Goal: Feedback & Contribution: Submit feedback/report problem

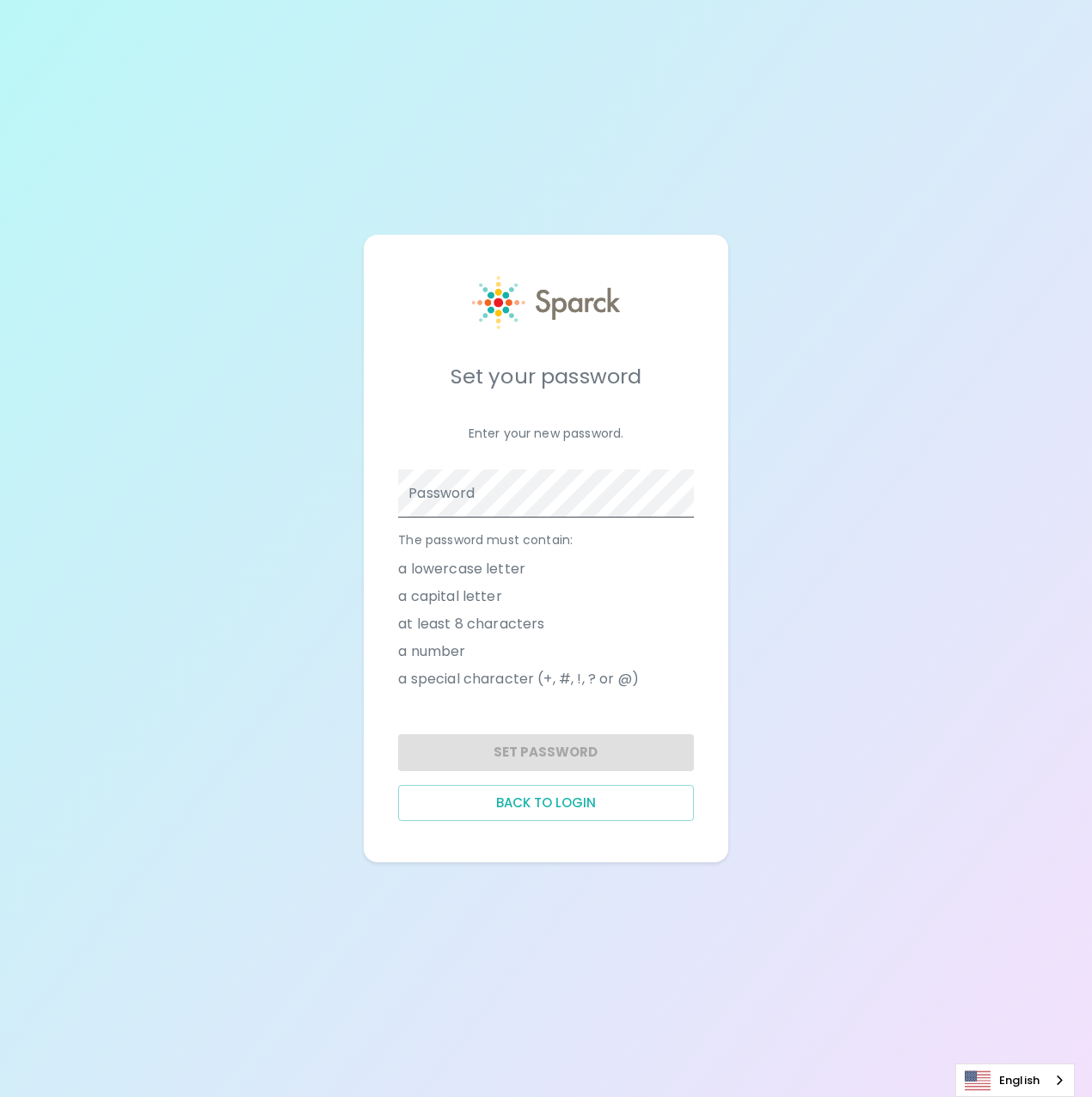
click at [687, 499] on span at bounding box center [684, 493] width 14 height 14
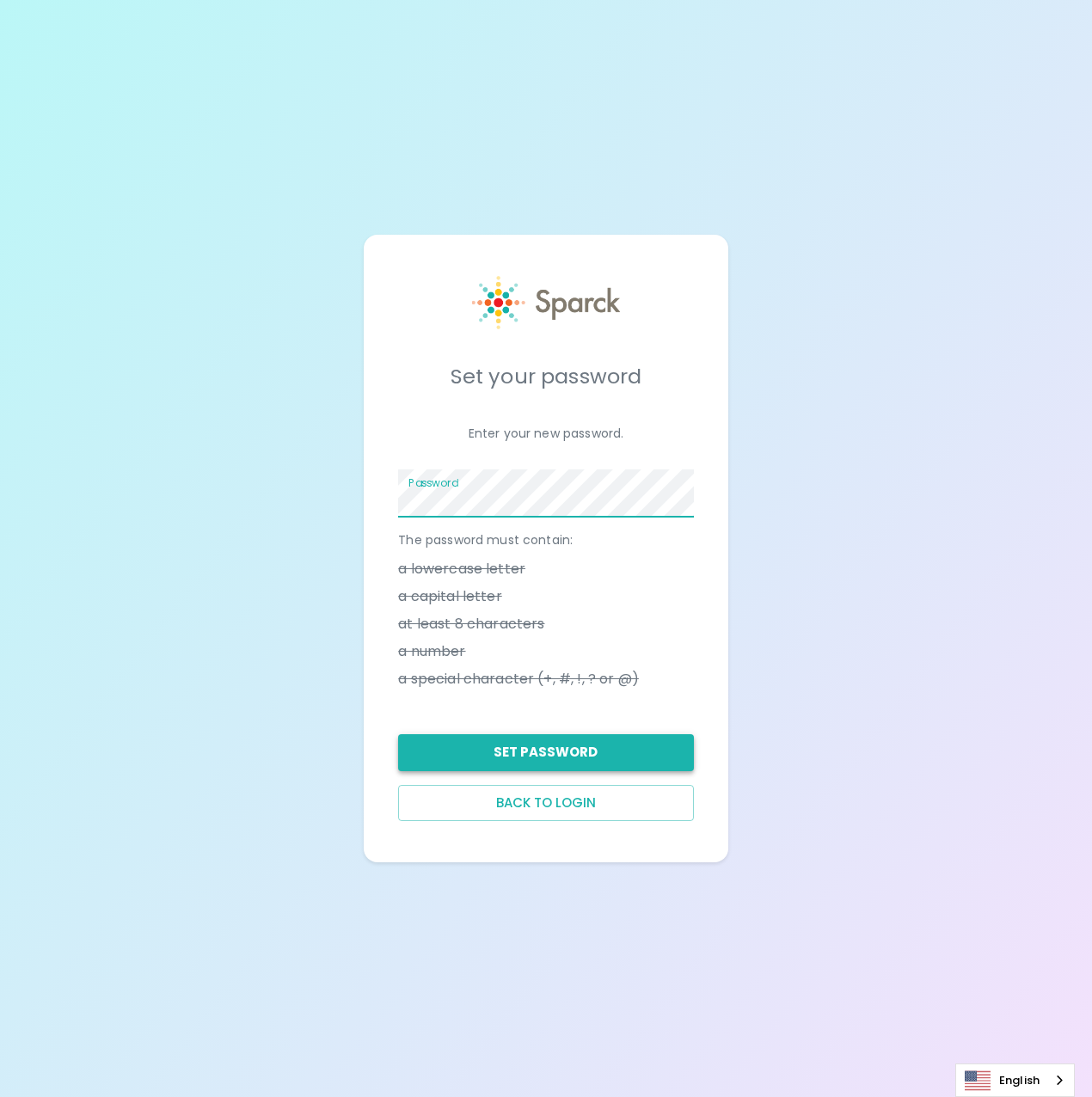
click at [547, 753] on button "Set Password" at bounding box center [545, 753] width 295 height 36
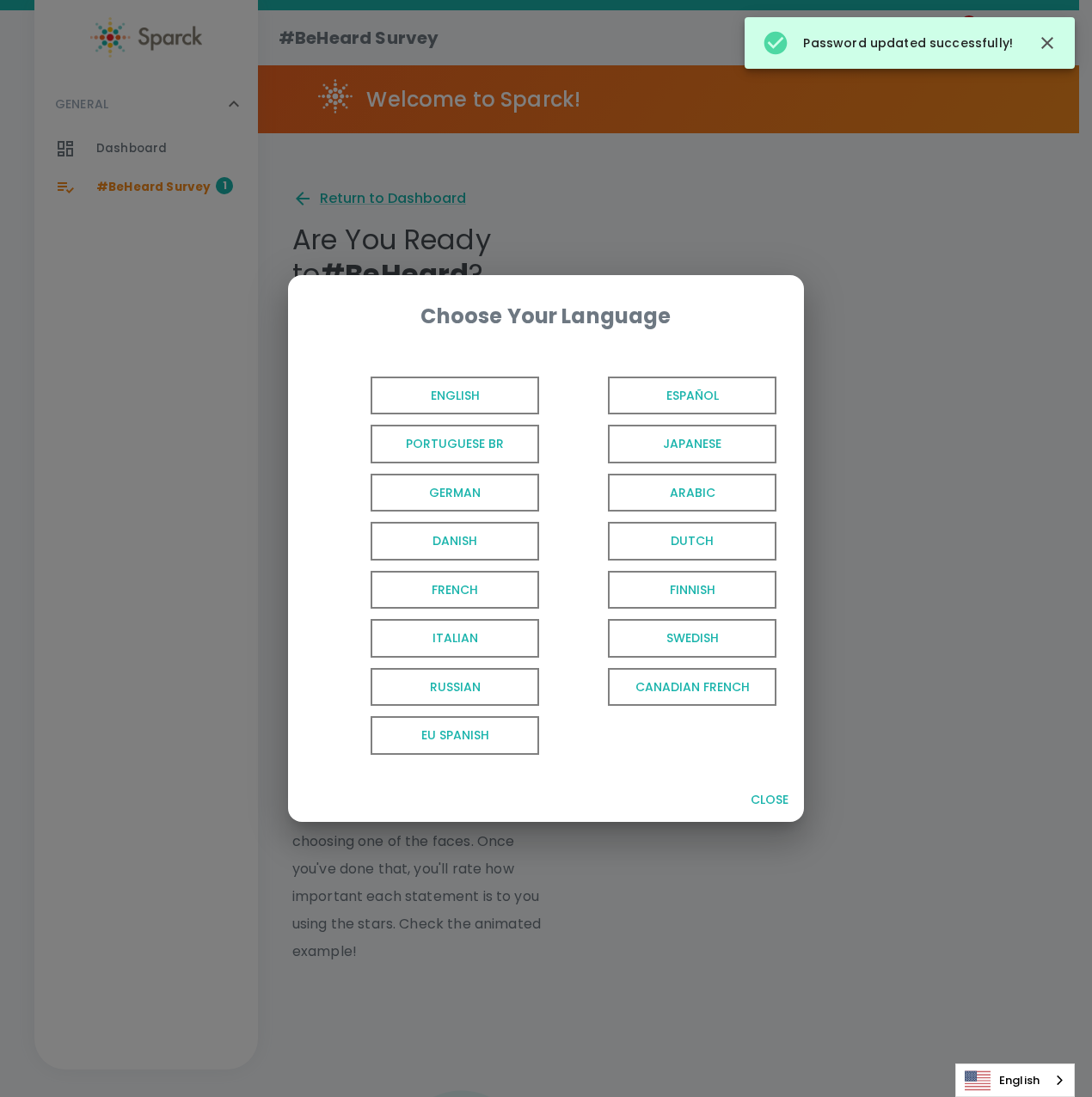
click at [452, 395] on span "English" at bounding box center [455, 395] width 169 height 39
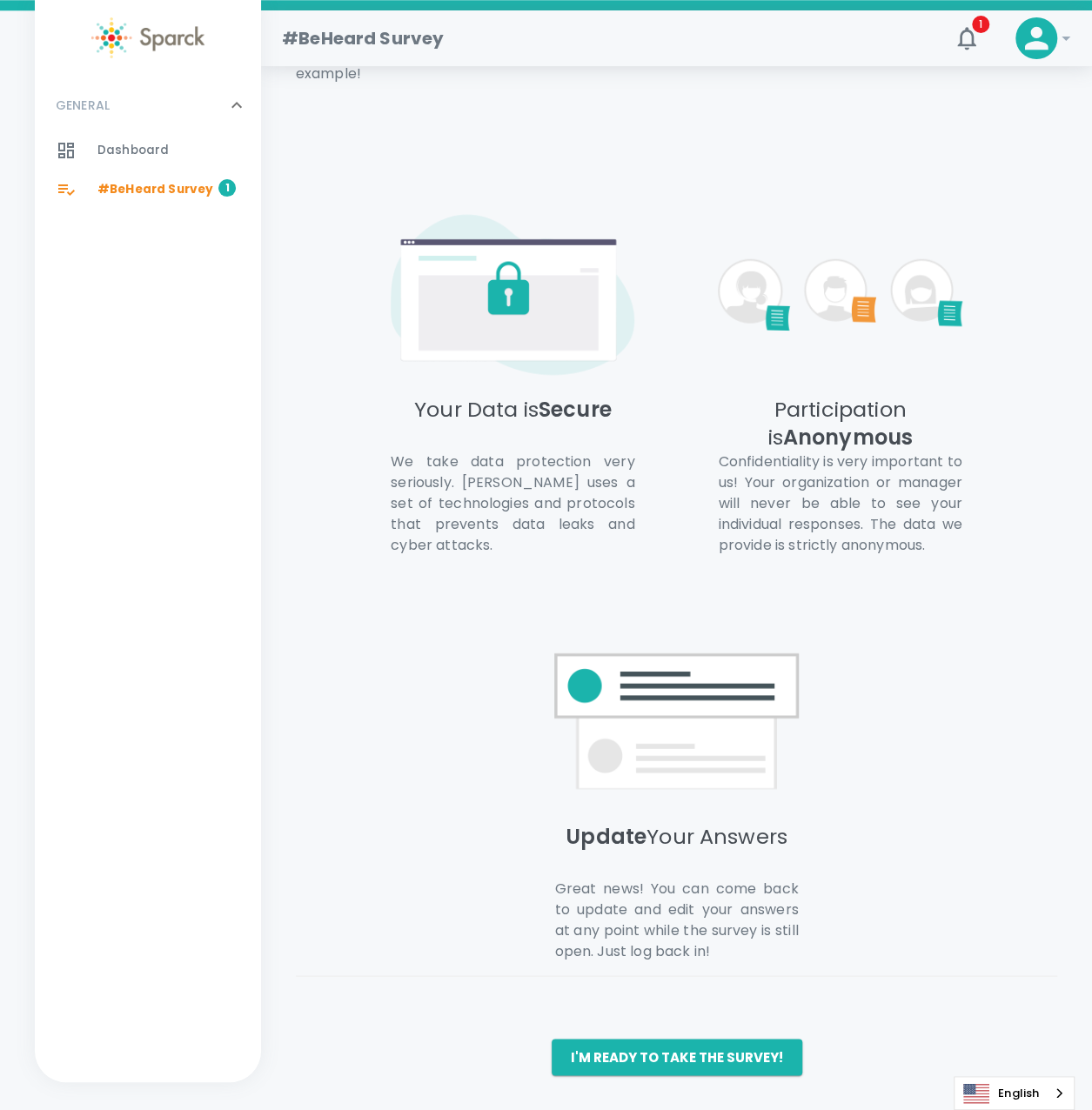
scroll to position [909, 0]
click at [664, 1045] on button "I'm ready to take the survey!" at bounding box center [677, 1057] width 251 height 37
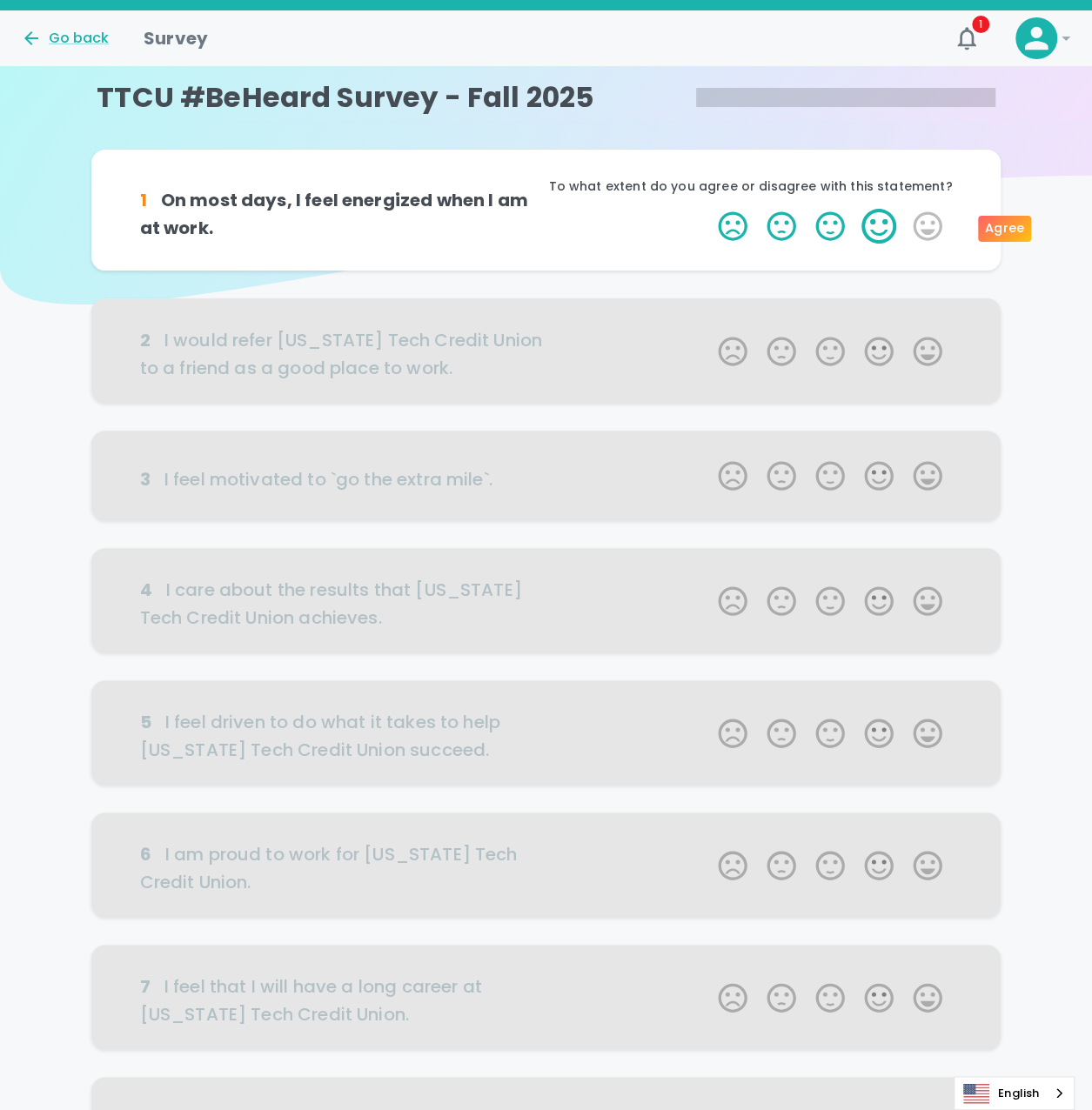
click at [876, 219] on label "4 Stars" at bounding box center [879, 227] width 49 height 35
click at [709, 209] on input "4 Stars" at bounding box center [708, 208] width 1 height 1
click at [926, 352] on div at bounding box center [546, 351] width 911 height 105
click at [925, 226] on label "5 Stars" at bounding box center [928, 227] width 49 height 35
click at [709, 209] on input "5 Stars" at bounding box center [708, 208] width 1 height 1
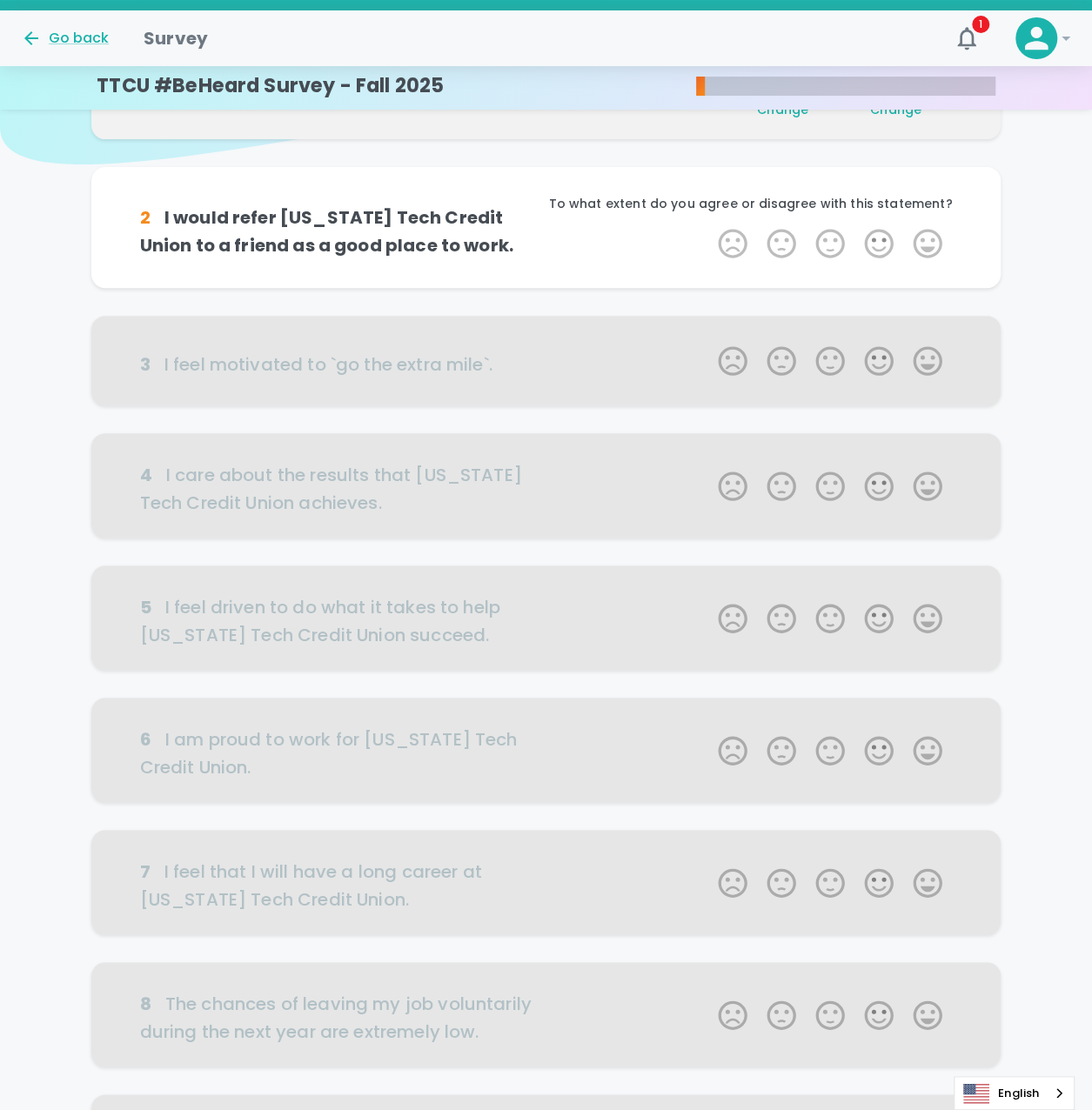
scroll to position [153, 0]
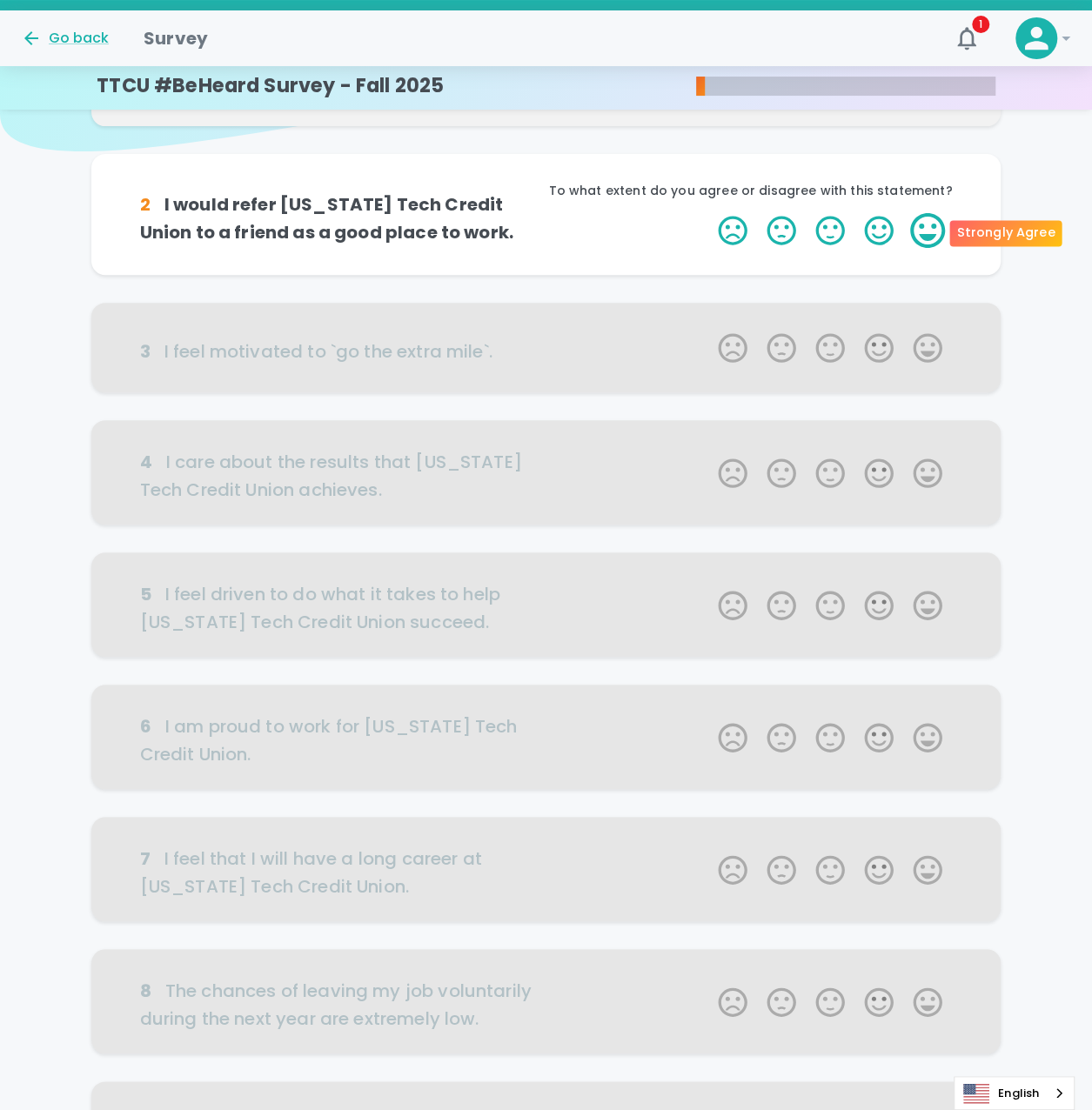
click at [930, 226] on label "5 Stars" at bounding box center [928, 231] width 49 height 35
click at [709, 213] on input "5 Stars" at bounding box center [708, 213] width 1 height 1
click at [928, 231] on label "5 Stars" at bounding box center [928, 231] width 49 height 35
click at [709, 213] on input "5 Stars" at bounding box center [708, 213] width 1 height 1
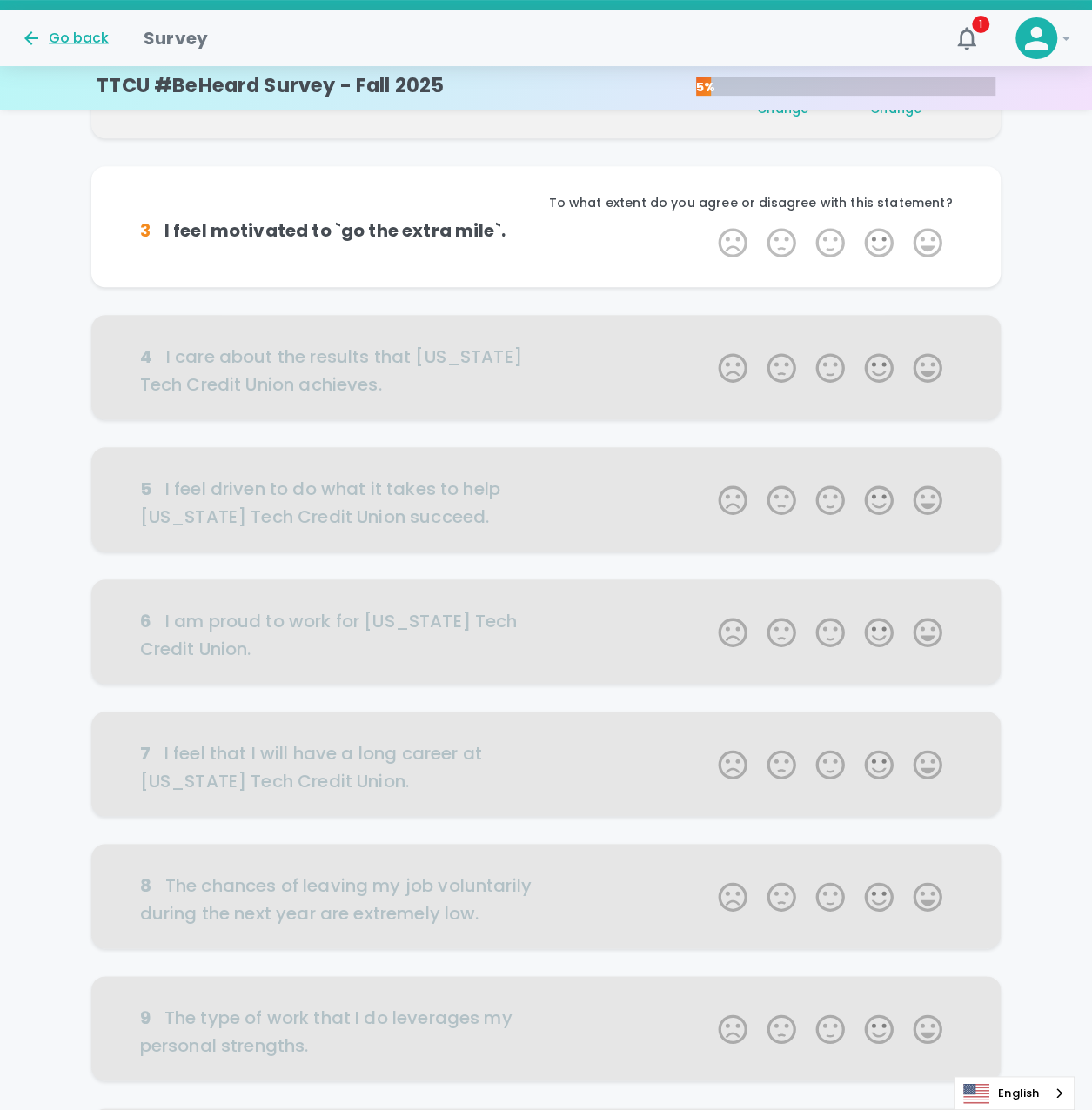
scroll to position [307, 0]
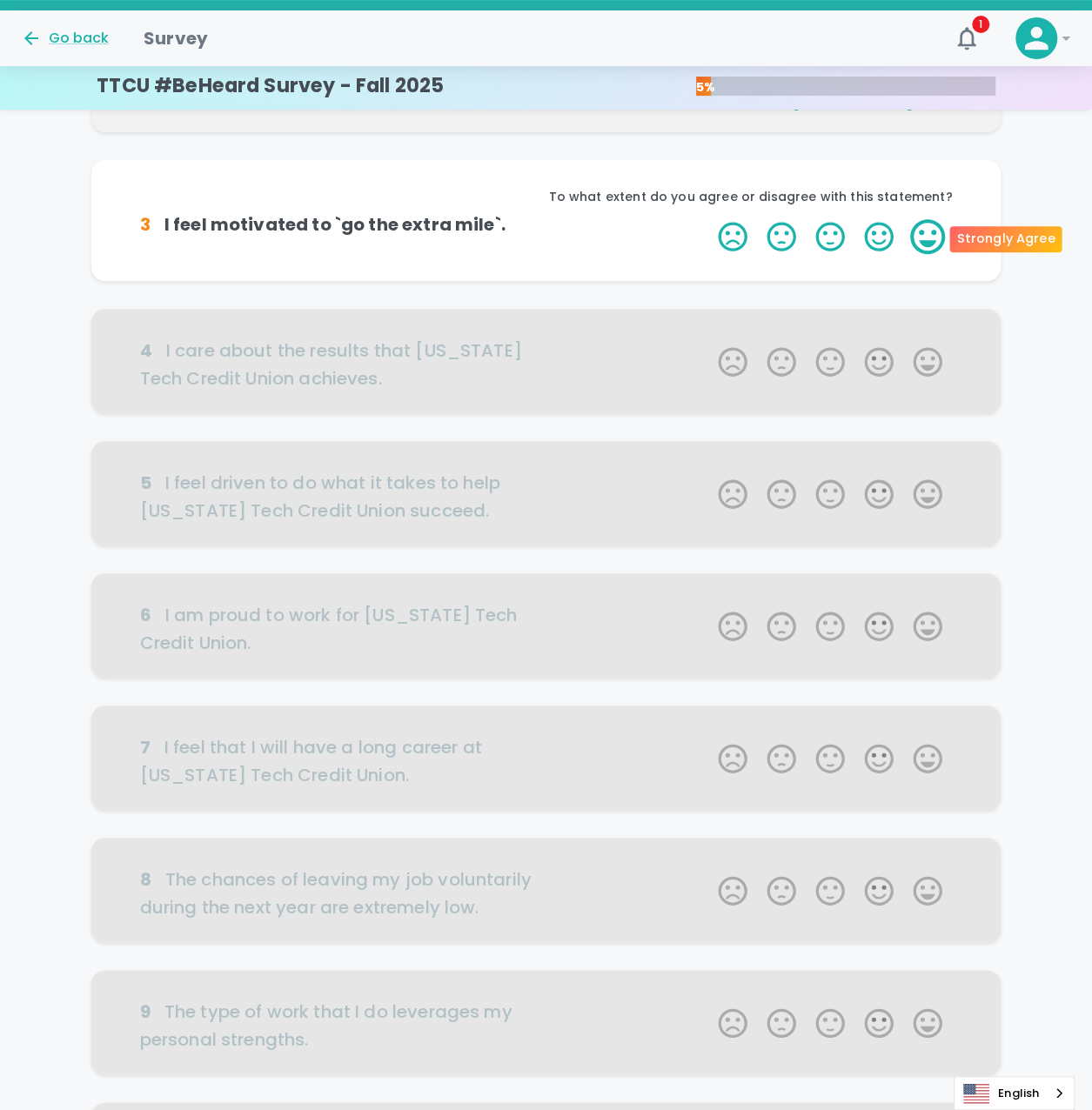
click at [919, 234] on label "5 Stars" at bounding box center [928, 237] width 49 height 35
click at [709, 220] on input "5 Stars" at bounding box center [708, 219] width 1 height 1
click at [921, 234] on label "5 Stars" at bounding box center [928, 237] width 49 height 35
click at [709, 220] on input "5 Stars" at bounding box center [708, 219] width 1 height 1
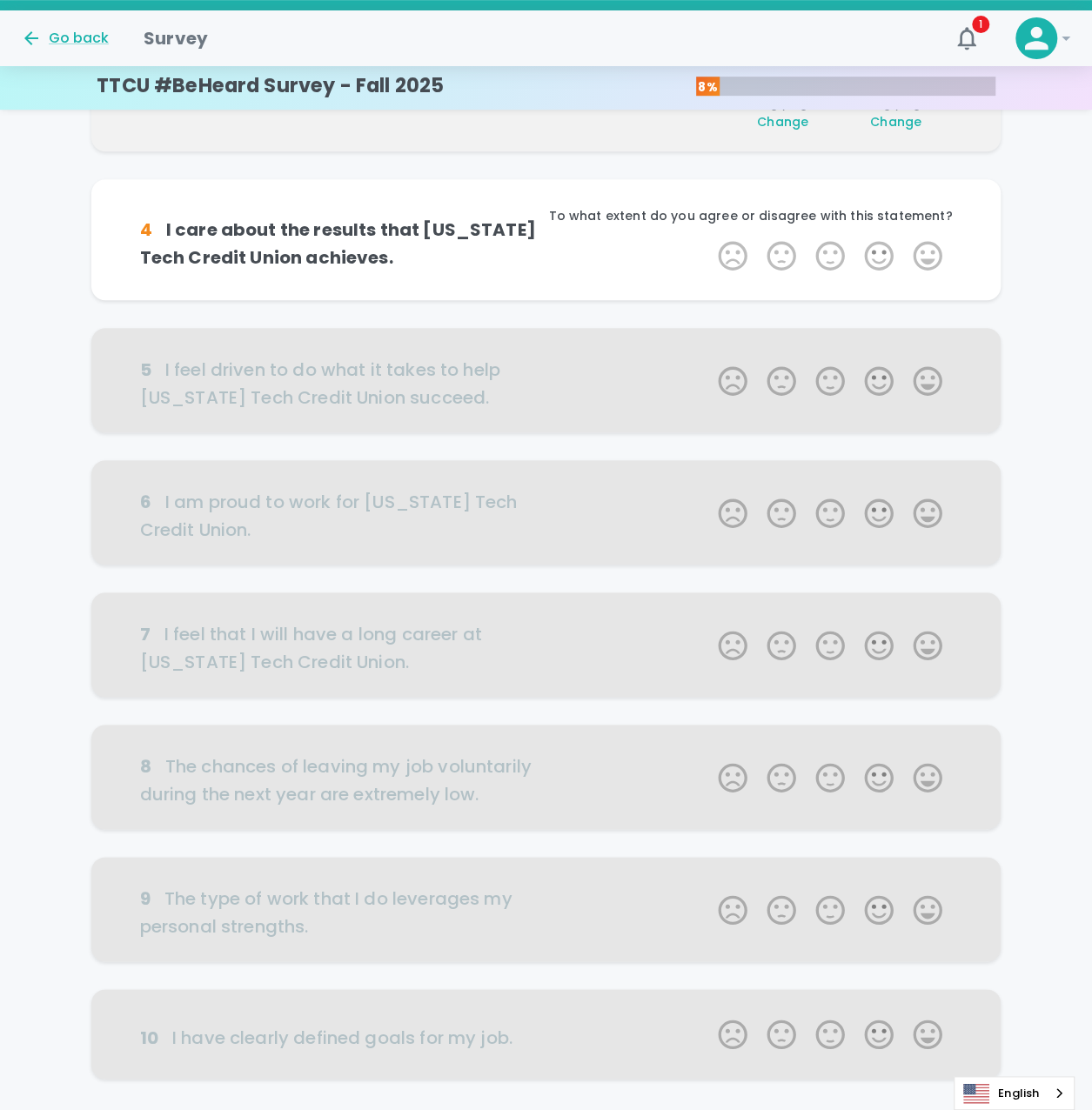
scroll to position [459, 0]
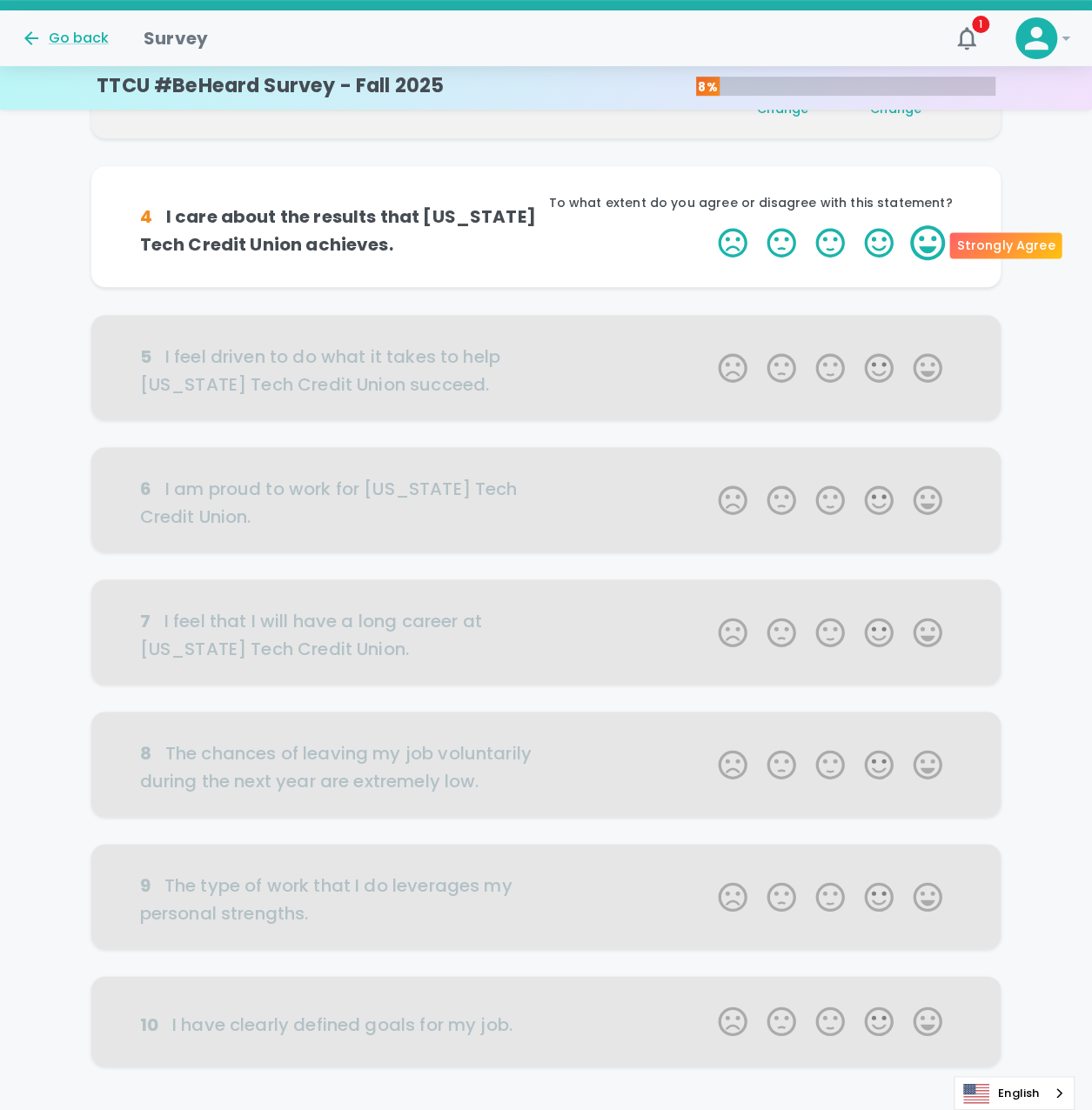
click at [919, 240] on label "5 Stars" at bounding box center [928, 243] width 49 height 35
click at [709, 226] on input "5 Stars" at bounding box center [708, 225] width 1 height 1
click at [925, 240] on label "5 Stars" at bounding box center [928, 243] width 49 height 35
click at [709, 226] on input "5 Stars" at bounding box center [708, 225] width 1 height 1
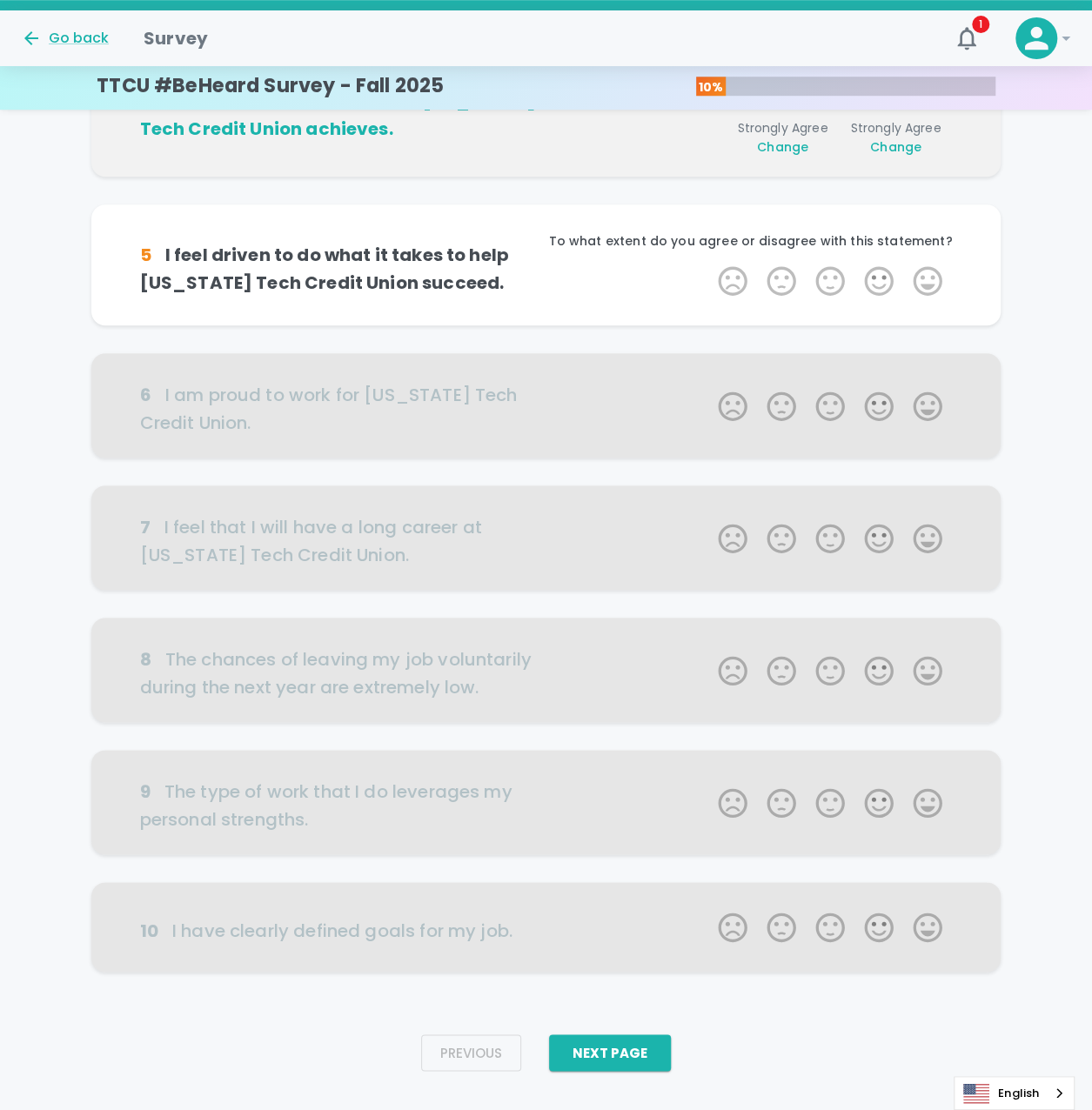
scroll to position [583, 0]
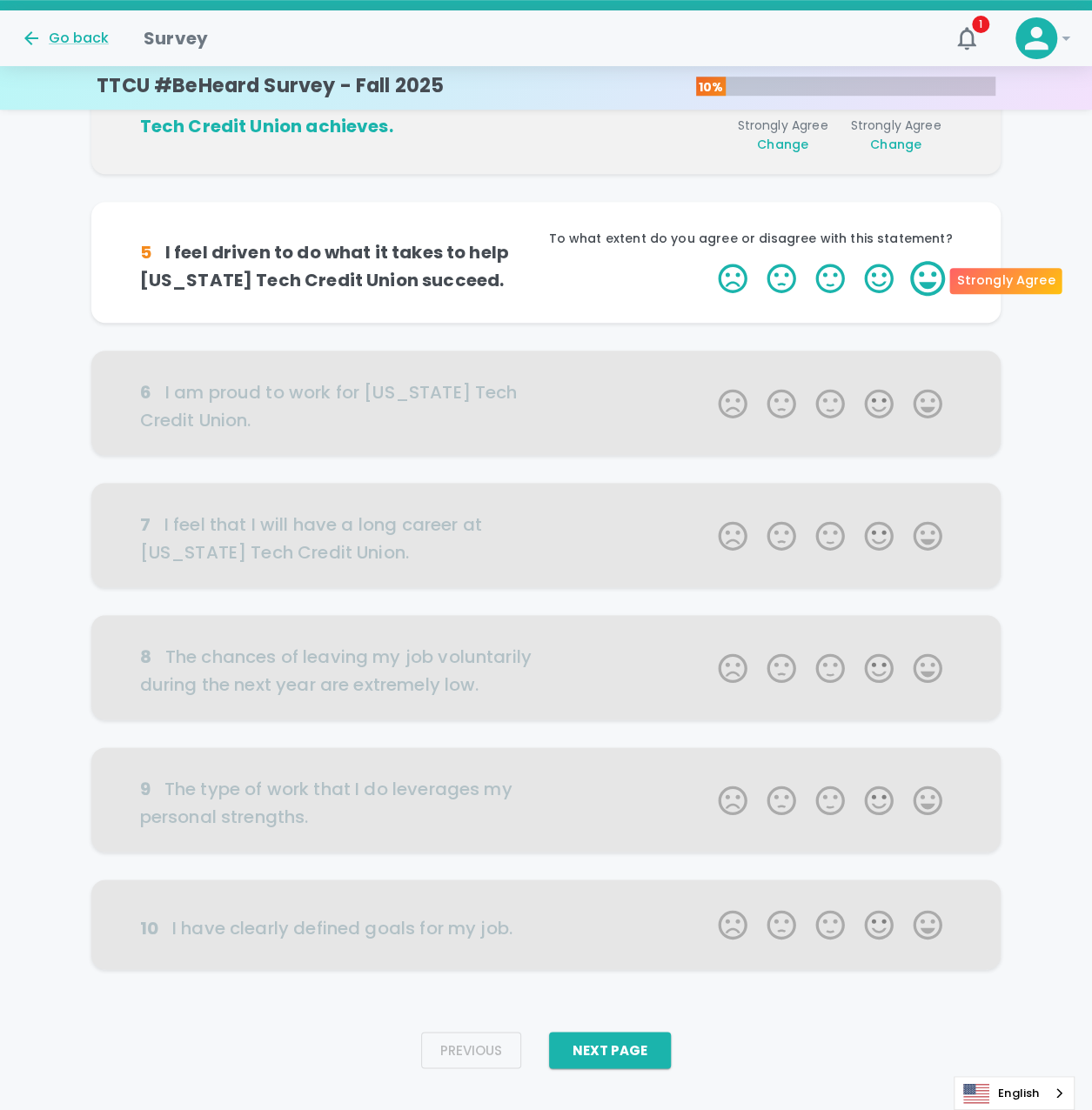
click at [931, 280] on label "5 Stars" at bounding box center [928, 279] width 49 height 35
click at [709, 261] on input "5 Stars" at bounding box center [708, 261] width 1 height 1
click at [931, 280] on label "5 Stars" at bounding box center [928, 279] width 49 height 35
click at [709, 261] on input "5 Stars" at bounding box center [708, 261] width 1 height 1
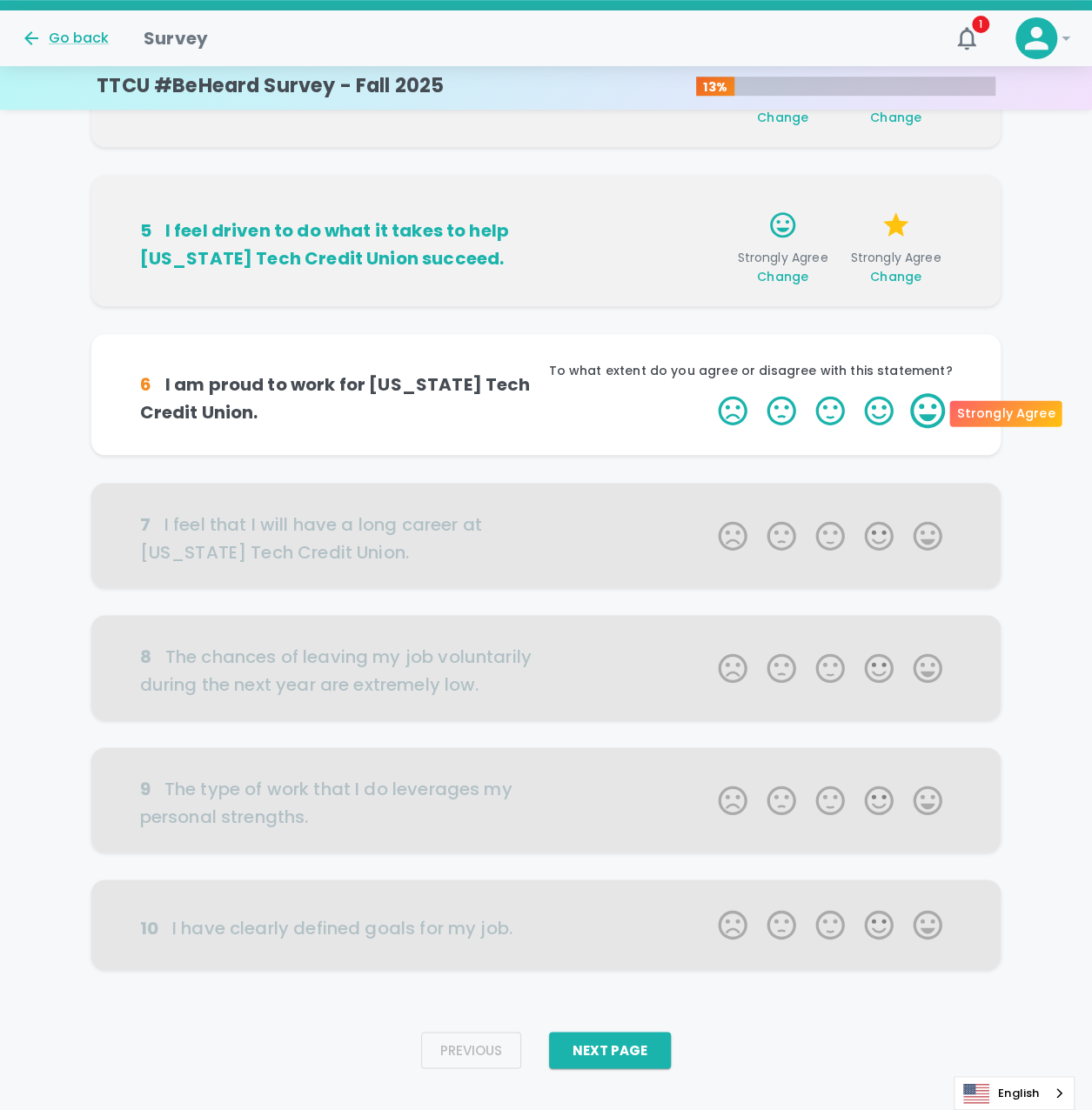
click at [929, 410] on label "5 Stars" at bounding box center [928, 410] width 49 height 35
click at [709, 393] on input "5 Stars" at bounding box center [708, 392] width 1 height 1
click at [929, 410] on label "5 Stars" at bounding box center [928, 410] width 49 height 35
click at [709, 393] on input "5 Stars" at bounding box center [708, 392] width 1 height 1
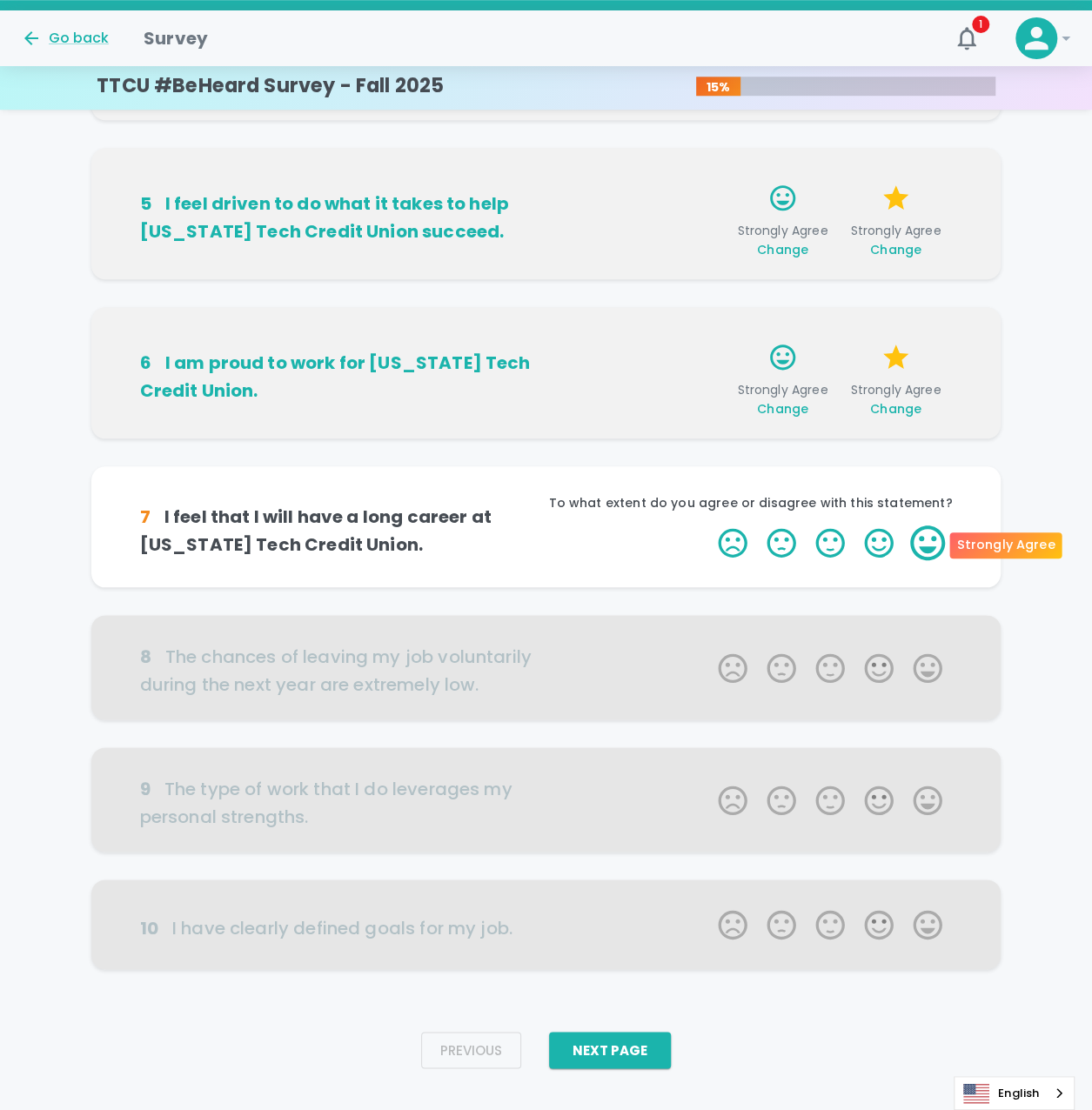
click at [937, 535] on label "5 Stars" at bounding box center [928, 543] width 49 height 35
click at [709, 525] on input "5 Stars" at bounding box center [708, 525] width 1 height 1
click at [932, 533] on label "5 Stars" at bounding box center [928, 543] width 49 height 35
click at [709, 525] on input "5 Stars" at bounding box center [708, 525] width 1 height 1
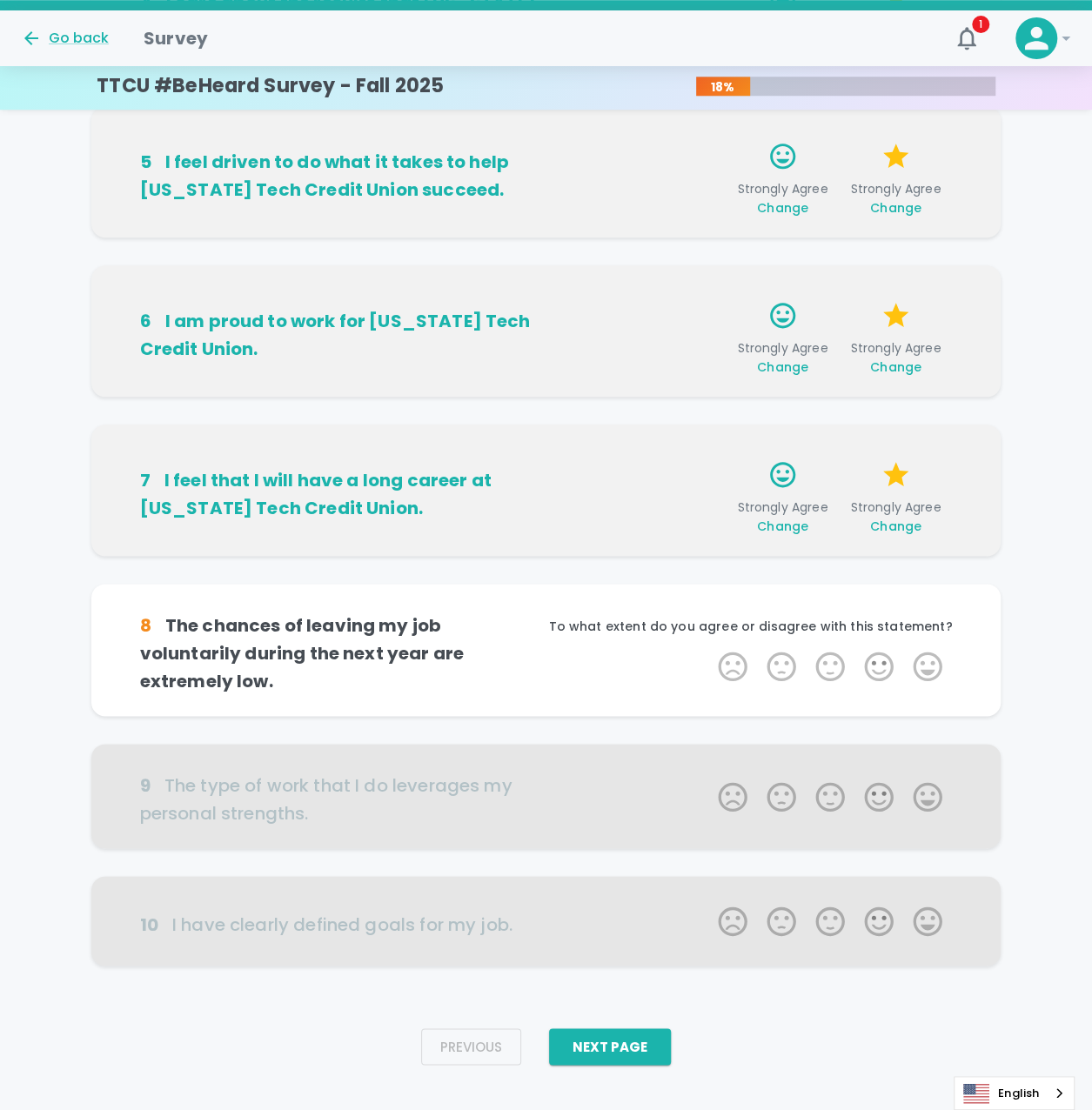
scroll to position [691, 0]
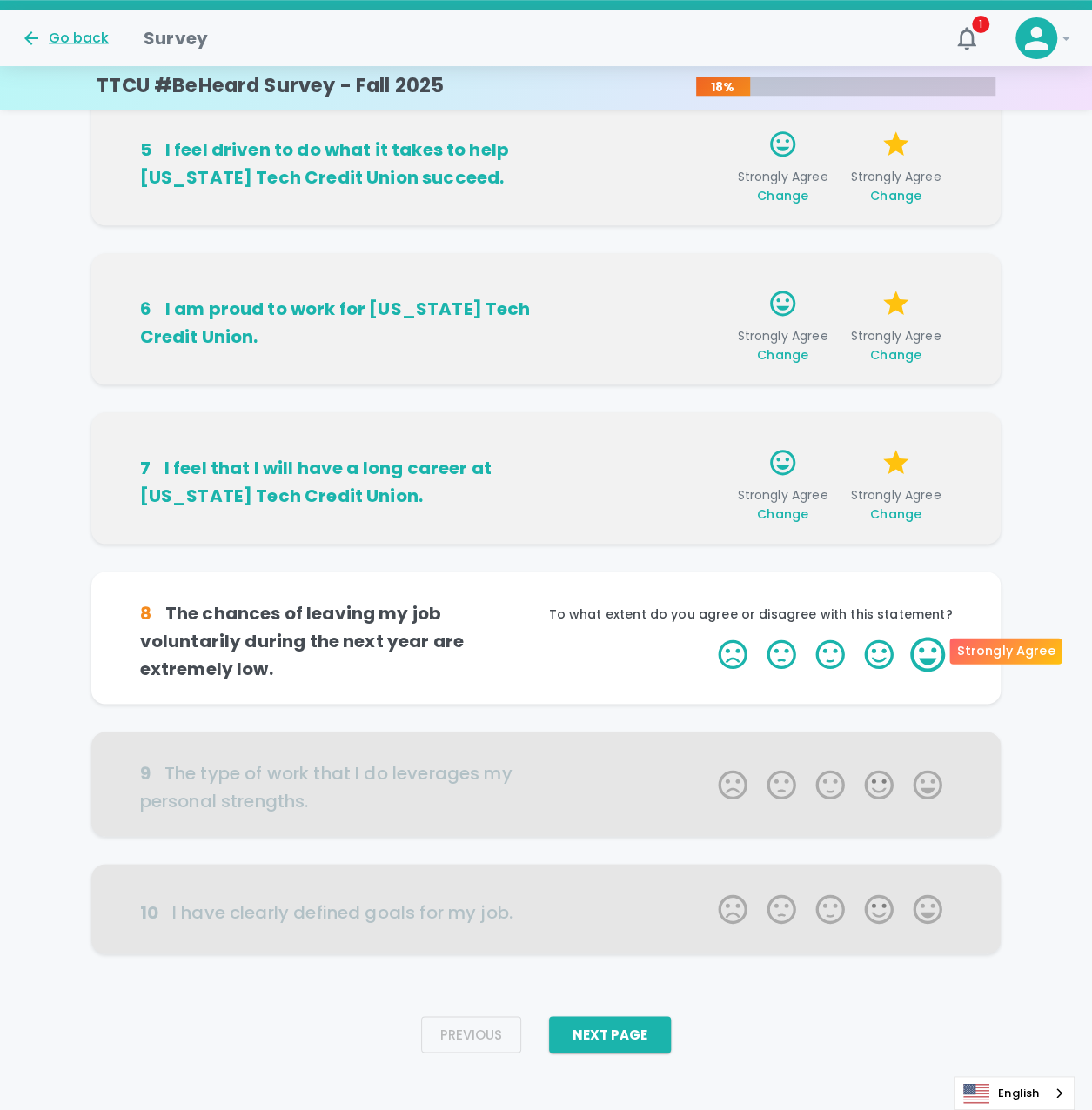
click at [921, 640] on label "5 Stars" at bounding box center [928, 654] width 49 height 35
click at [709, 637] on input "5 Stars" at bounding box center [708, 636] width 1 height 1
click at [921, 640] on label "5 Stars" at bounding box center [928, 654] width 49 height 35
click at [709, 637] on input "5 Stars" at bounding box center [708, 636] width 1 height 1
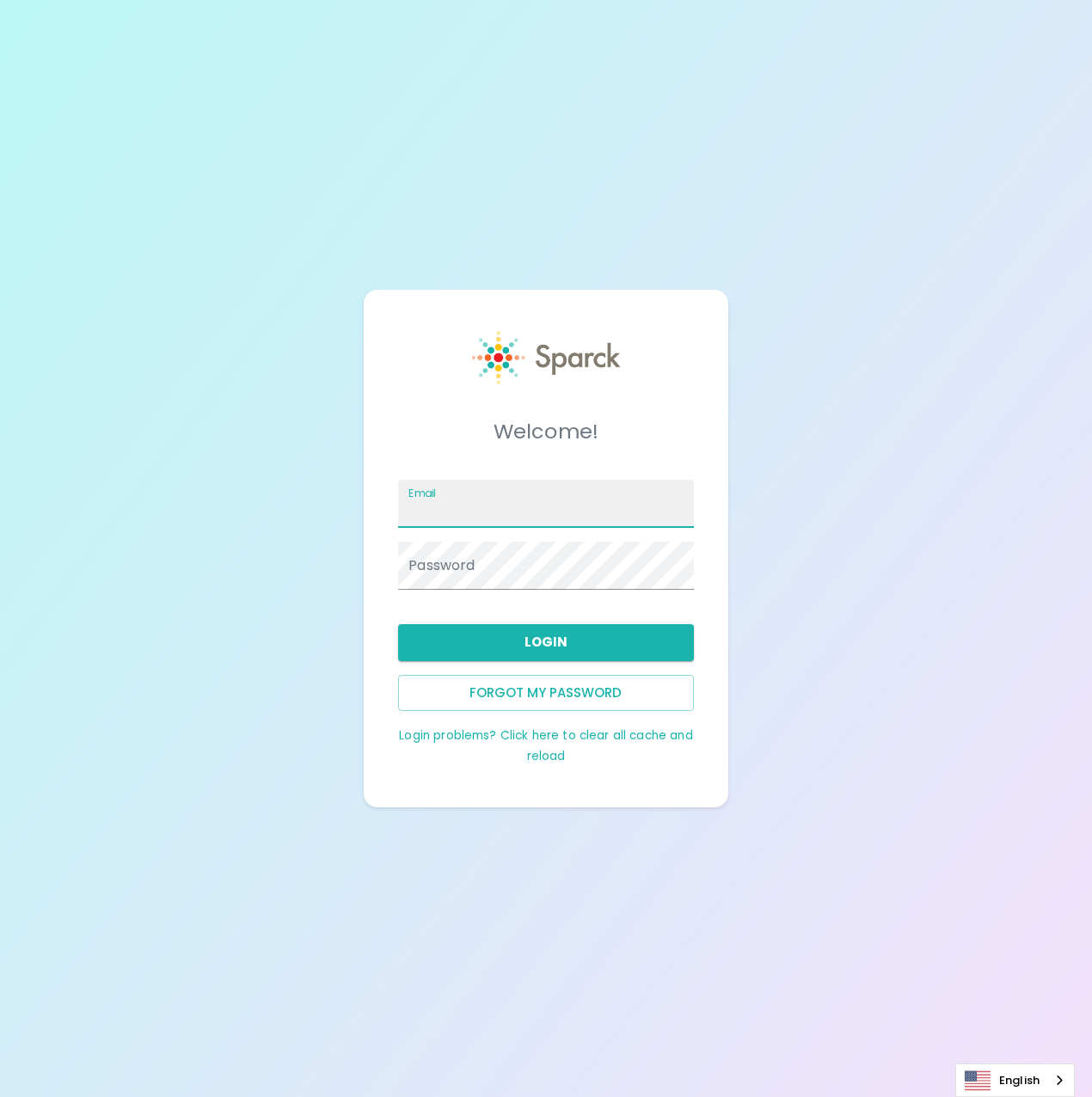
click at [487, 493] on input "Email" at bounding box center [545, 504] width 295 height 48
type input "[PERSON_NAME][EMAIL_ADDRESS][PERSON_NAME][DOMAIN_NAME]"
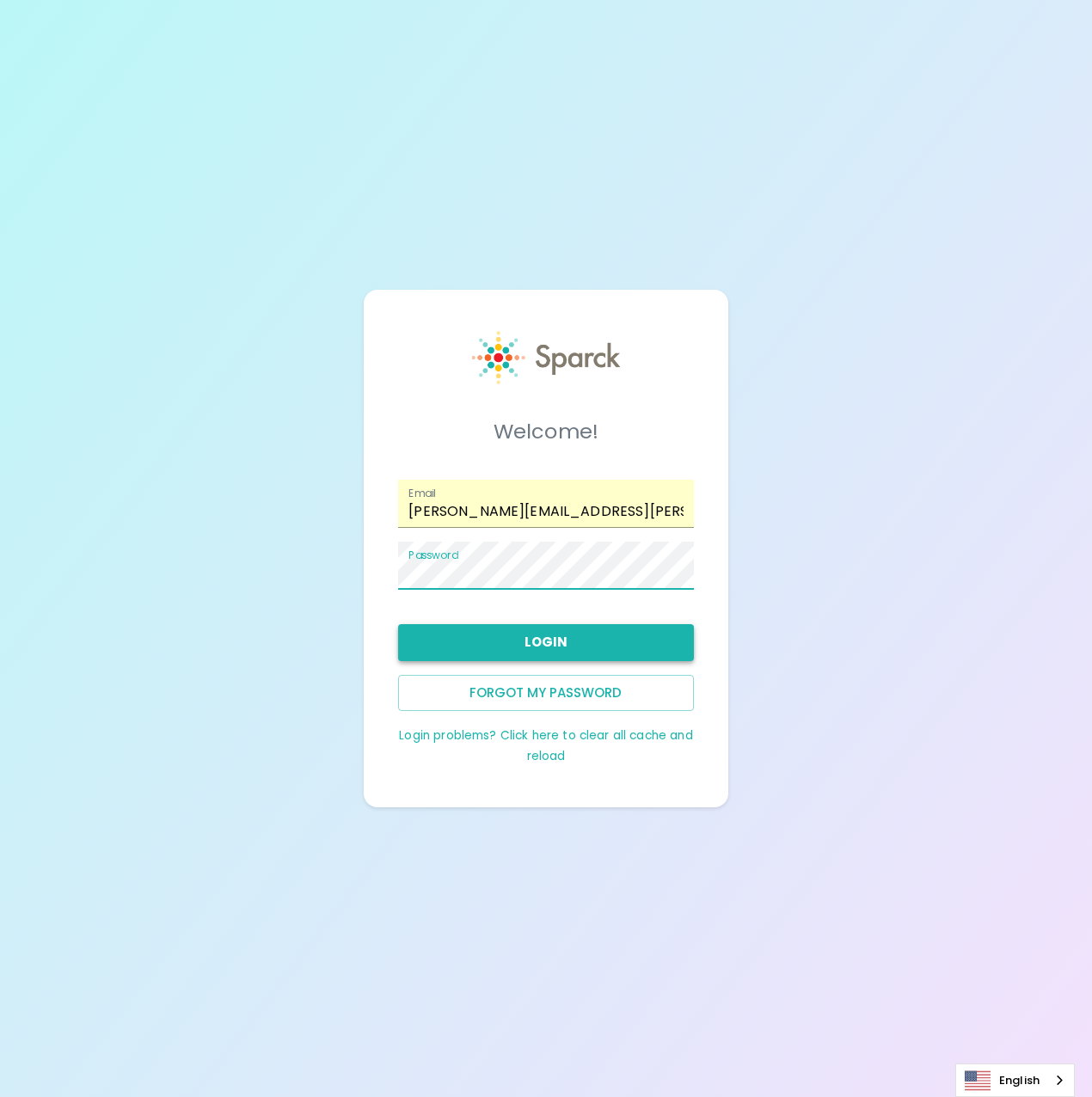
click at [566, 644] on button "Login" at bounding box center [545, 642] width 295 height 36
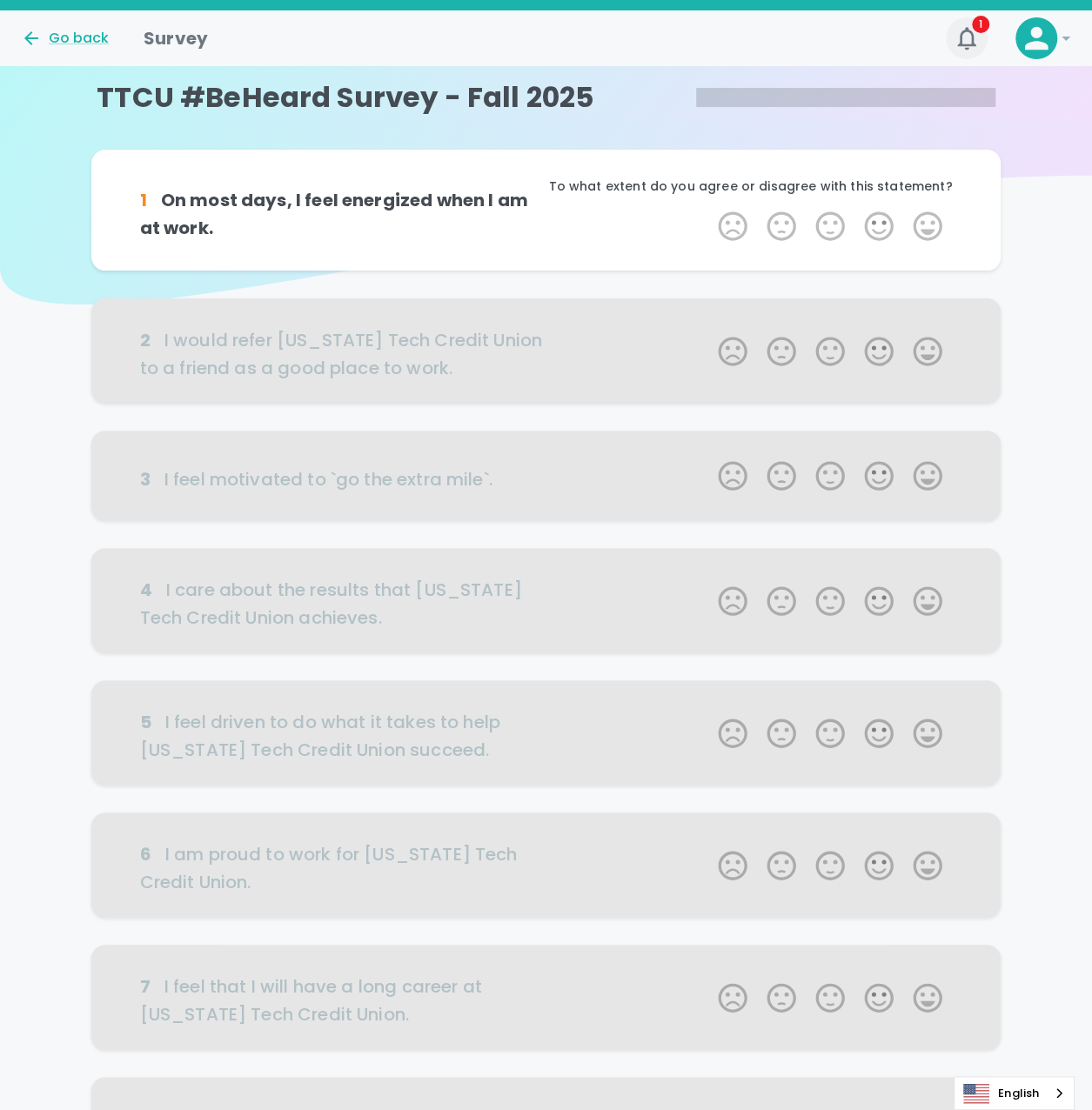
click at [967, 35] on icon "button" at bounding box center [967, 38] width 28 height 28
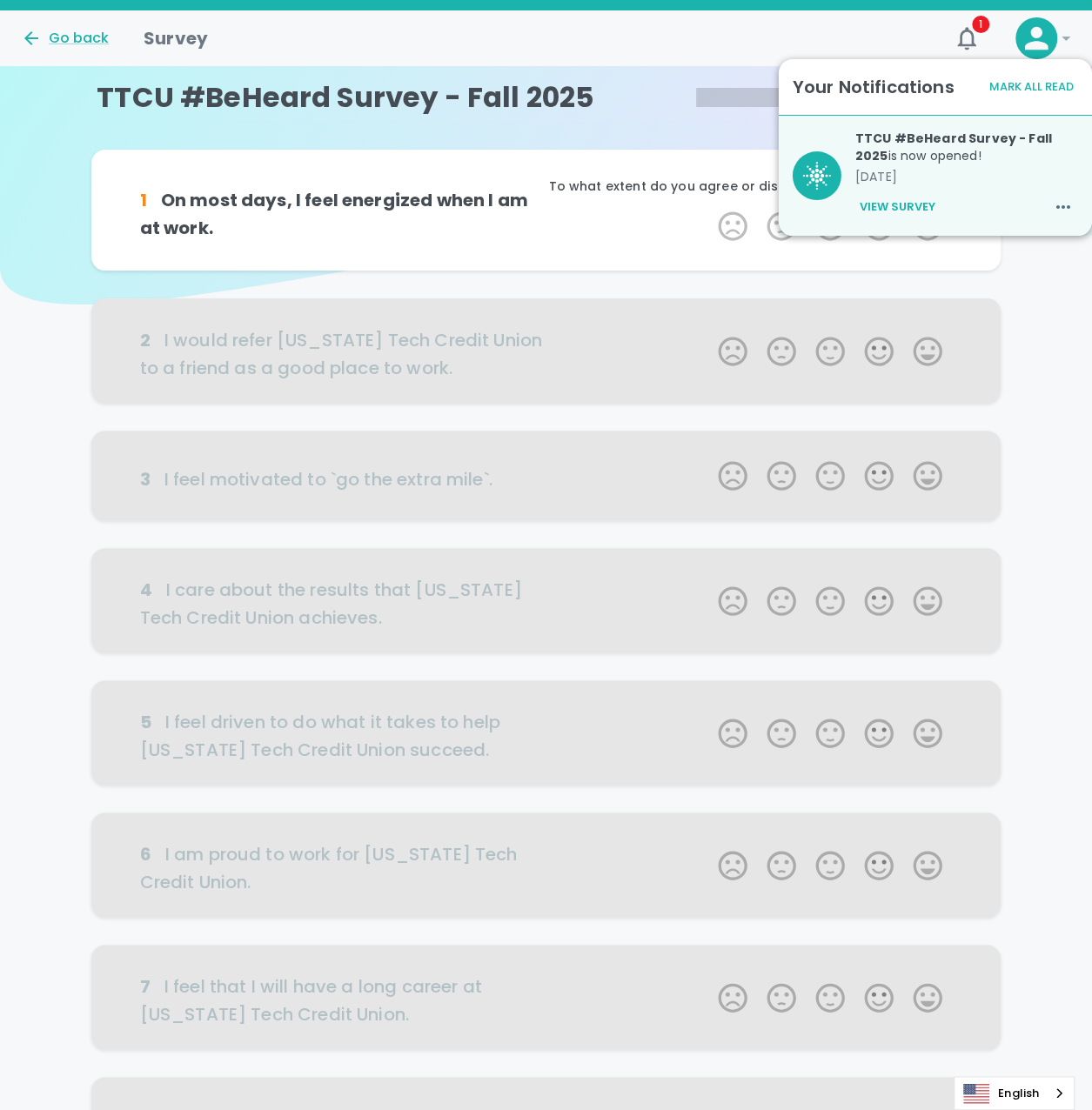
click at [756, 37] on div "Go back Survey" at bounding box center [470, 31] width 926 height 42
click at [957, 29] on icon "button" at bounding box center [967, 38] width 28 height 28
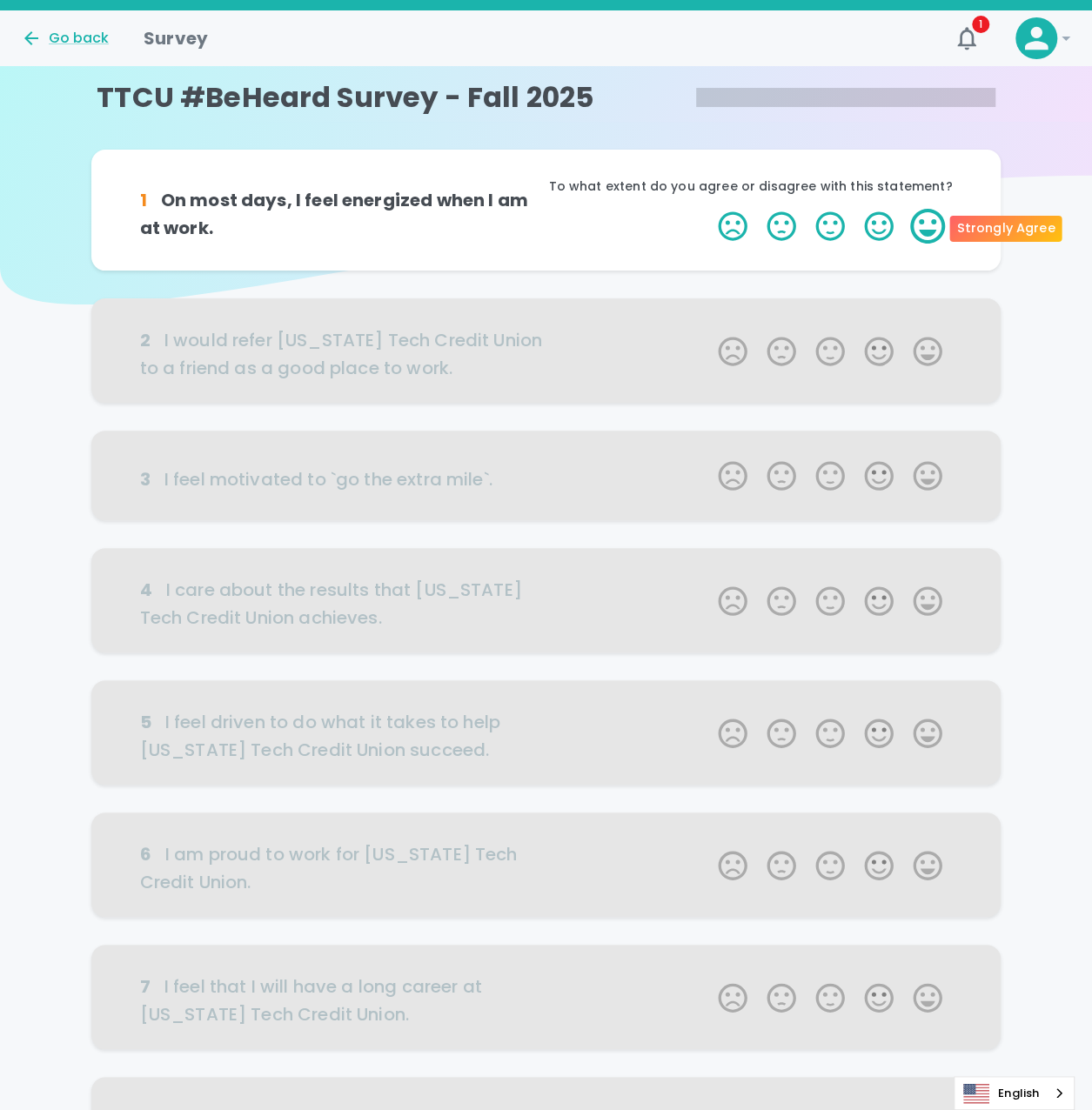
click at [929, 234] on label "5 Stars" at bounding box center [928, 227] width 49 height 35
click at [709, 209] on input "5 Stars" at bounding box center [708, 208] width 1 height 1
click at [933, 229] on label "5 Stars" at bounding box center [928, 227] width 49 height 35
click at [709, 209] on input "5 Stars" at bounding box center [708, 208] width 1 height 1
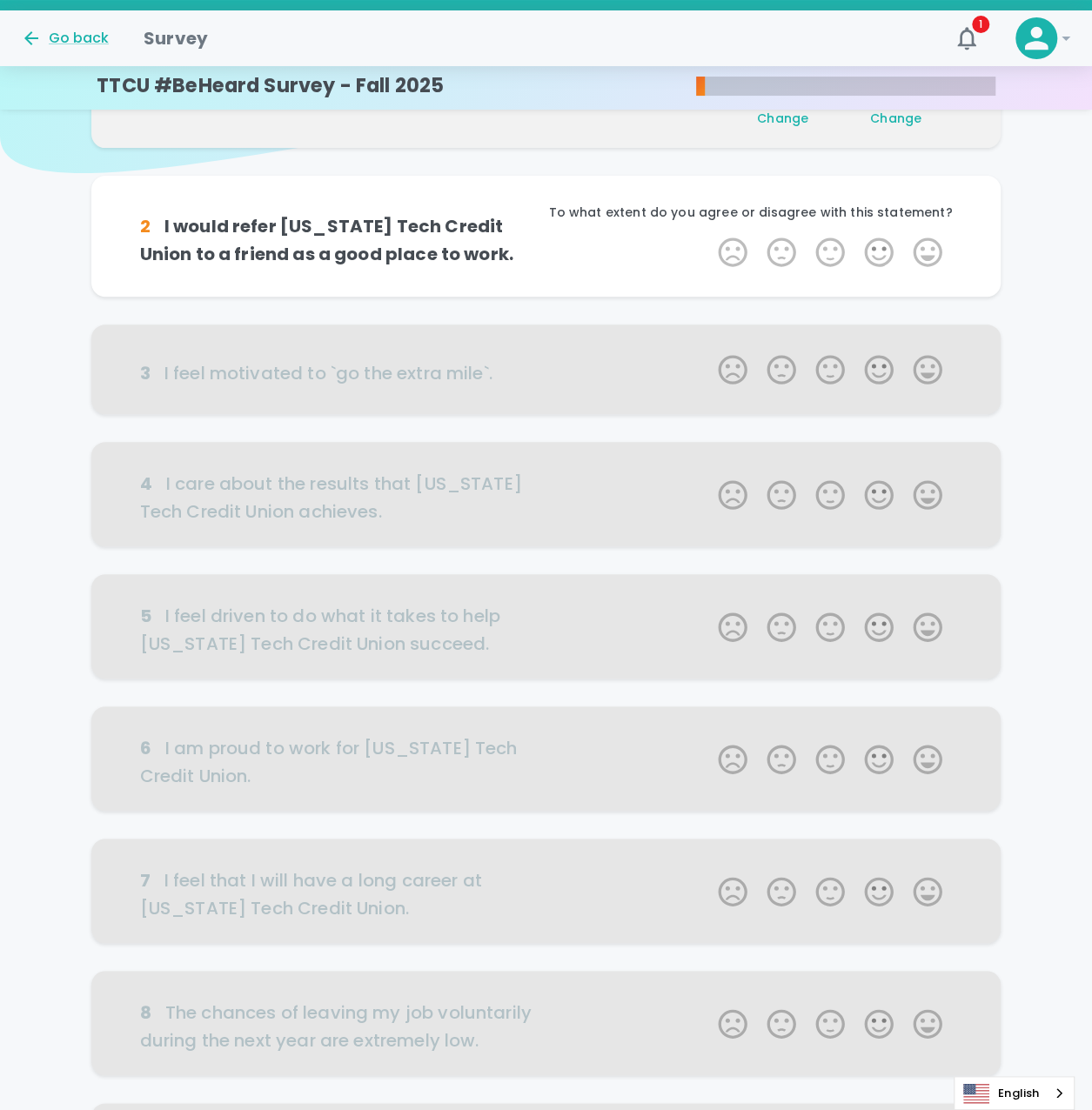
scroll to position [153, 0]
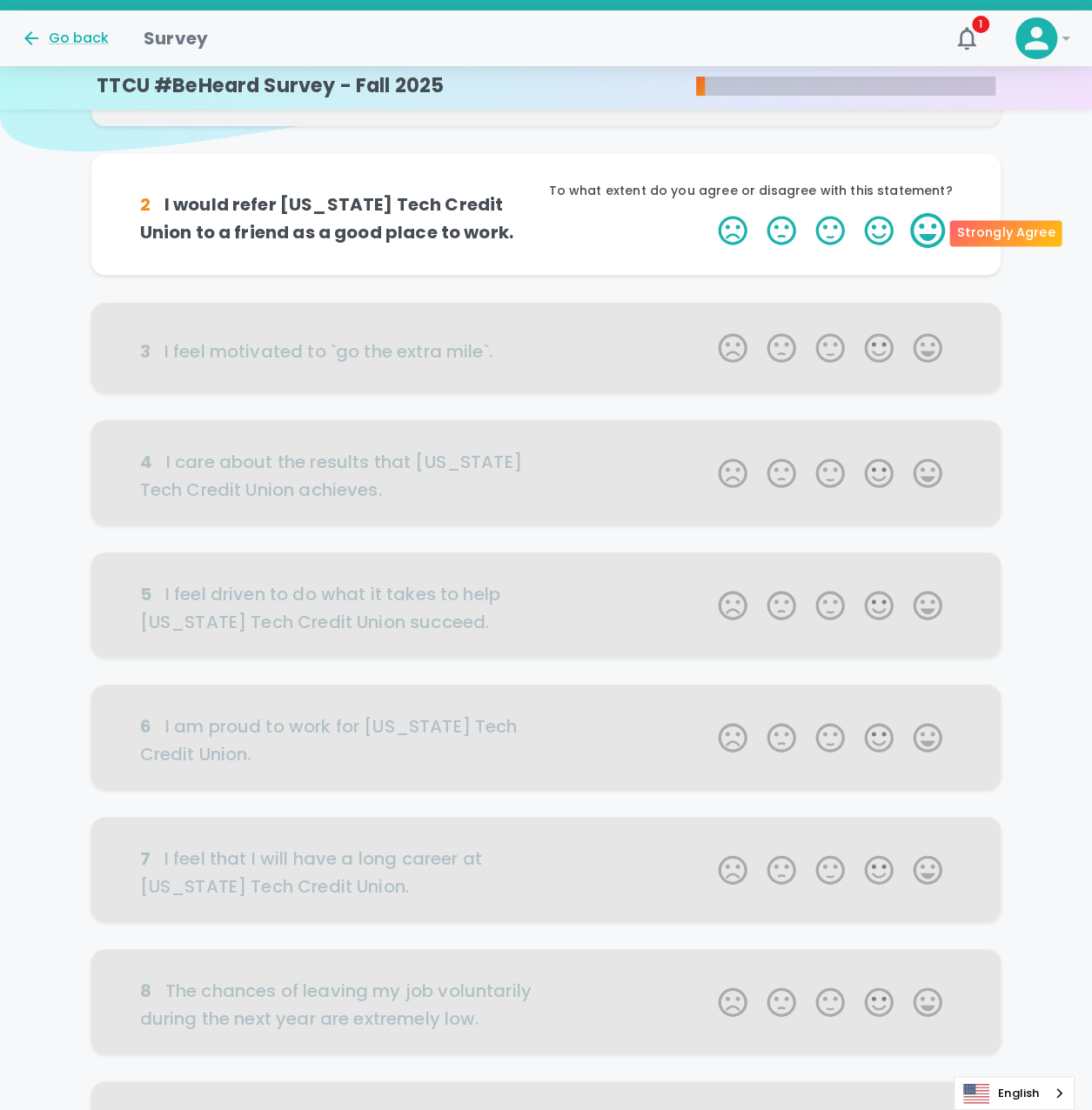
click at [932, 231] on label "5 Stars" at bounding box center [928, 231] width 49 height 35
click at [709, 213] on input "5 Stars" at bounding box center [708, 213] width 1 height 1
click at [932, 231] on label "5 Stars" at bounding box center [928, 231] width 49 height 35
click at [709, 213] on input "5 Stars" at bounding box center [708, 213] width 1 height 1
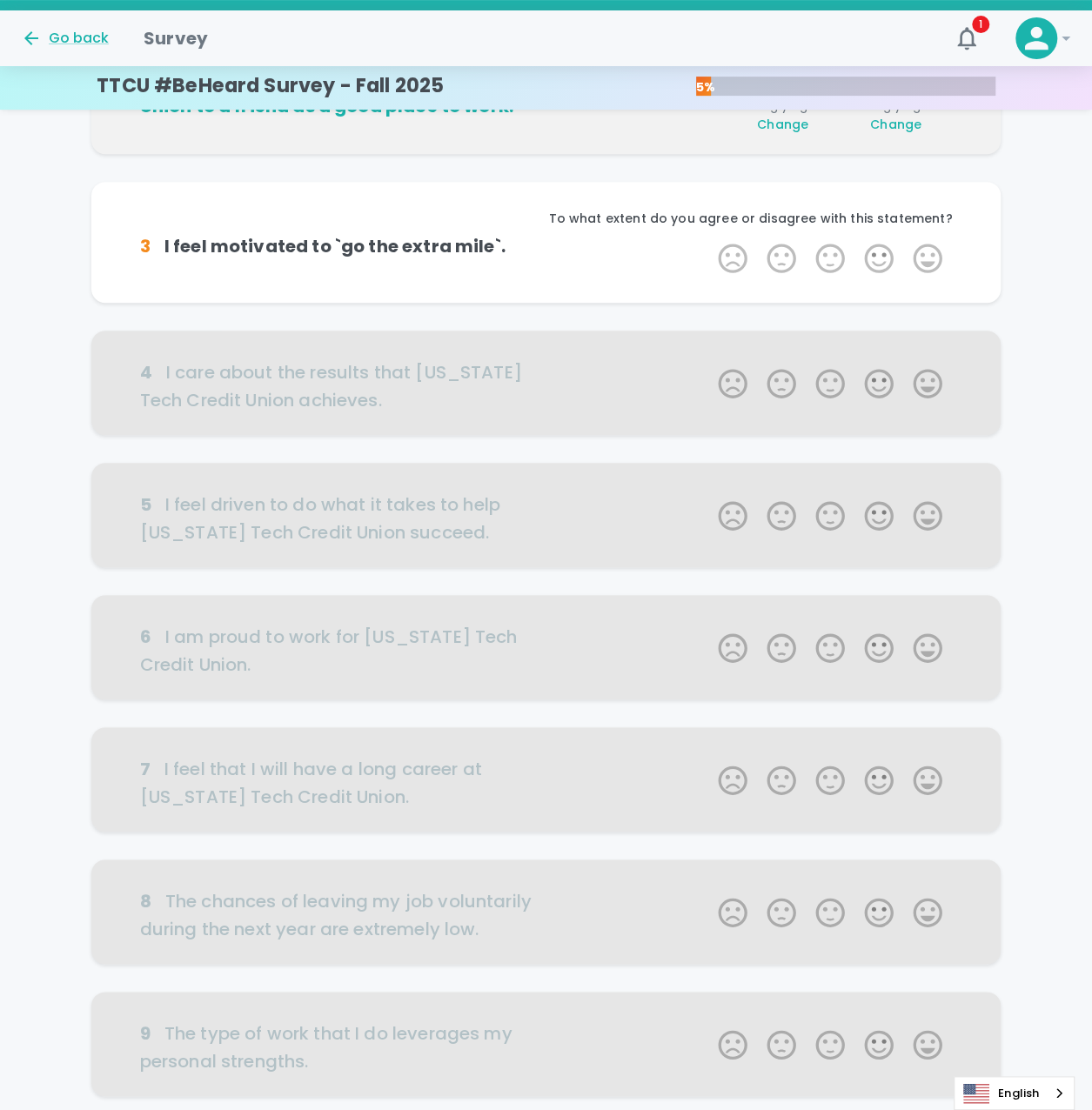
scroll to position [307, 0]
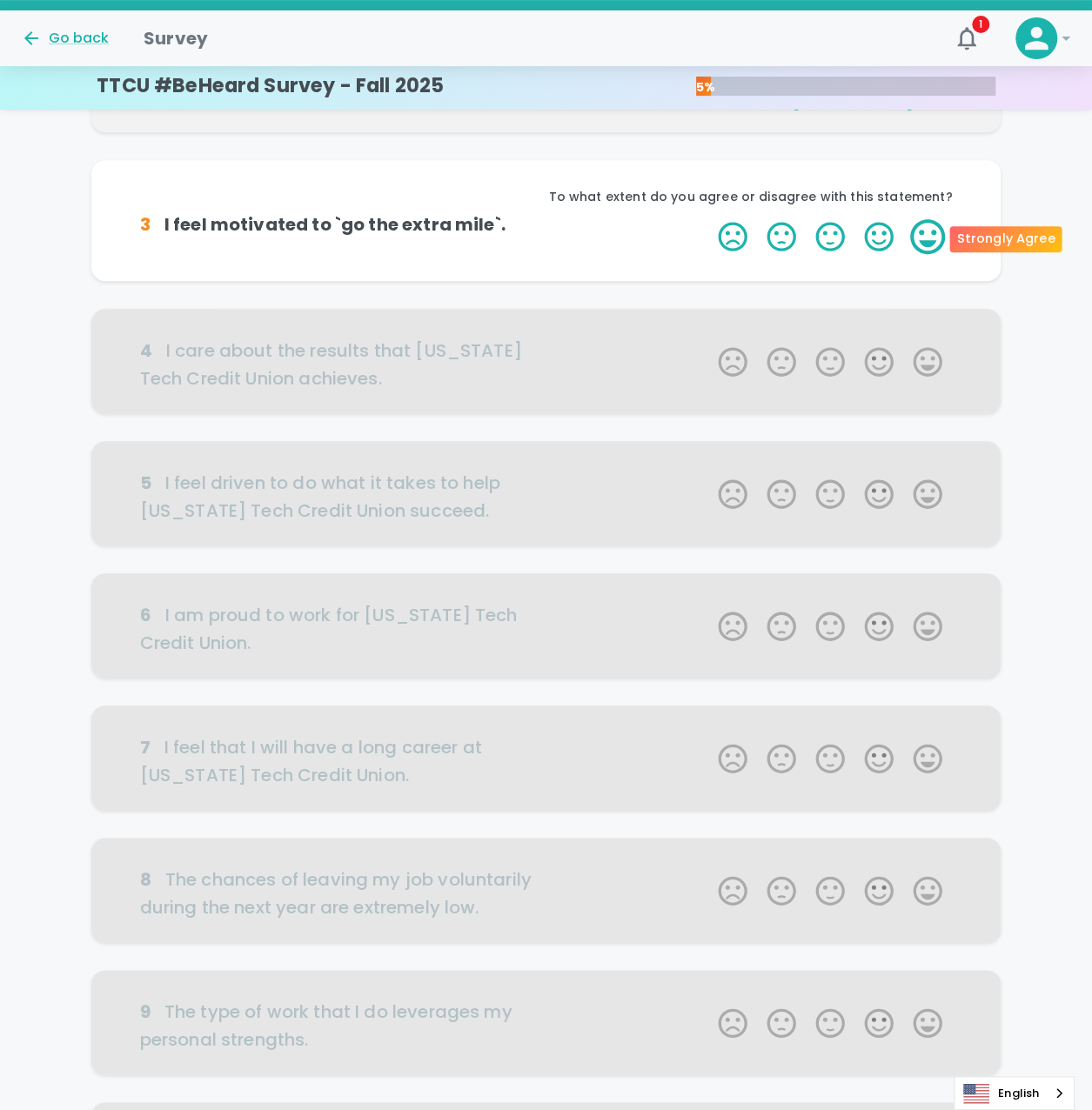
click at [930, 237] on label "5 Stars" at bounding box center [928, 237] width 49 height 35
click at [709, 220] on input "5 Stars" at bounding box center [708, 219] width 1 height 1
click at [930, 237] on label "5 Stars" at bounding box center [928, 237] width 49 height 35
click at [709, 220] on input "5 Stars" at bounding box center [708, 219] width 1 height 1
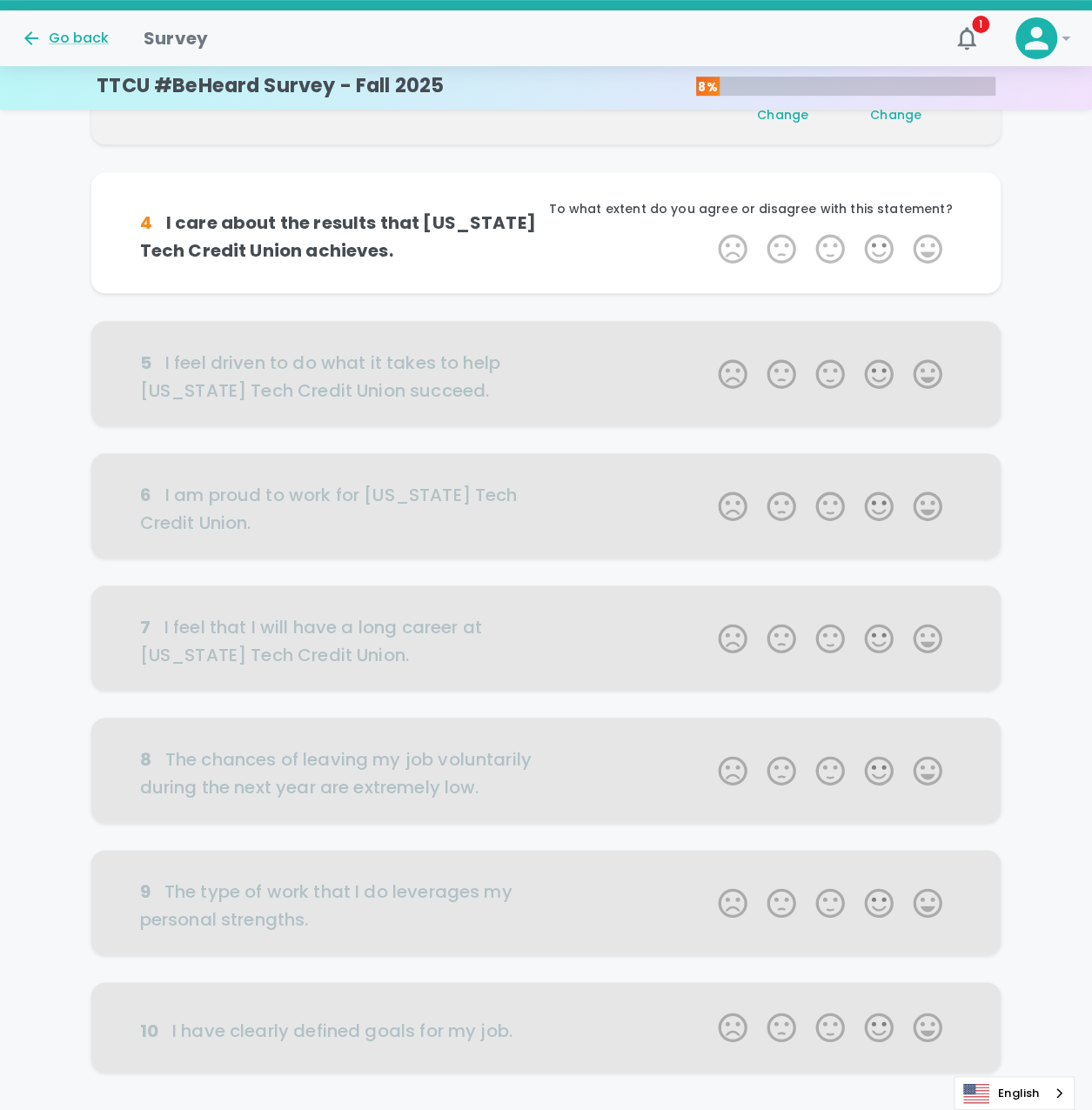
scroll to position [459, 0]
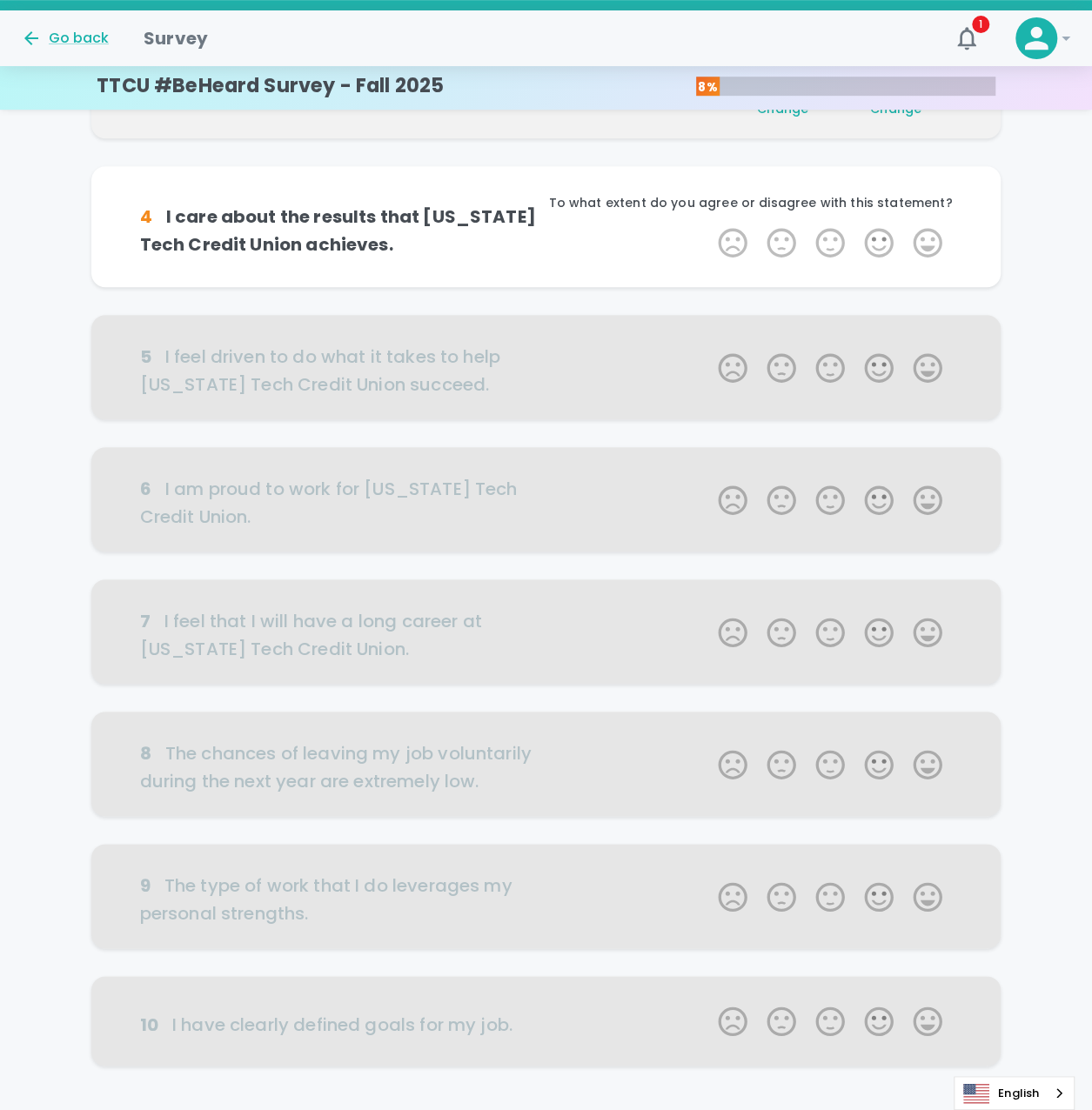
click at [930, 237] on label "5 Stars" at bounding box center [928, 243] width 49 height 35
click at [709, 226] on input "5 Stars" at bounding box center [708, 225] width 1 height 1
click at [930, 237] on label "5 Stars" at bounding box center [928, 243] width 49 height 35
click at [709, 226] on input "5 Stars" at bounding box center [708, 225] width 1 height 1
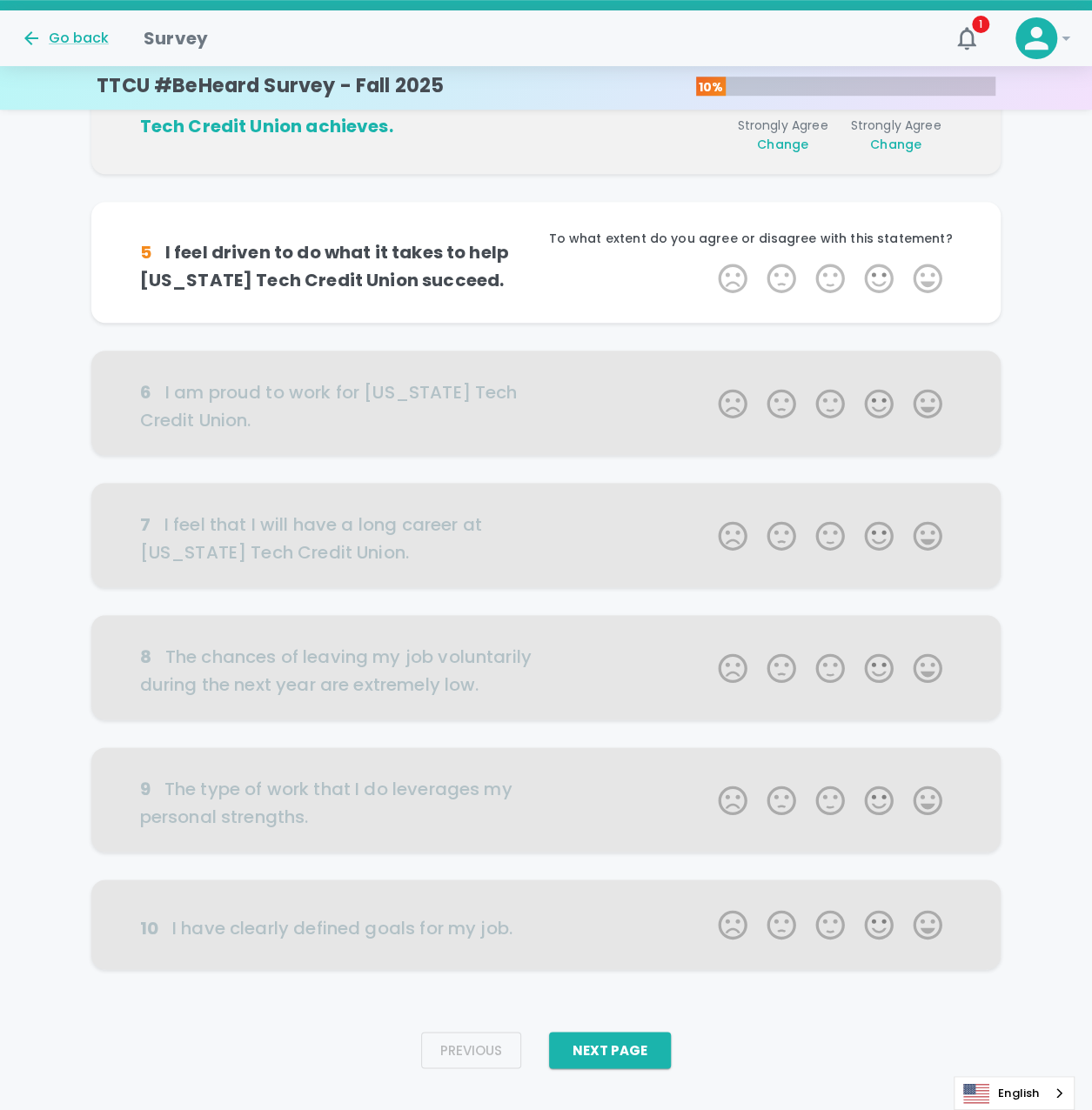
scroll to position [583, 0]
click at [927, 272] on label "5 Stars" at bounding box center [928, 279] width 49 height 35
click at [709, 261] on input "5 Stars" at bounding box center [708, 261] width 1 height 1
click at [927, 272] on label "5 Stars" at bounding box center [928, 279] width 49 height 35
click at [709, 261] on input "5 Stars" at bounding box center [708, 261] width 1 height 1
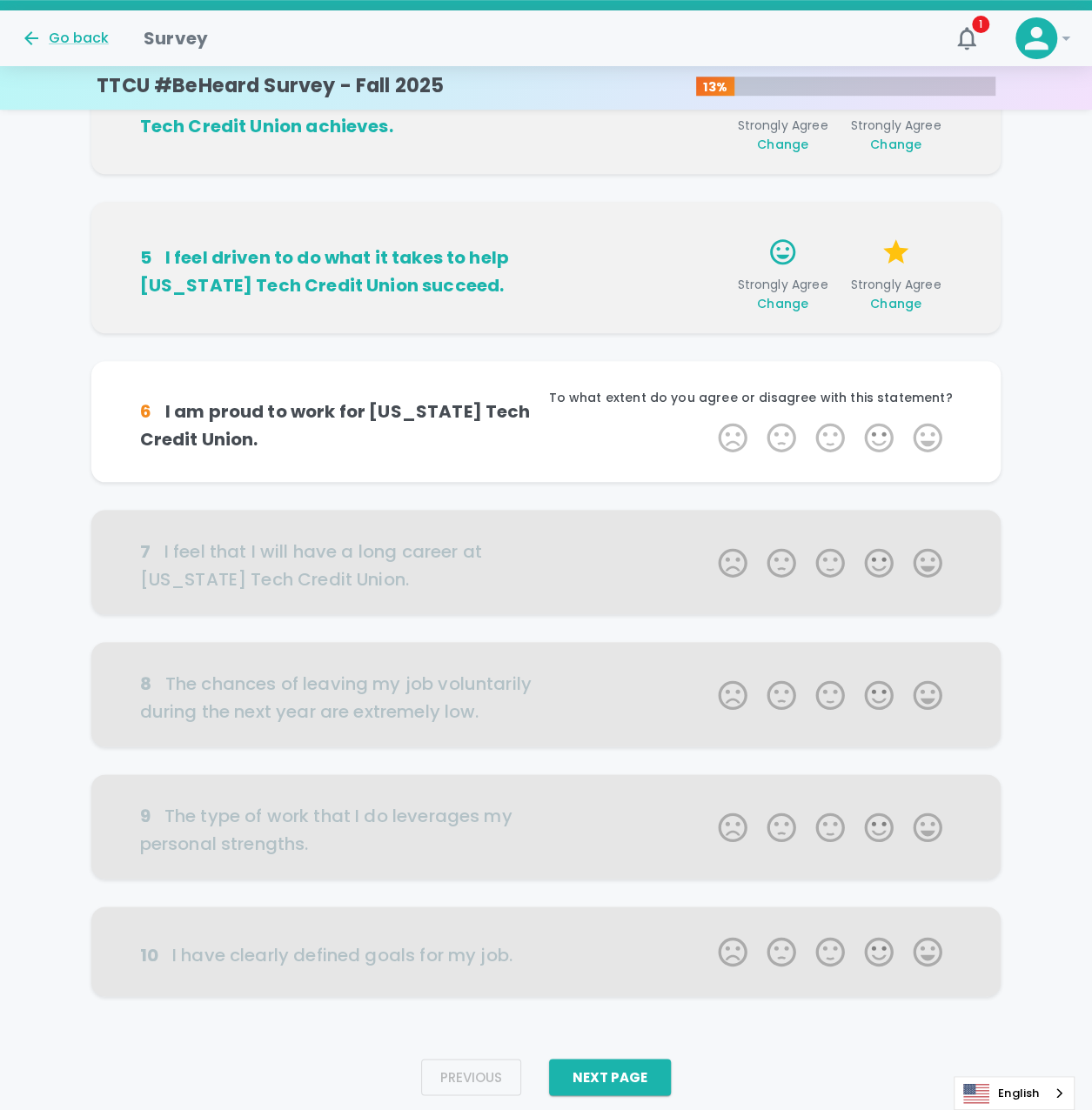
scroll to position [610, 0]
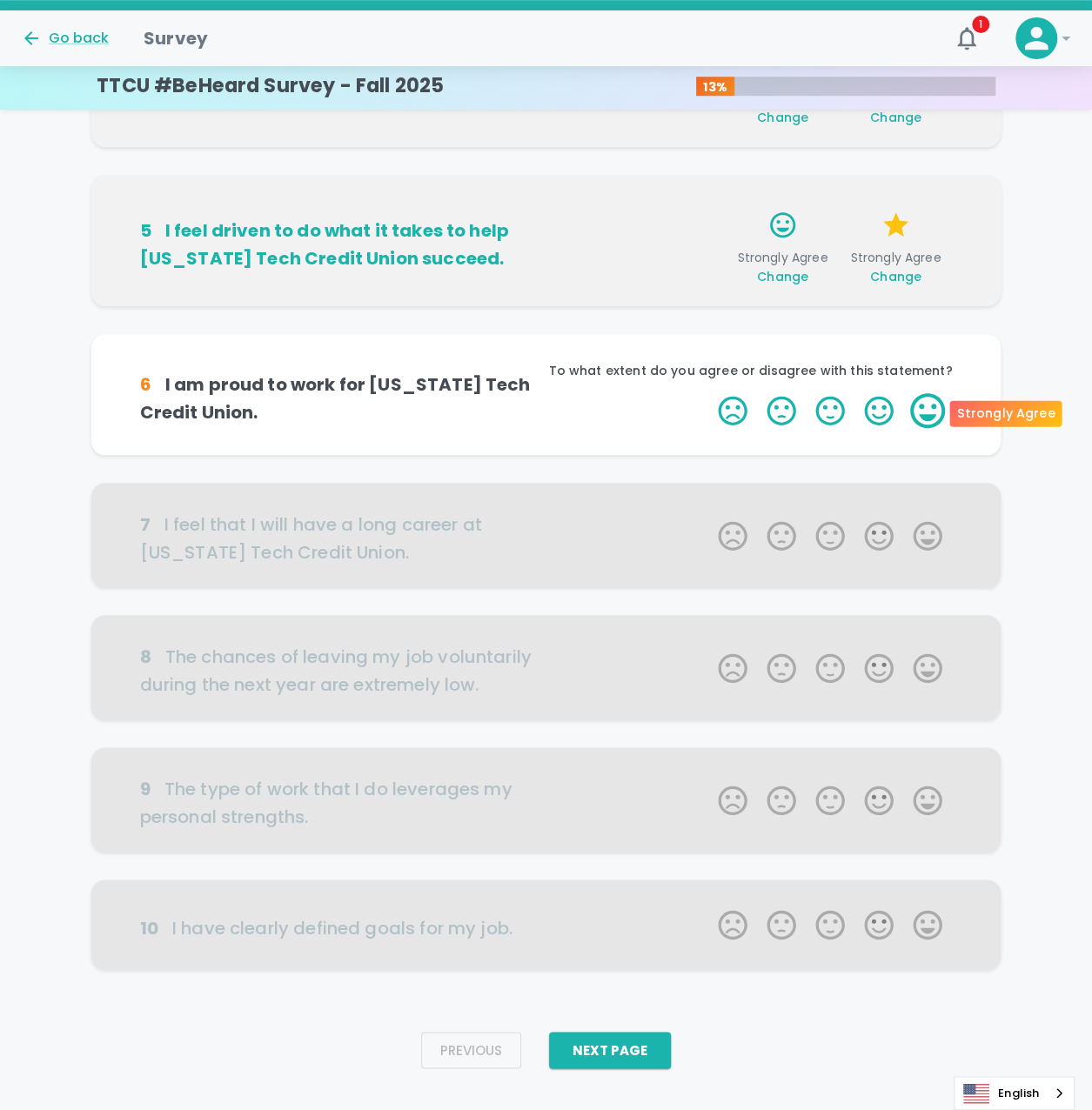
click at [921, 403] on label "5 Stars" at bounding box center [928, 410] width 49 height 35
click at [709, 393] on input "5 Stars" at bounding box center [708, 392] width 1 height 1
click at [921, 403] on label "5 Stars" at bounding box center [928, 410] width 49 height 35
click at [709, 393] on input "5 Stars" at bounding box center [708, 392] width 1 height 1
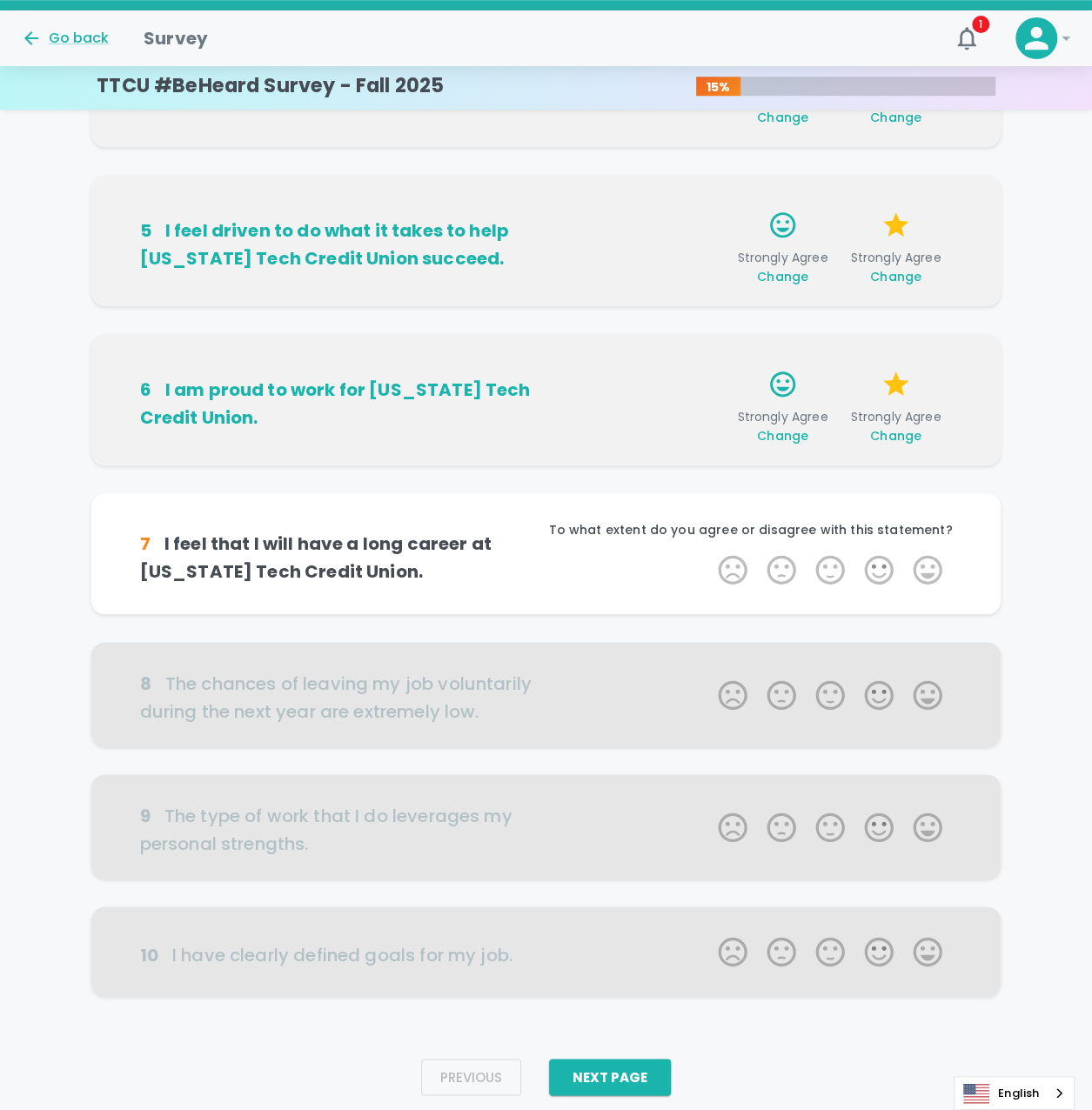
scroll to position [637, 0]
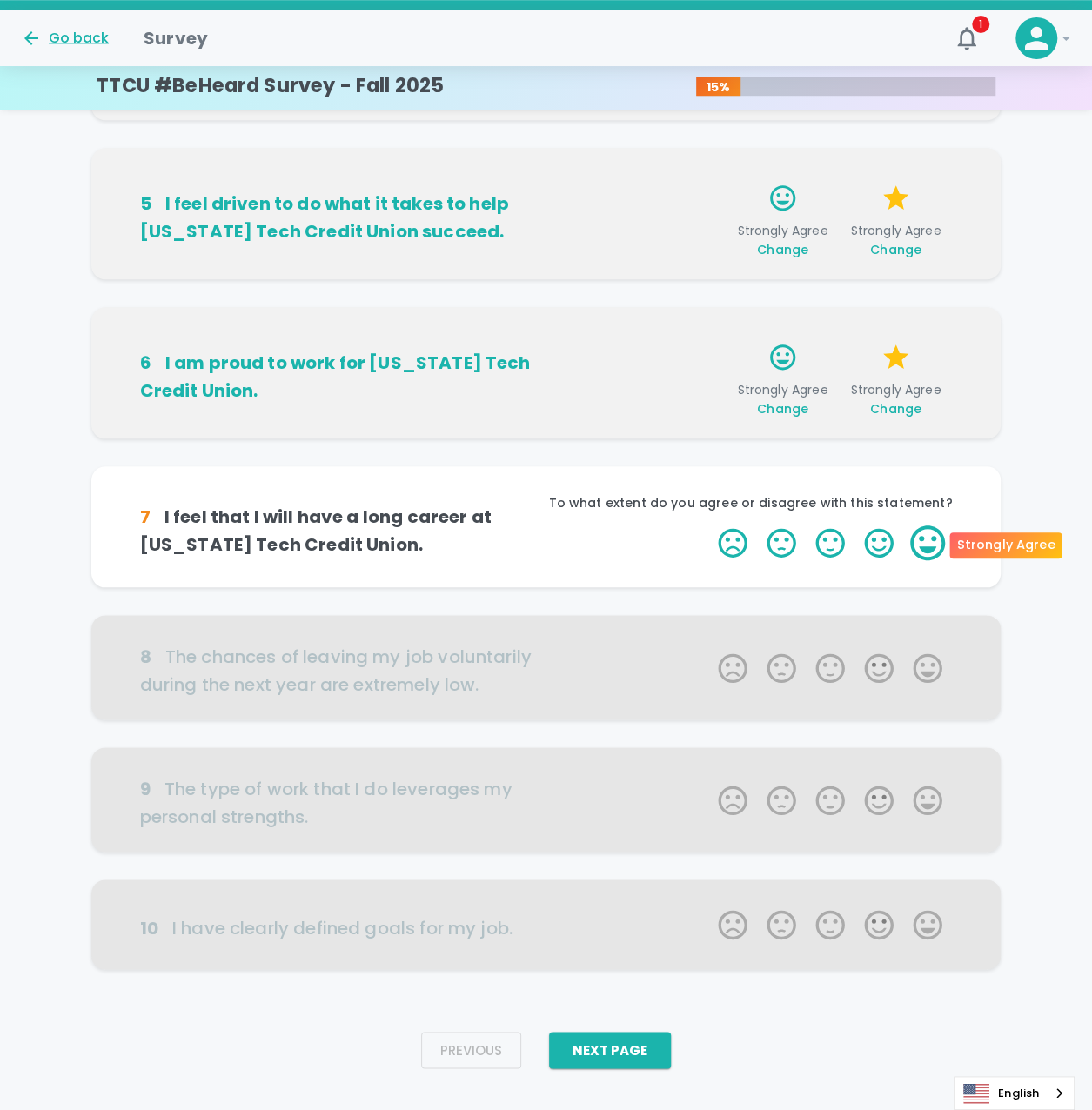
click at [929, 537] on label "5 Stars" at bounding box center [928, 543] width 49 height 35
click at [709, 525] on input "5 Stars" at bounding box center [708, 525] width 1 height 1
click at [929, 537] on label "5 Stars" at bounding box center [928, 543] width 49 height 35
click at [709, 525] on input "5 Stars" at bounding box center [708, 525] width 1 height 1
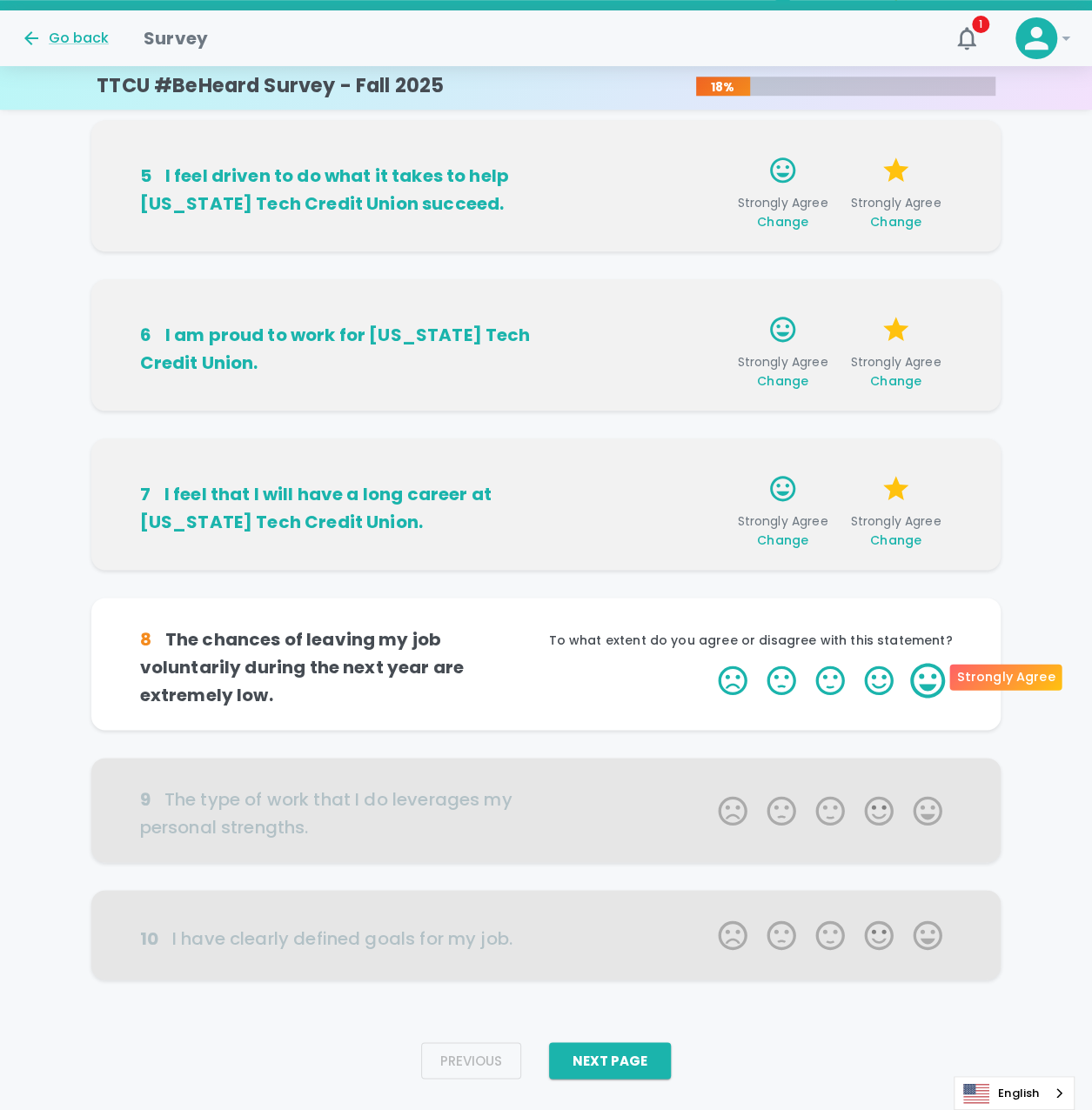
click at [926, 668] on label "5 Stars" at bounding box center [928, 680] width 49 height 35
click at [709, 663] on input "5 Stars" at bounding box center [708, 662] width 1 height 1
click at [926, 668] on label "5 Stars" at bounding box center [928, 680] width 49 height 35
click at [709, 663] on input "5 Stars" at bounding box center [708, 662] width 1 height 1
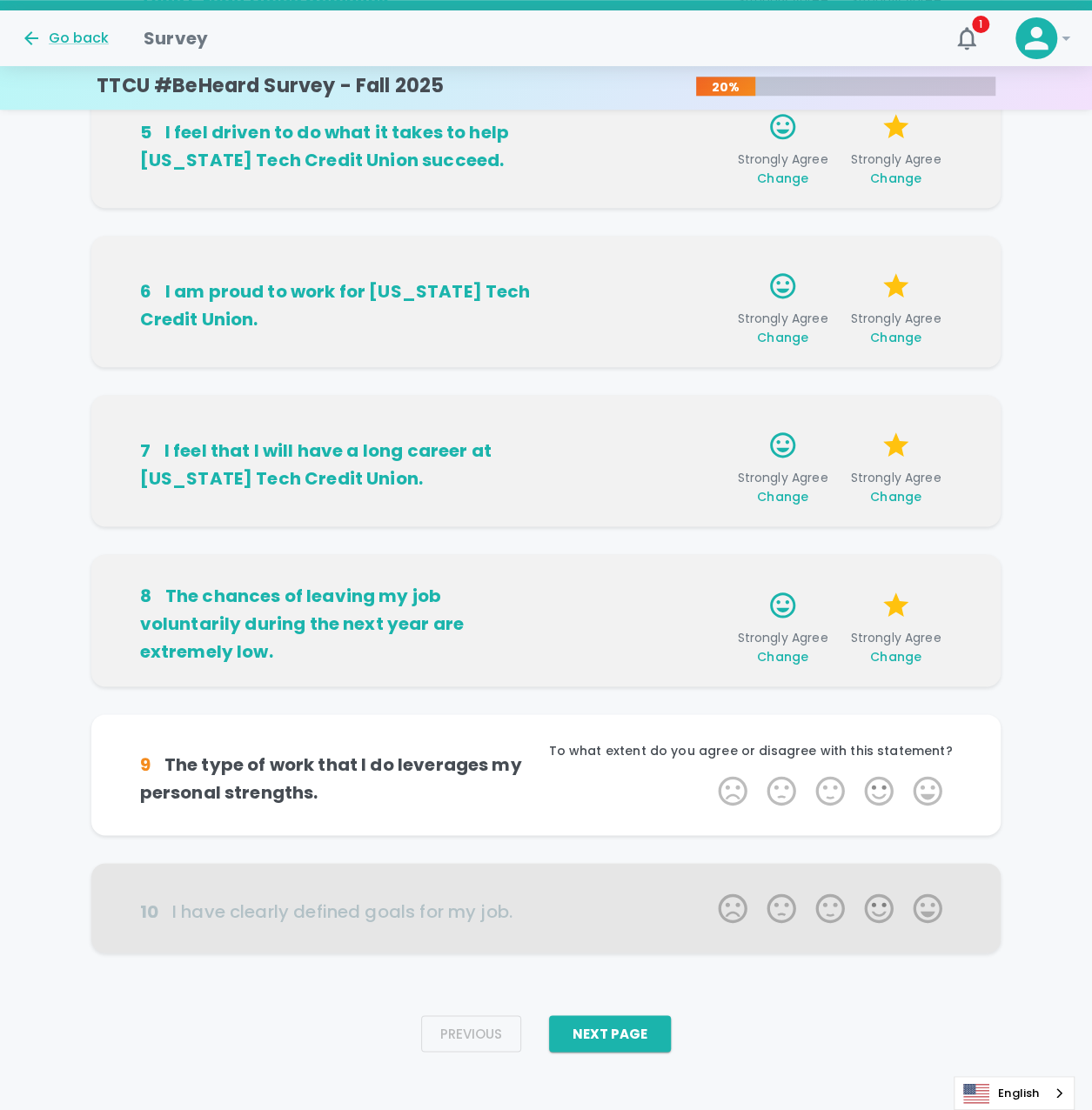
scroll to position [719, 0]
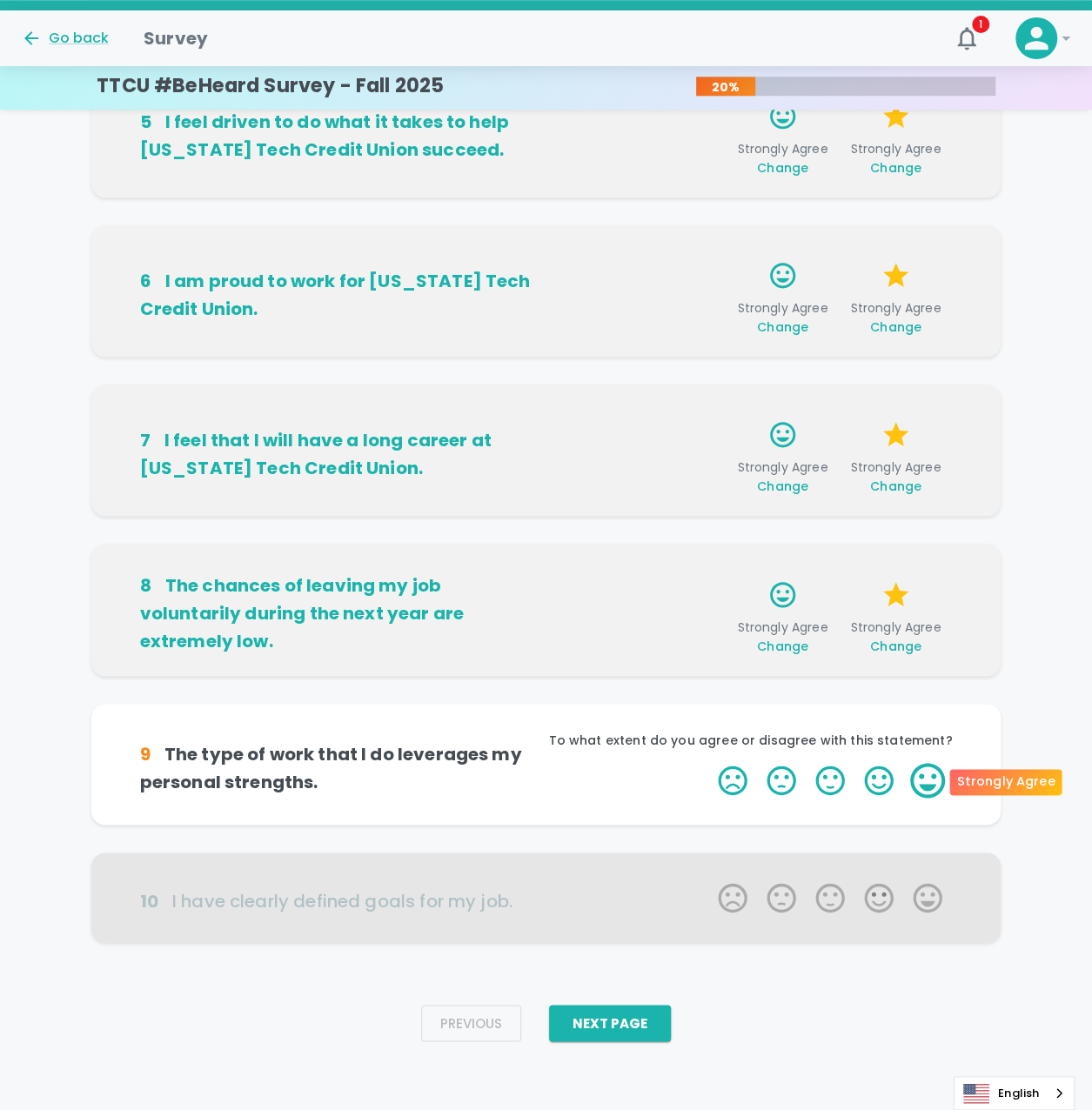
click at [925, 777] on label "5 Stars" at bounding box center [928, 781] width 49 height 35
click at [709, 763] on input "5 Stars" at bounding box center [708, 762] width 1 height 1
click at [925, 777] on label "5 Stars" at bounding box center [928, 781] width 49 height 35
click at [709, 763] on input "5 Stars" at bounding box center [708, 762] width 1 height 1
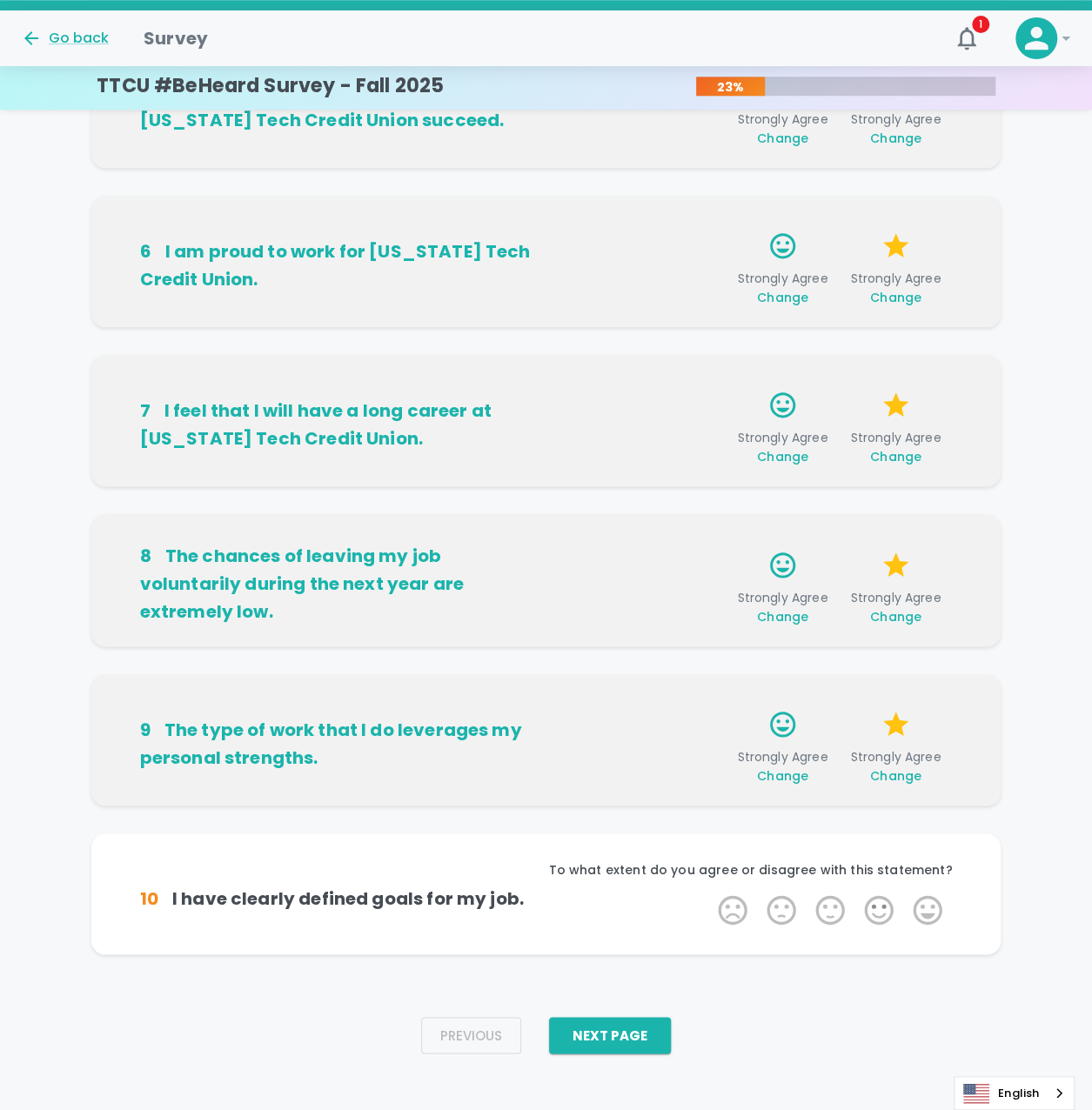
scroll to position [761, 0]
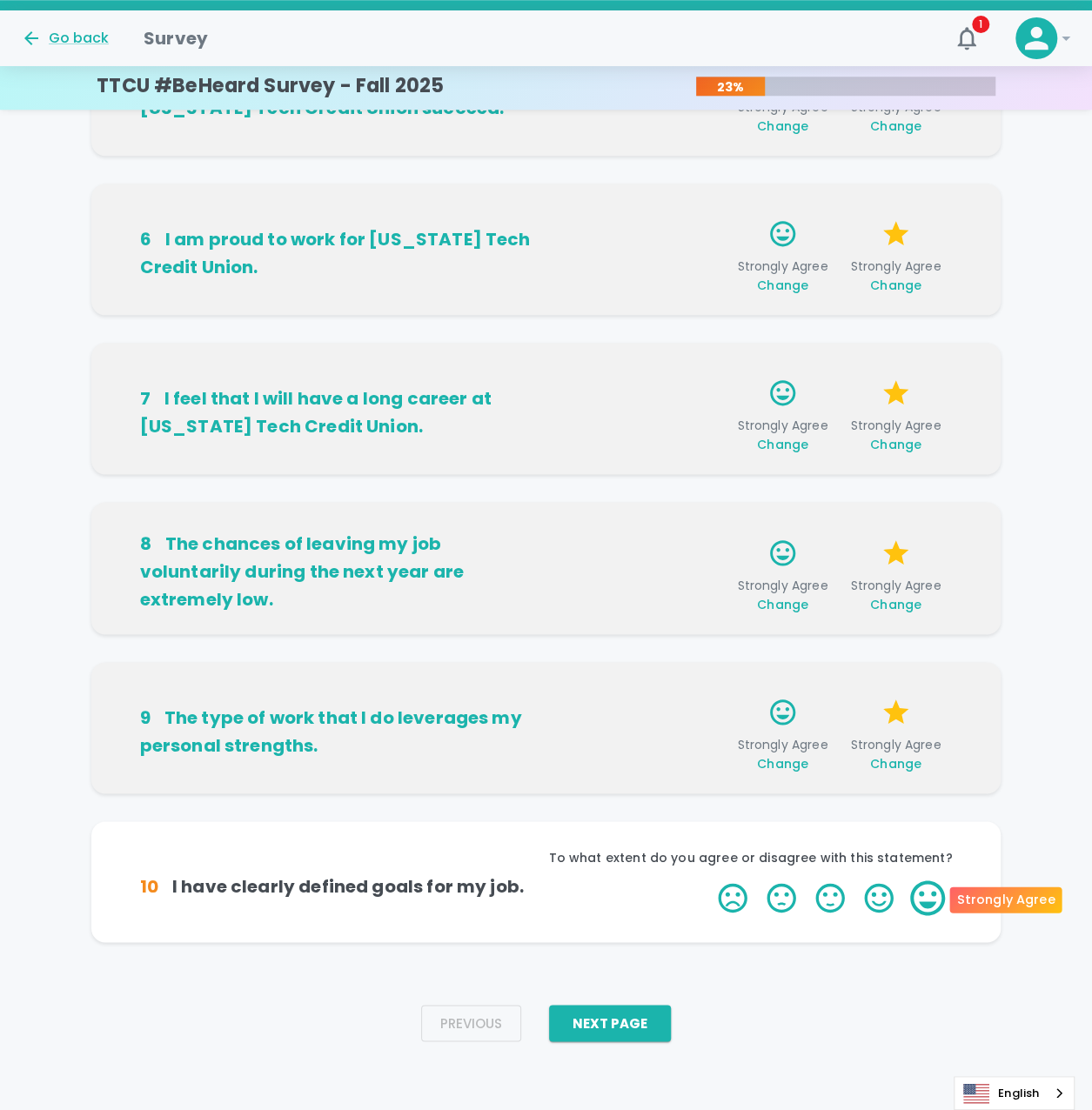
click at [925, 890] on label "5 Stars" at bounding box center [928, 898] width 49 height 35
click at [709, 881] on input "5 Stars" at bounding box center [708, 880] width 1 height 1
click at [925, 890] on label "5 Stars" at bounding box center [928, 898] width 49 height 35
click at [709, 881] on input "5 Stars" at bounding box center [708, 880] width 1 height 1
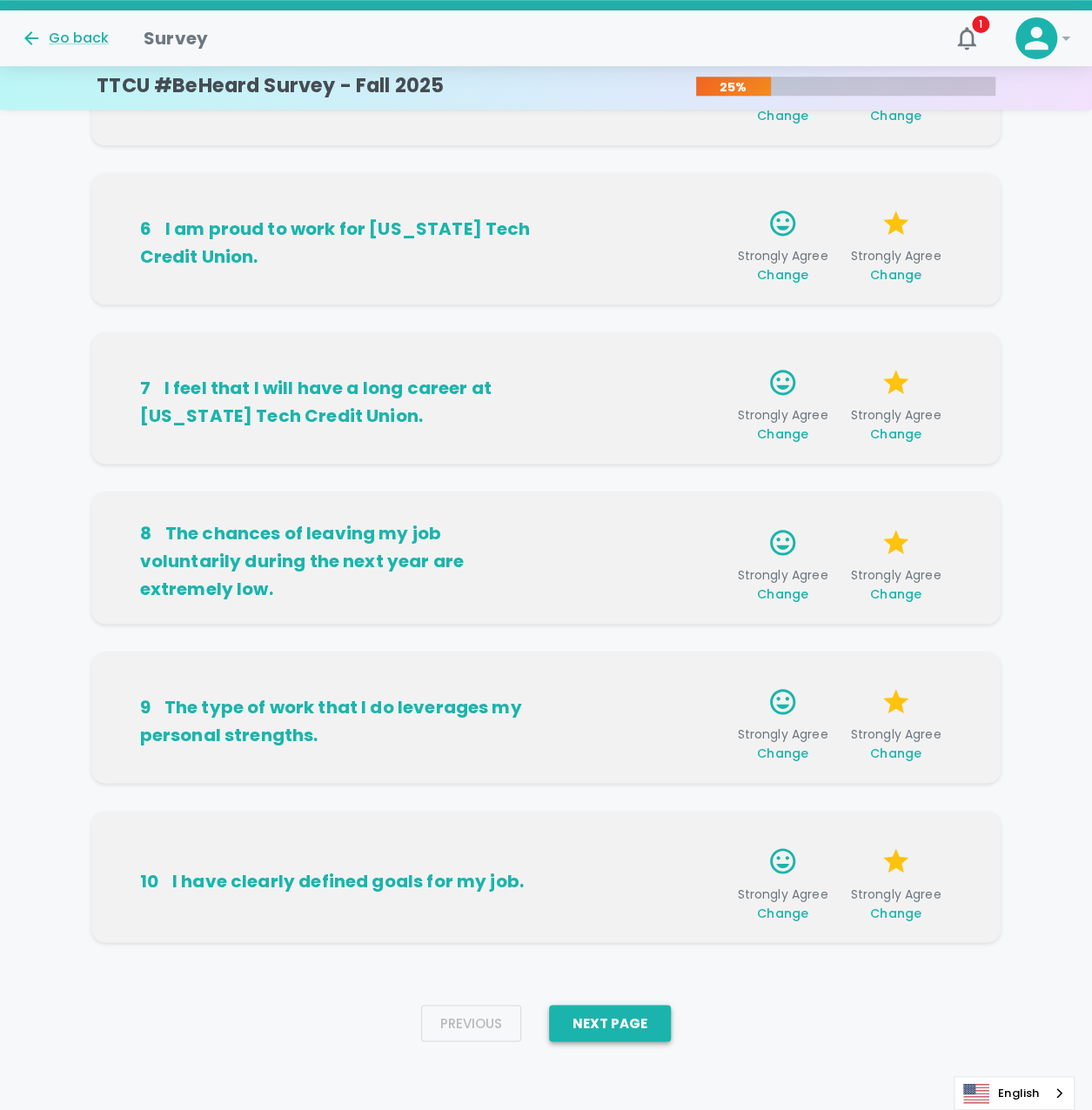
click at [641, 1025] on button "Next Page" at bounding box center [610, 1023] width 122 height 37
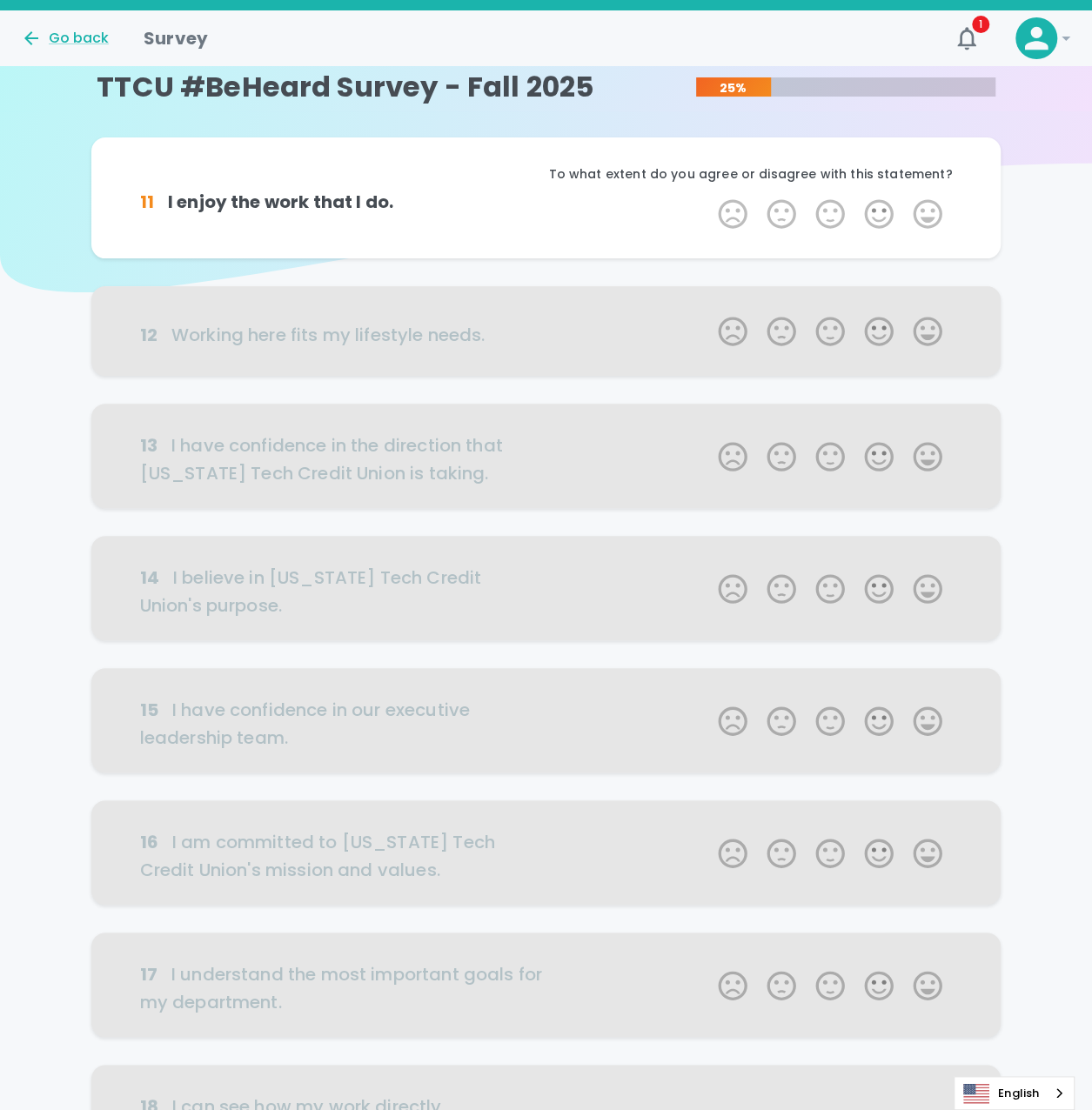
scroll to position [0, 0]
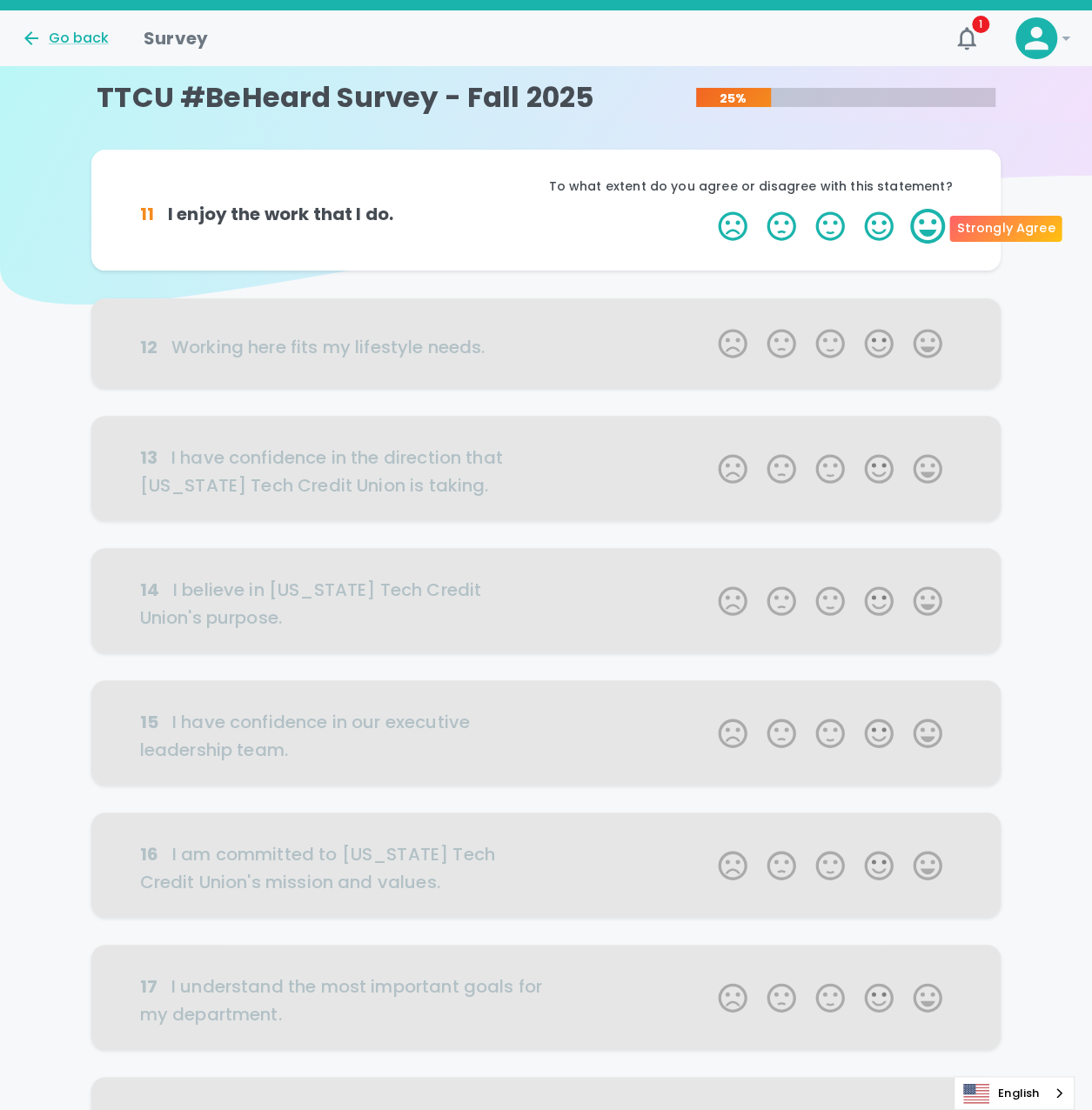
click at [919, 217] on label "5 Stars" at bounding box center [928, 227] width 49 height 35
click at [709, 209] on input "5 Stars" at bounding box center [708, 208] width 1 height 1
click at [925, 219] on label "5 Stars" at bounding box center [928, 227] width 49 height 35
click at [709, 209] on input "5 Stars" at bounding box center [708, 208] width 1 height 1
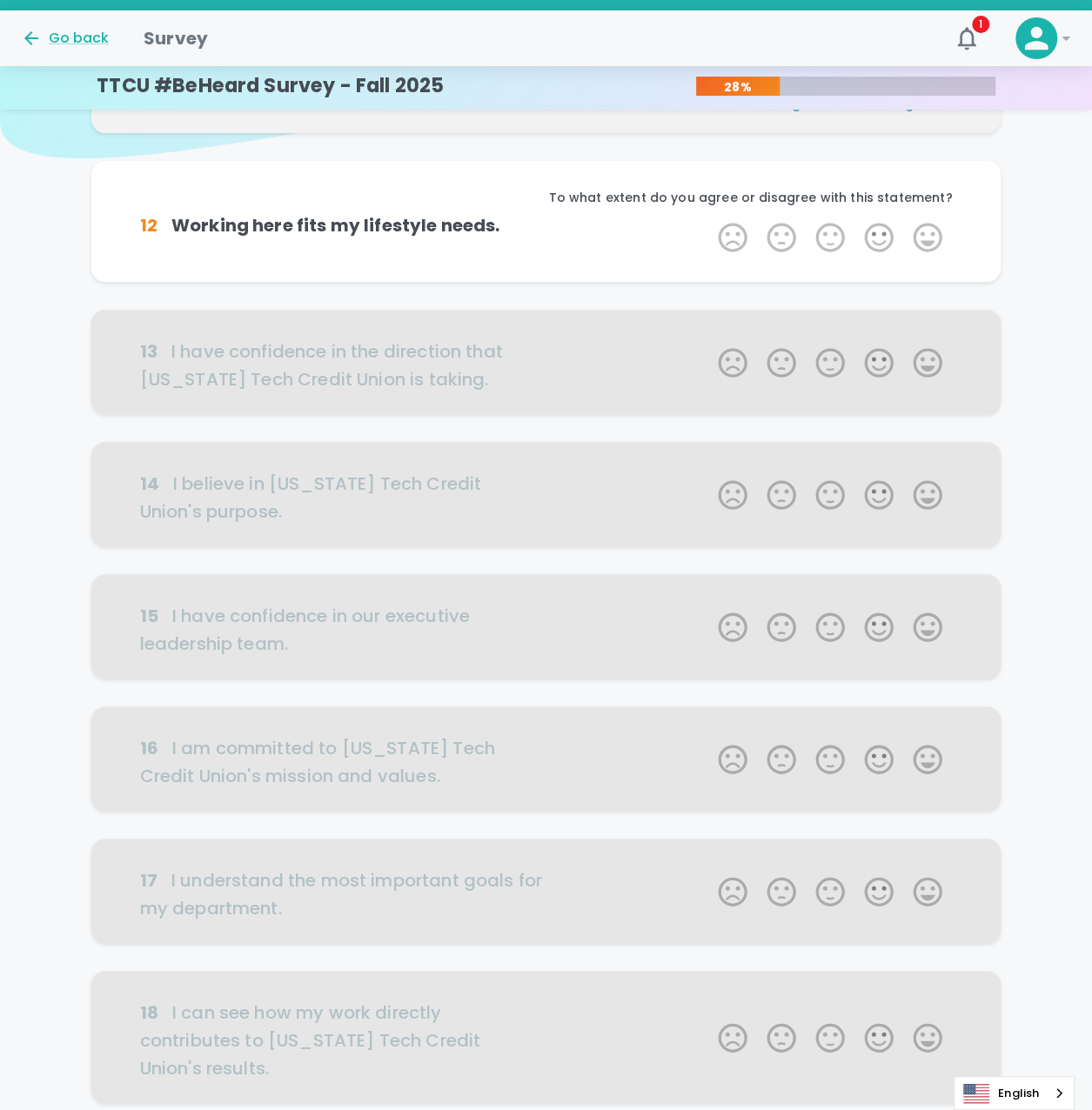
scroll to position [153, 0]
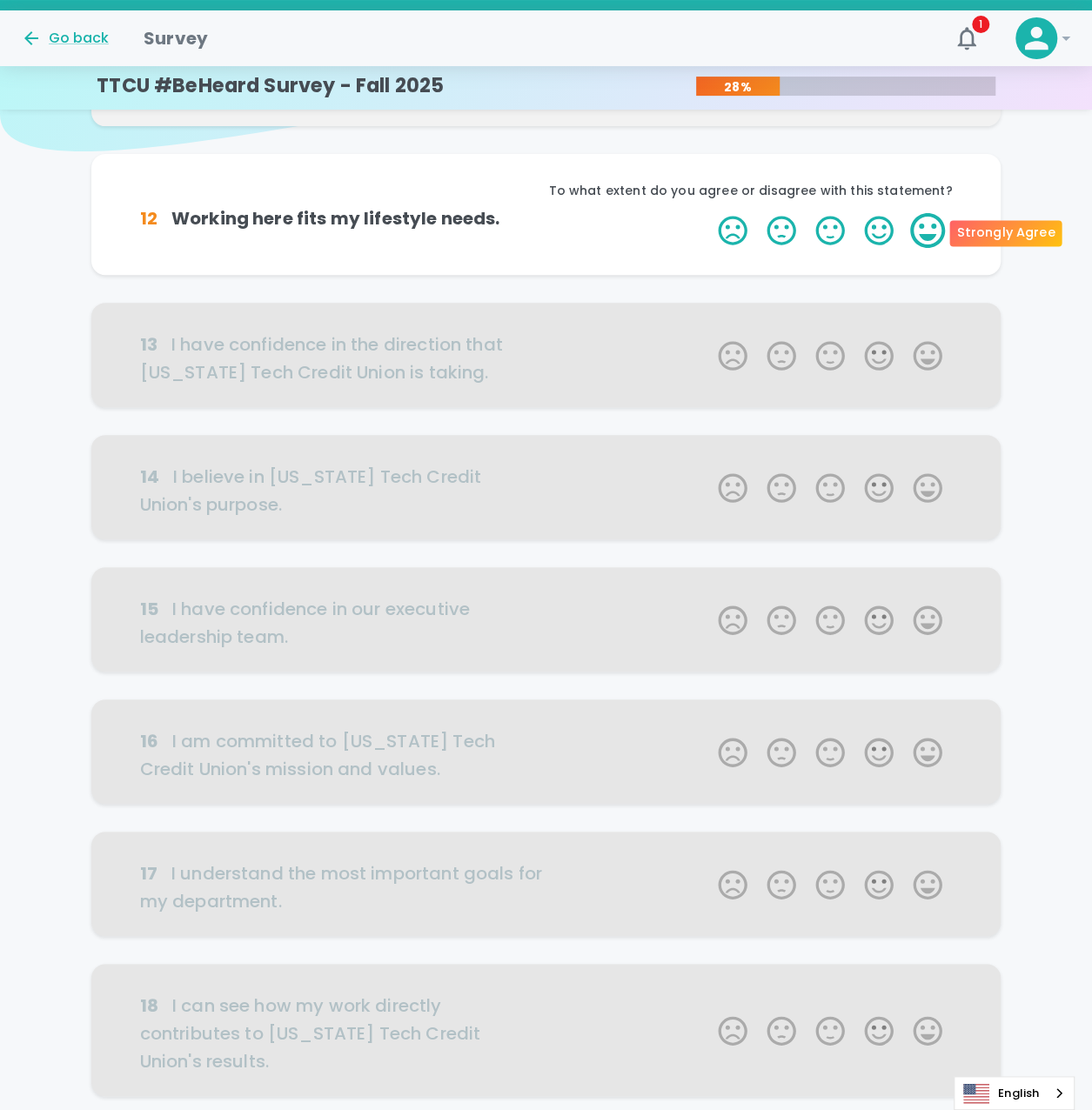
click at [916, 222] on label "5 Stars" at bounding box center [928, 231] width 49 height 35
click at [709, 213] on input "5 Stars" at bounding box center [708, 213] width 1 height 1
click at [925, 227] on label "5 Stars" at bounding box center [928, 231] width 49 height 35
click at [709, 213] on input "5 Stars" at bounding box center [708, 213] width 1 height 1
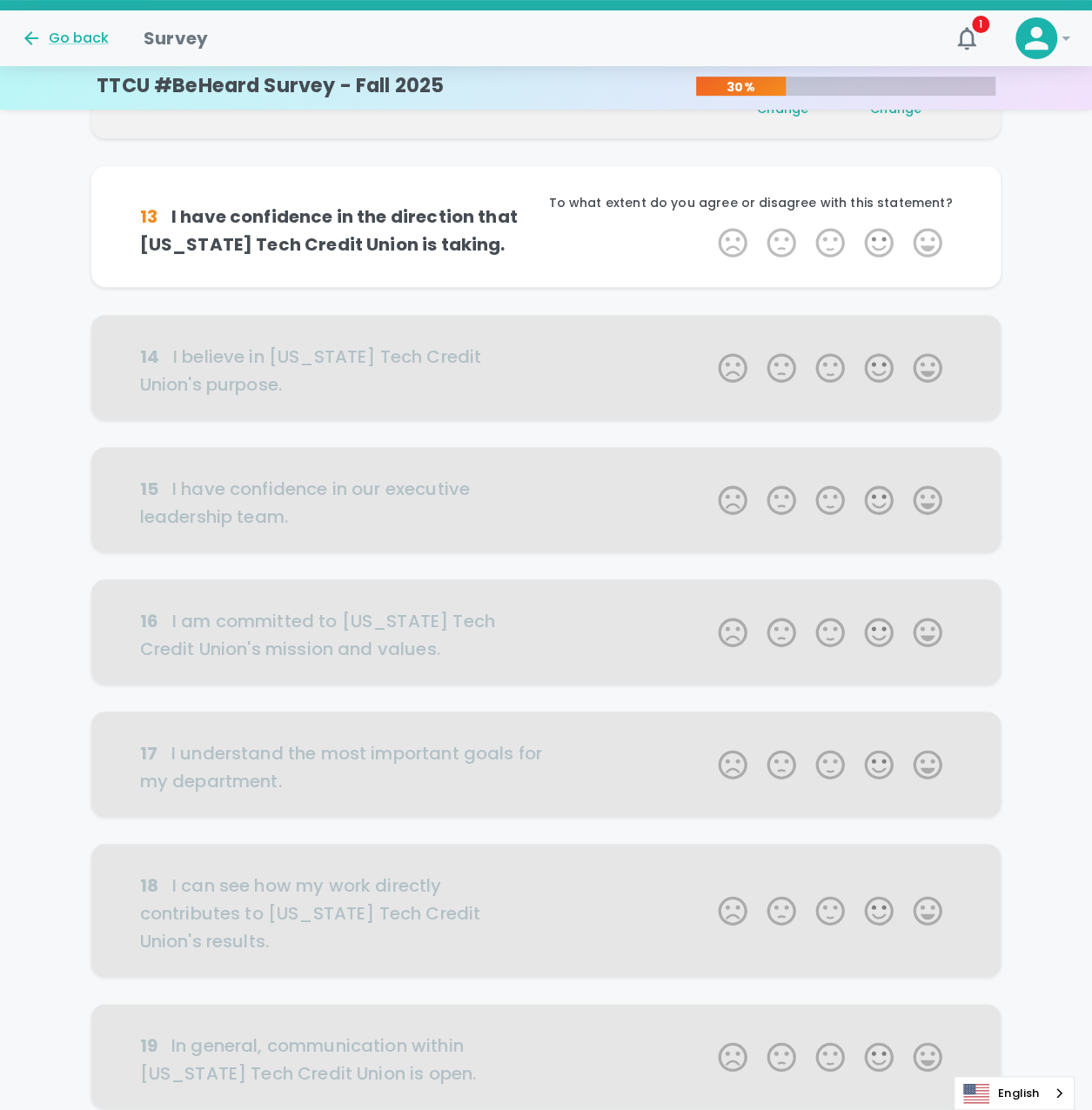
scroll to position [307, 0]
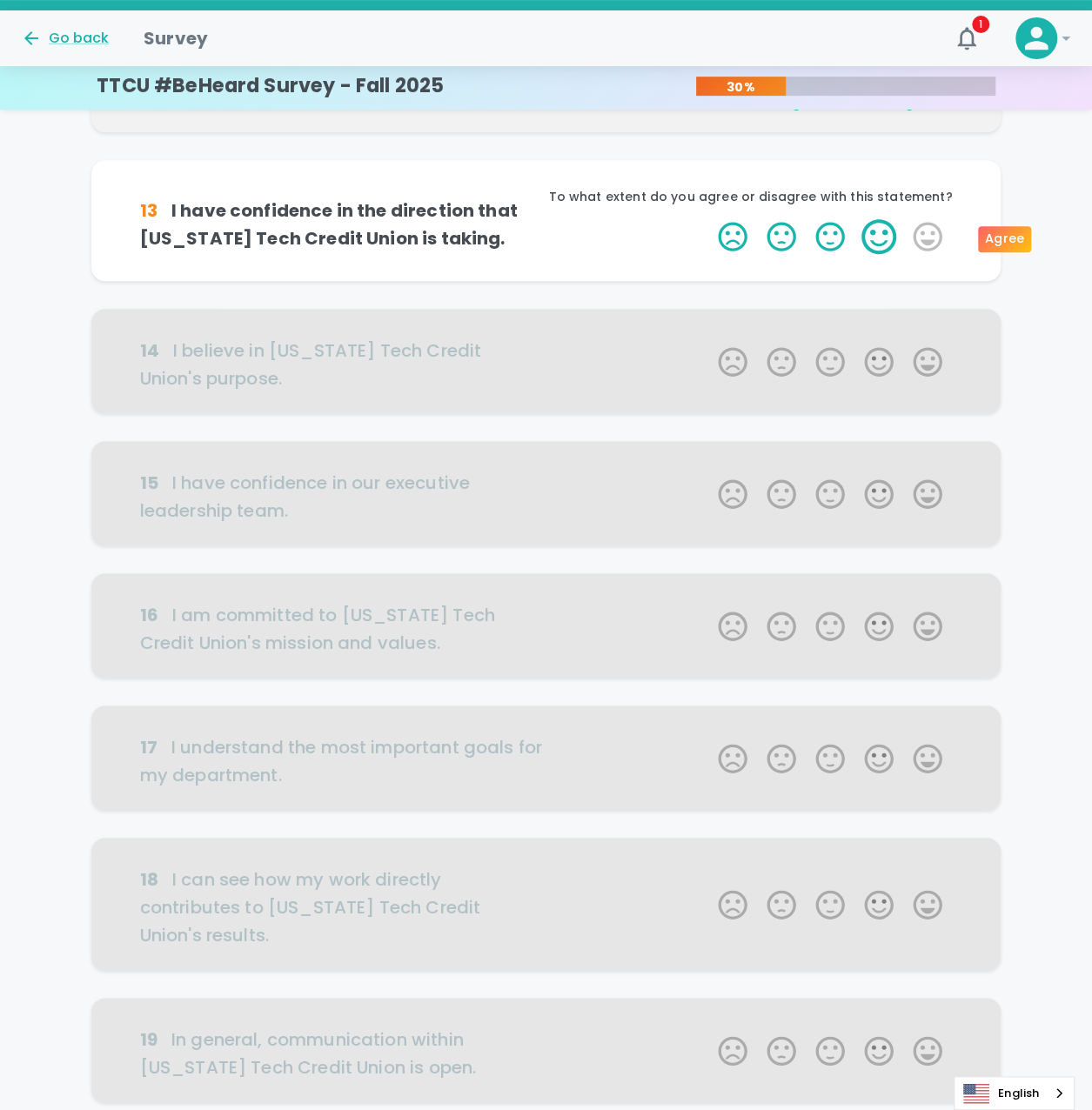
click at [879, 233] on label "4 Stars" at bounding box center [879, 237] width 49 height 35
click at [709, 220] on input "4 Stars" at bounding box center [708, 219] width 1 height 1
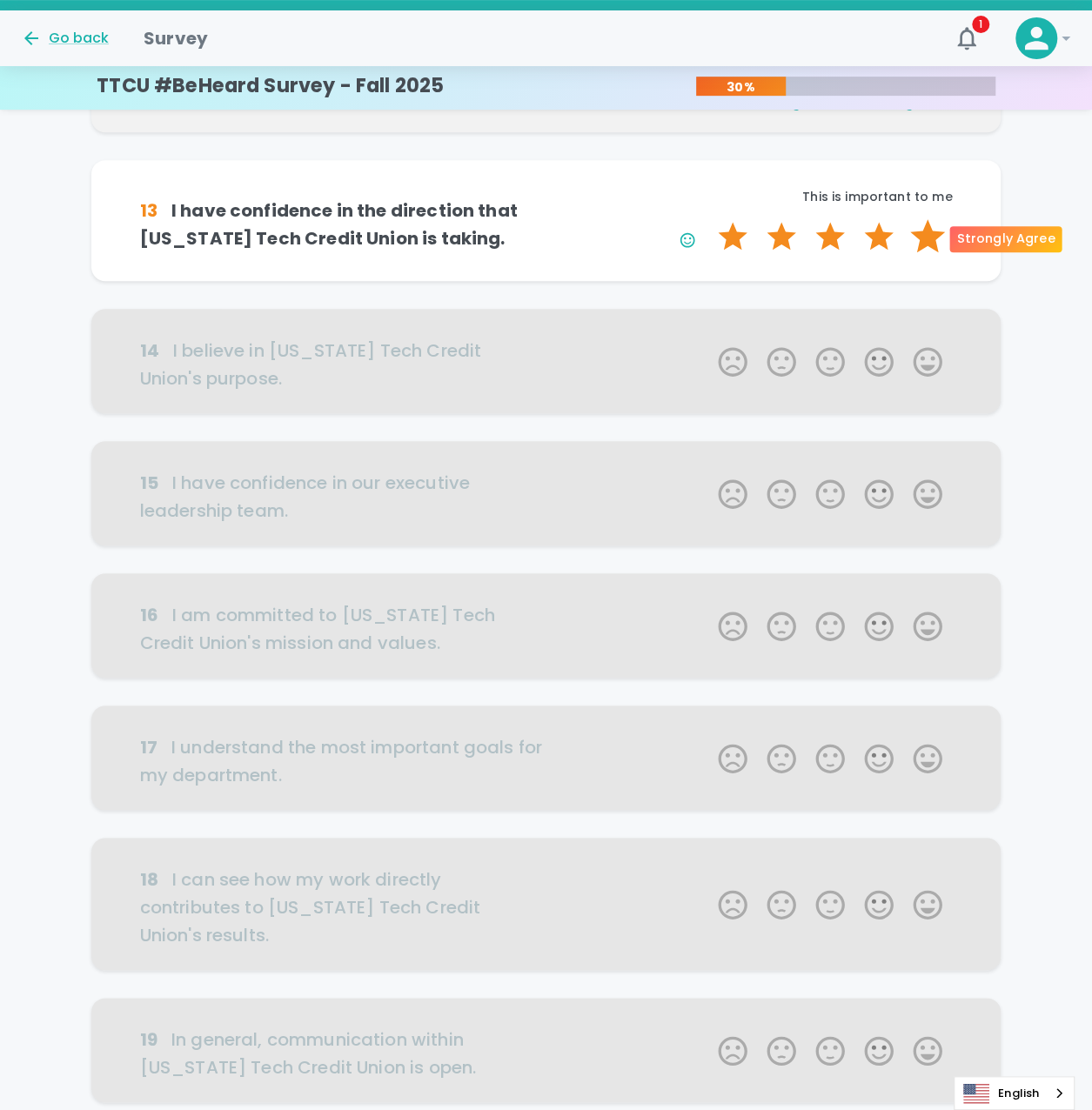
click at [921, 231] on label "5 Stars" at bounding box center [928, 237] width 49 height 35
click at [709, 220] on input "5 Stars" at bounding box center [708, 219] width 1 height 1
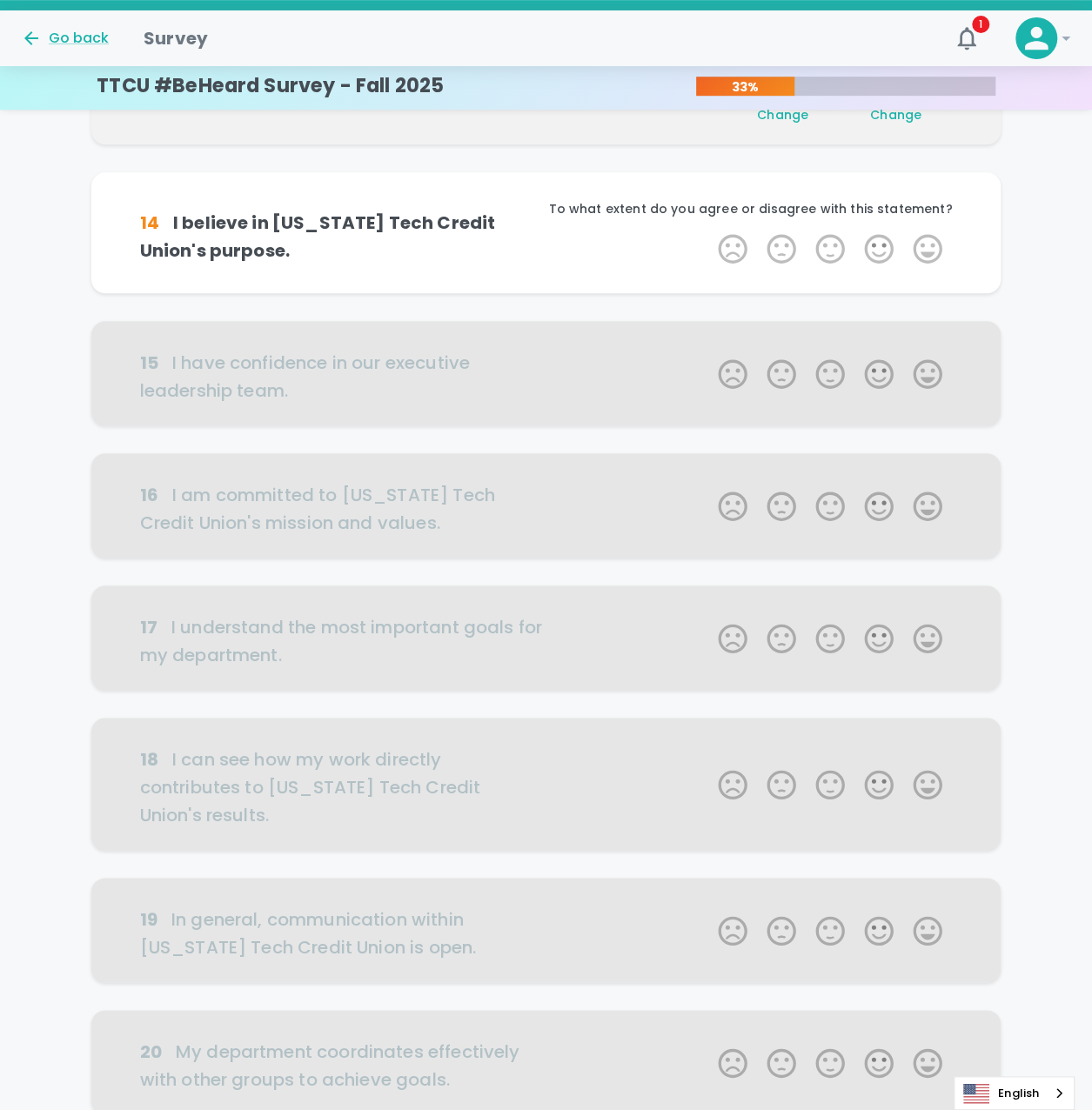
scroll to position [459, 0]
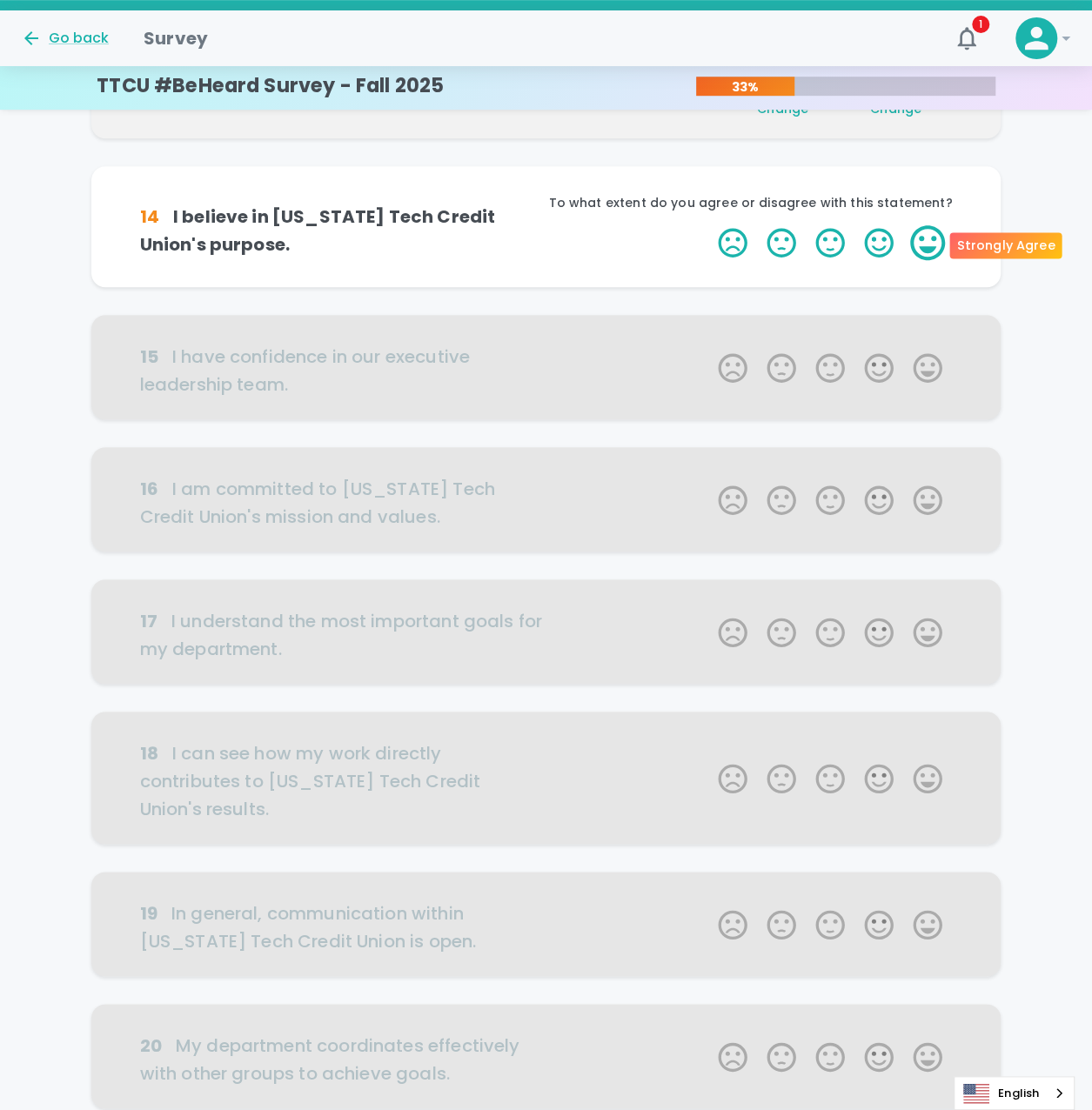
click at [939, 254] on label "5 Stars" at bounding box center [928, 243] width 49 height 35
click at [709, 226] on input "5 Stars" at bounding box center [708, 225] width 1 height 1
click at [926, 246] on label "5 Stars" at bounding box center [928, 243] width 49 height 35
click at [709, 226] on input "5 Stars" at bounding box center [708, 225] width 1 height 1
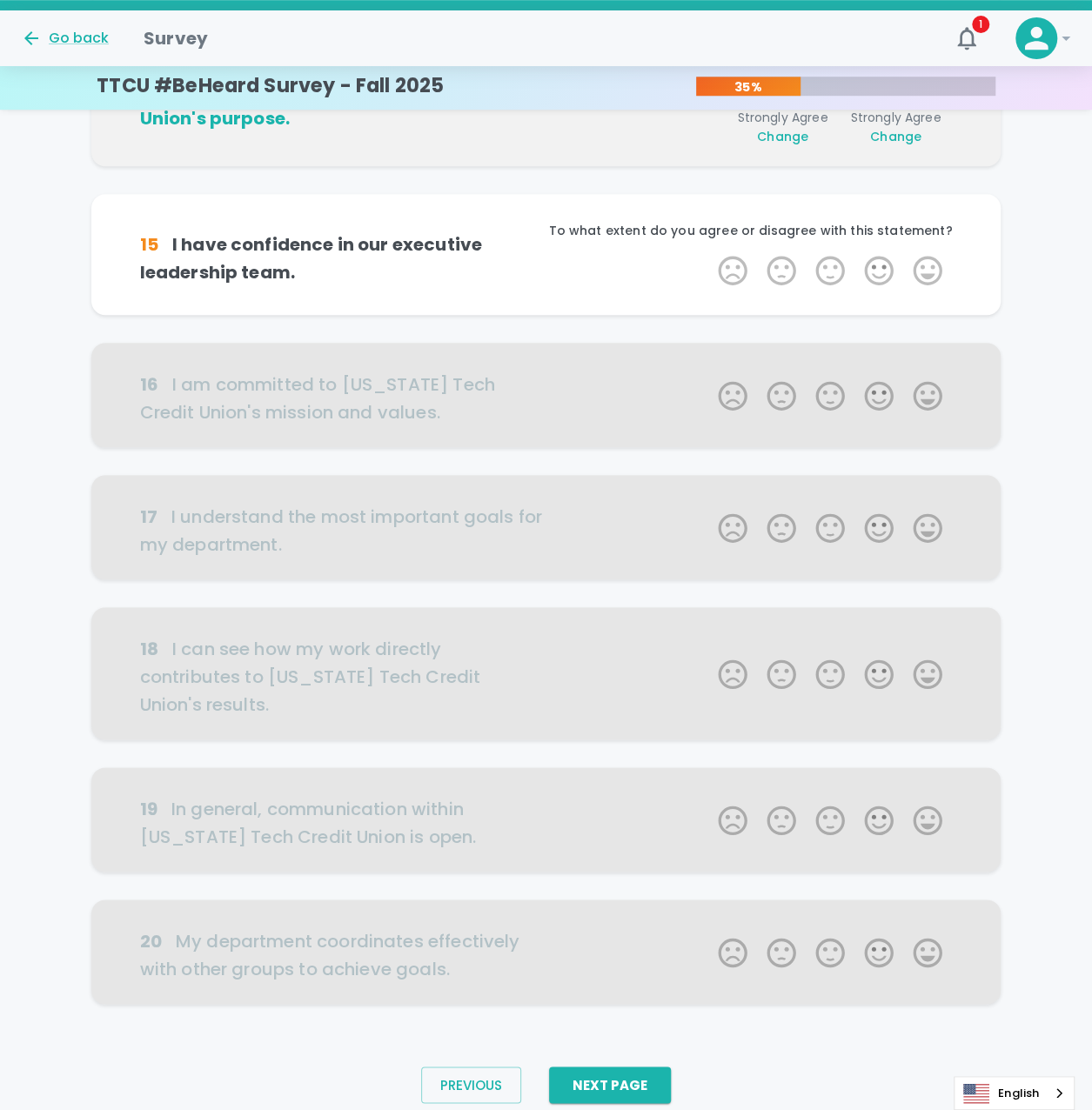
scroll to position [613, 0]
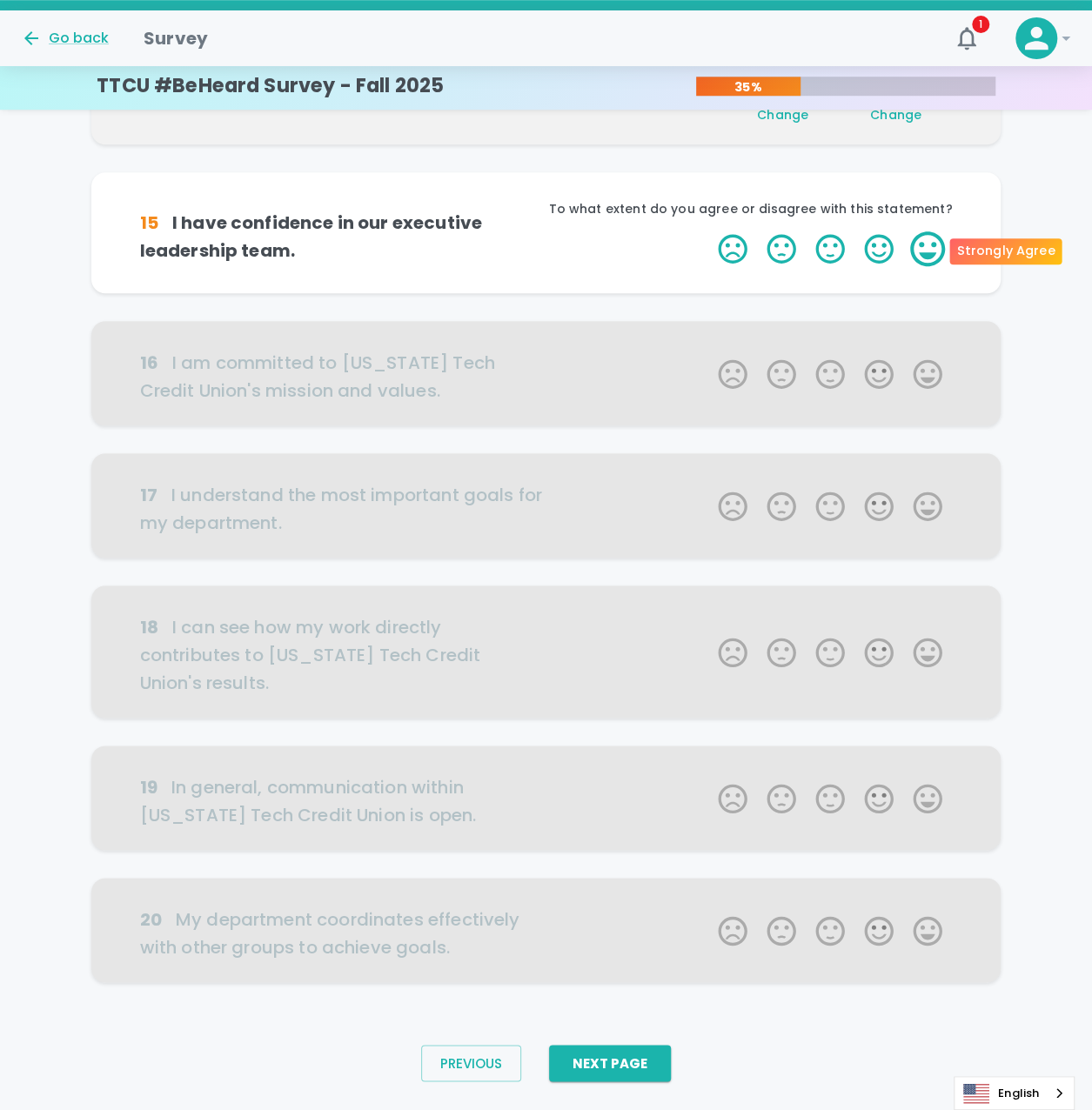
click at [919, 245] on label "5 Stars" at bounding box center [928, 249] width 49 height 35
click at [709, 232] on input "5 Stars" at bounding box center [708, 231] width 1 height 1
click at [925, 246] on label "5 Stars" at bounding box center [928, 249] width 49 height 35
click at [709, 232] on input "5 Stars" at bounding box center [708, 231] width 1 height 1
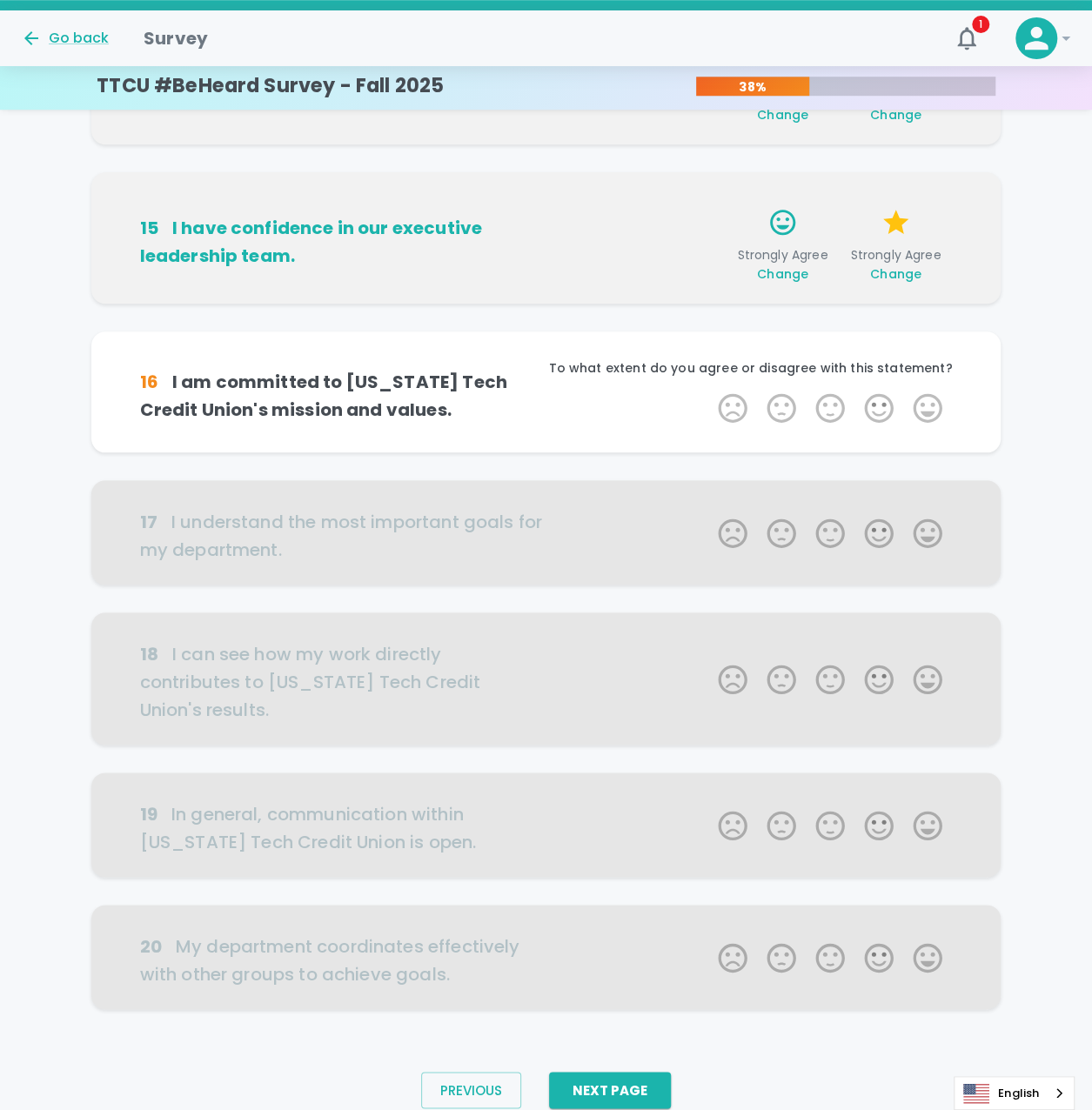
scroll to position [653, 0]
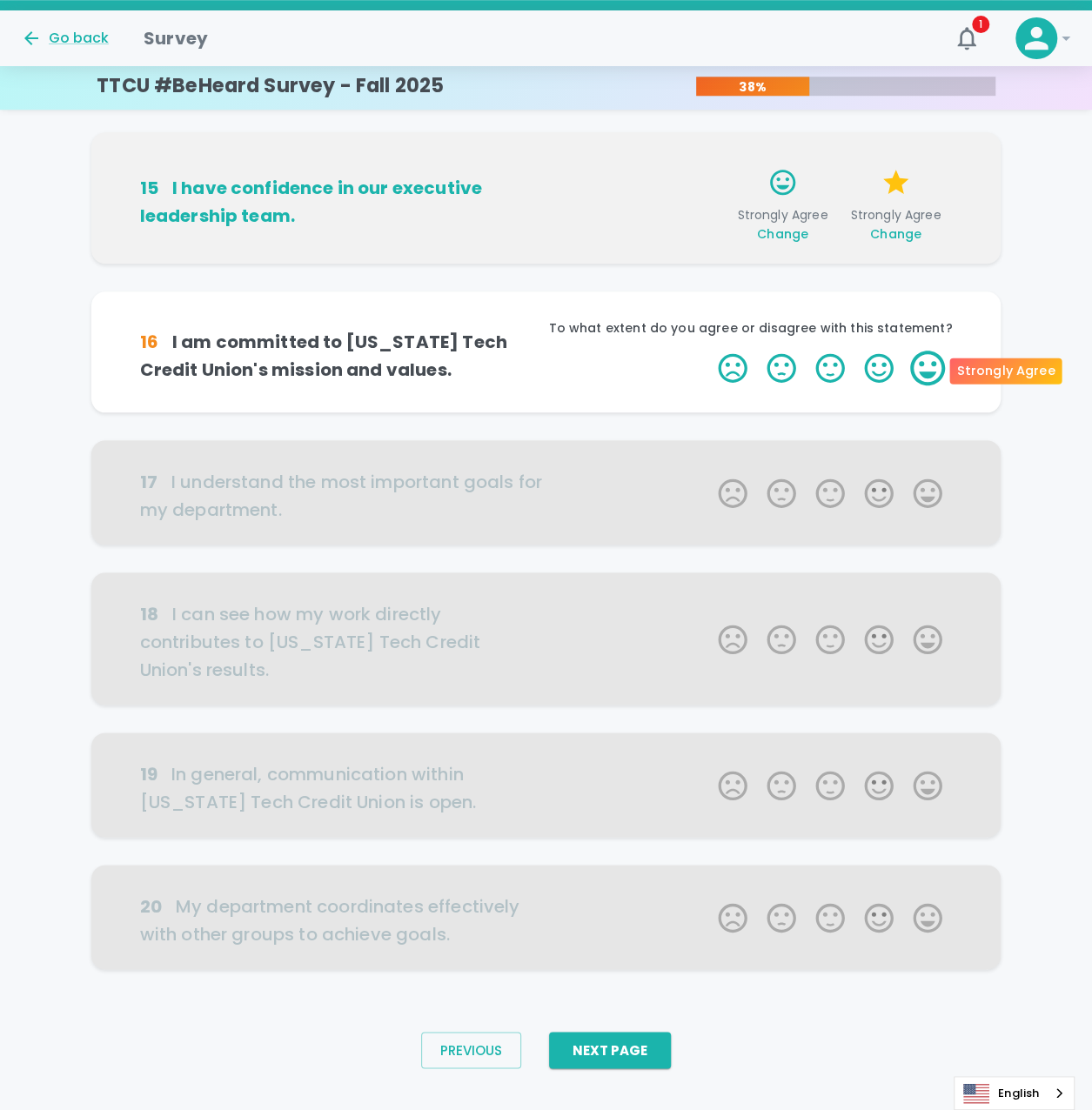
click at [916, 367] on label "5 Stars" at bounding box center [928, 368] width 49 height 35
click at [709, 350] on input "5 Stars" at bounding box center [708, 349] width 1 height 1
click at [923, 367] on label "5 Stars" at bounding box center [928, 368] width 49 height 35
click at [709, 350] on input "5 Stars" at bounding box center [708, 349] width 1 height 1
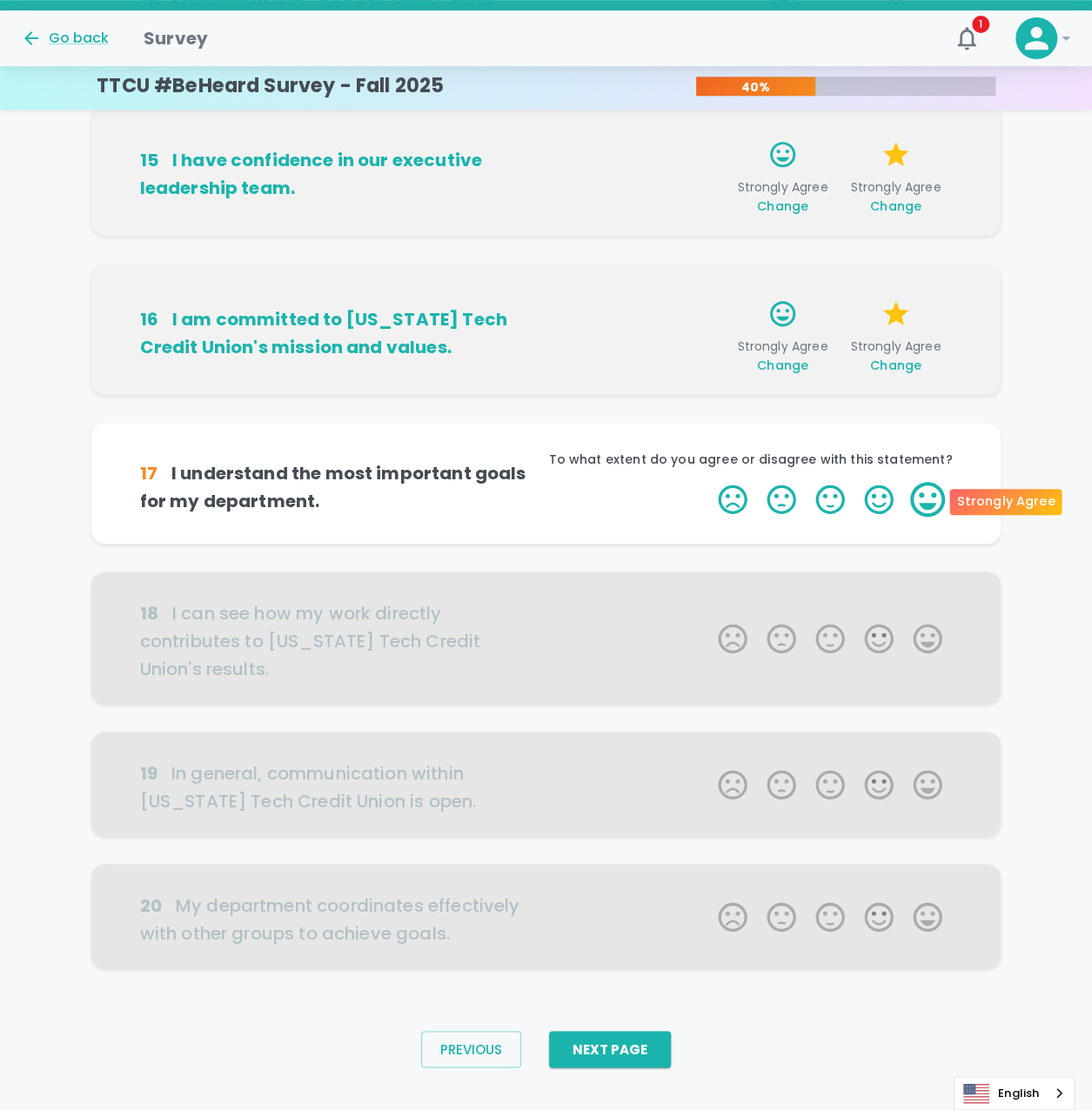
click at [930, 490] on label "5 Stars" at bounding box center [928, 499] width 49 height 35
click at [709, 482] on input "5 Stars" at bounding box center [708, 481] width 1 height 1
click at [930, 490] on label "5 Stars" at bounding box center [928, 499] width 49 height 35
click at [709, 482] on input "5 Stars" at bounding box center [708, 481] width 1 height 1
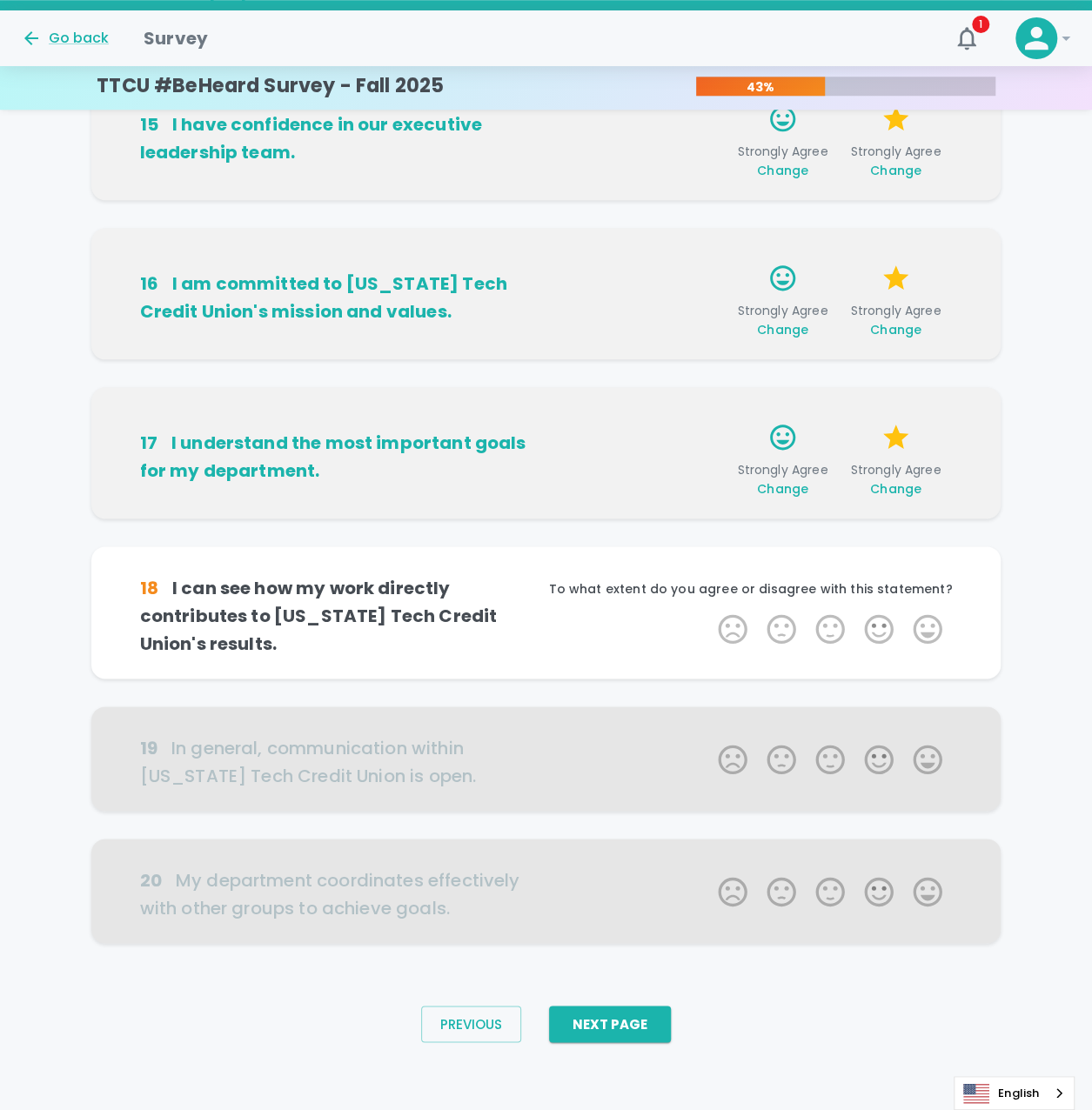
scroll to position [718, 0]
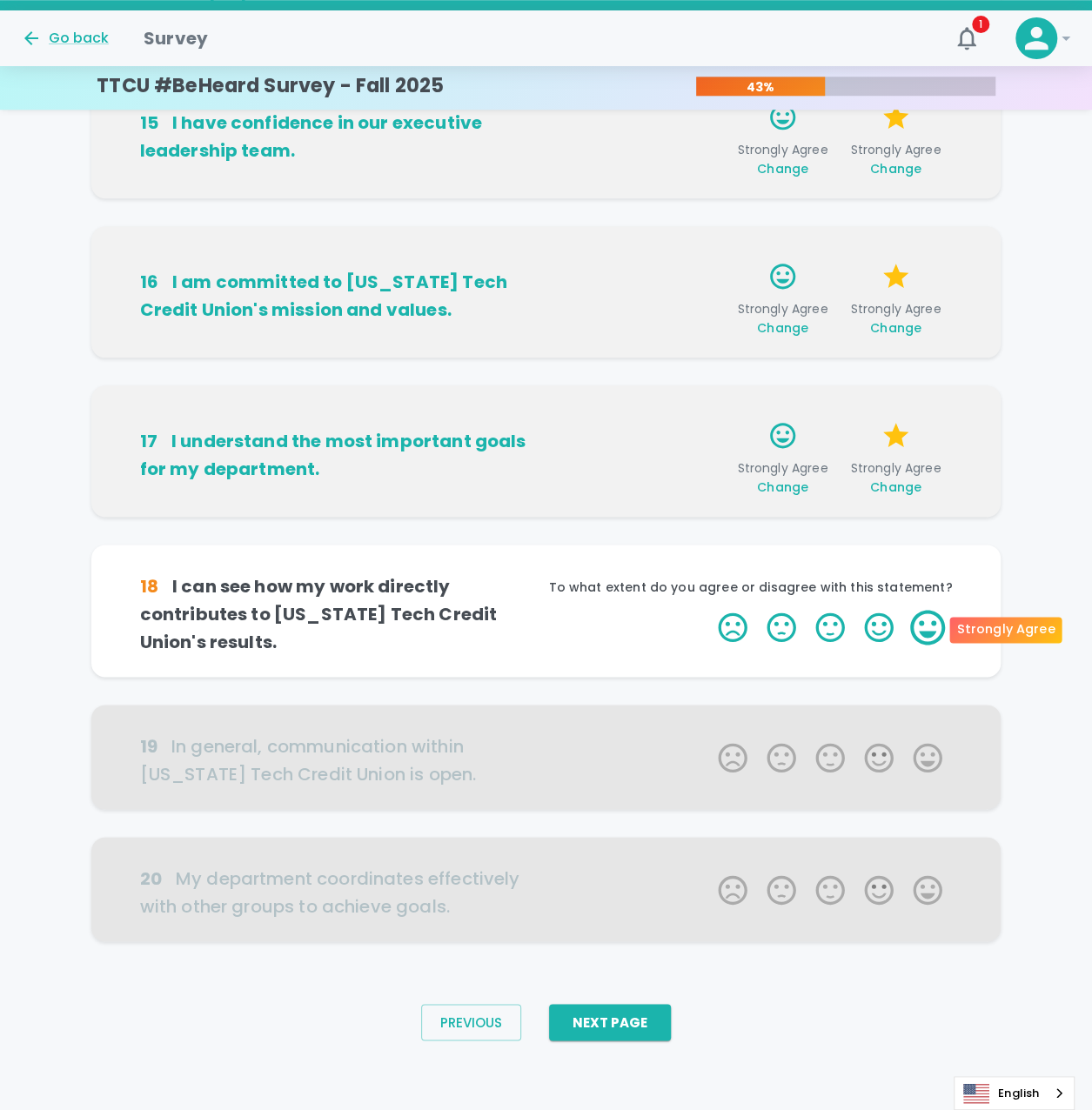
click at [933, 626] on label "5 Stars" at bounding box center [928, 627] width 49 height 35
click at [709, 610] on input "5 Stars" at bounding box center [708, 609] width 1 height 1
click at [930, 626] on label "5 Stars" at bounding box center [928, 627] width 49 height 35
click at [709, 610] on input "5 Stars" at bounding box center [708, 609] width 1 height 1
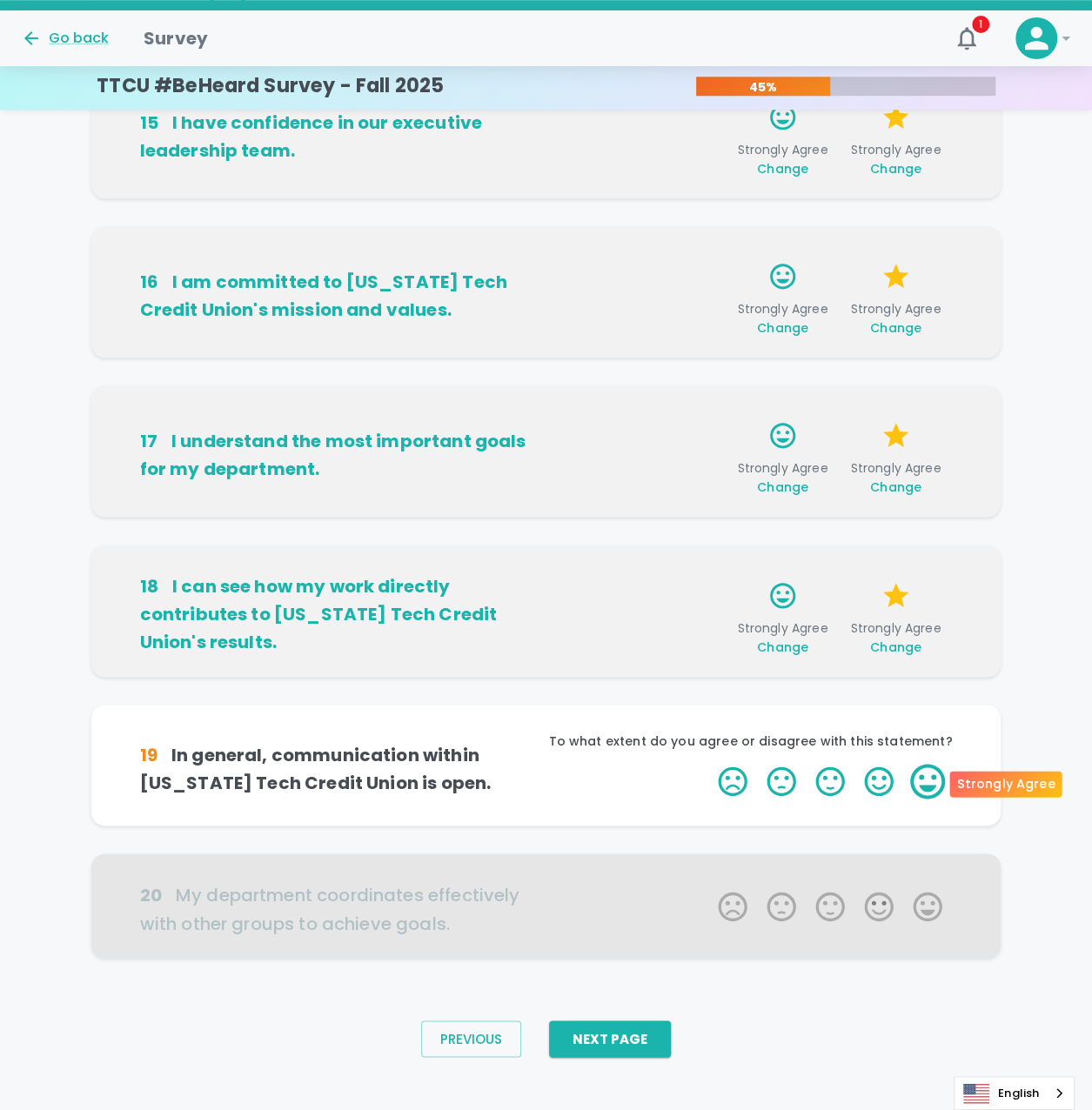
click at [916, 779] on label "5 Stars" at bounding box center [928, 782] width 49 height 35
click at [709, 764] on input "5 Stars" at bounding box center [708, 763] width 1 height 1
click at [920, 779] on label "5 Stars" at bounding box center [928, 782] width 49 height 35
click at [709, 764] on input "5 Stars" at bounding box center [708, 763] width 1 height 1
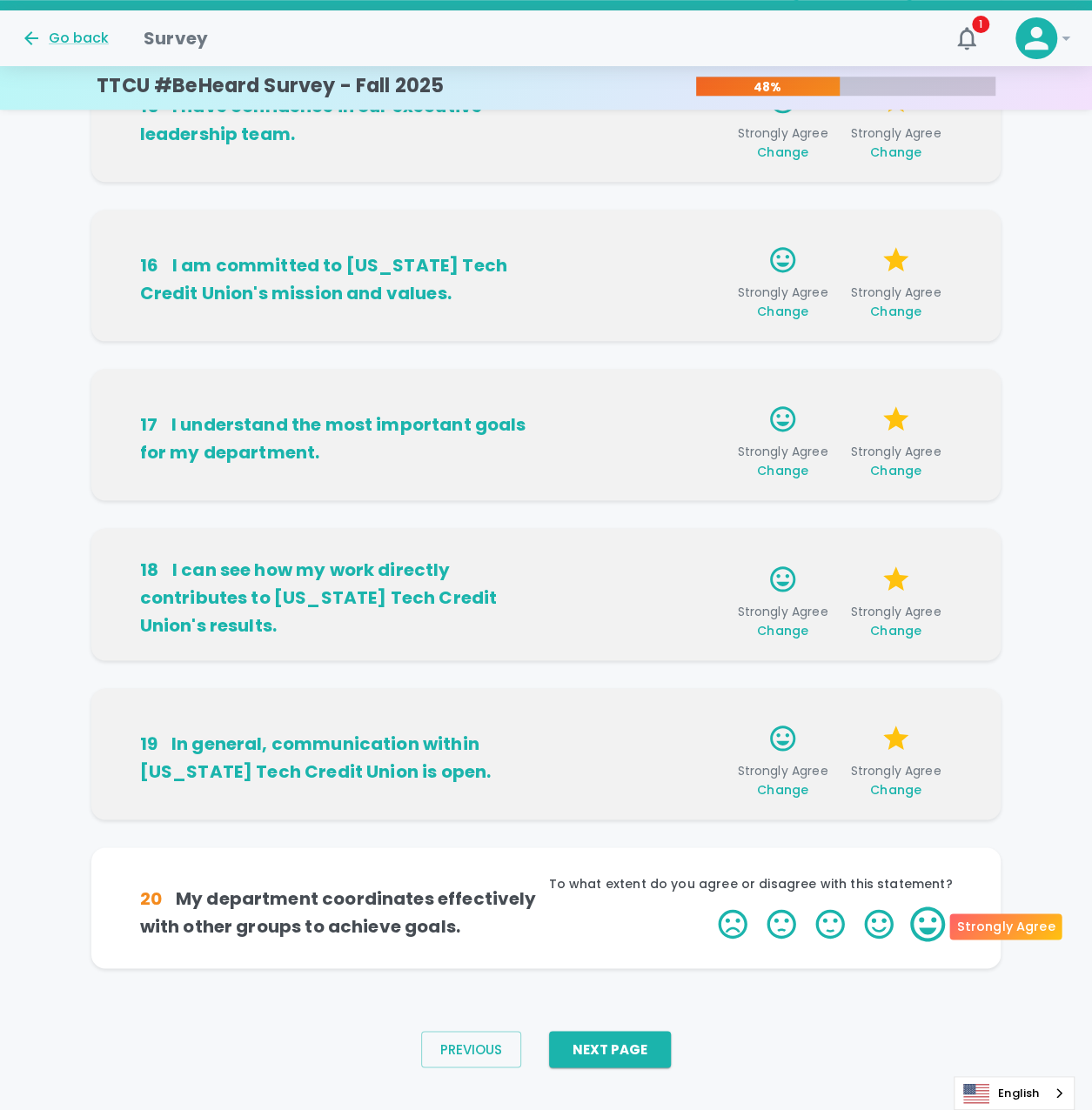
click at [928, 919] on label "5 Stars" at bounding box center [928, 924] width 49 height 35
click at [709, 907] on input "5 Stars" at bounding box center [708, 906] width 1 height 1
click at [928, 919] on label "5 Stars" at bounding box center [928, 924] width 49 height 35
click at [709, 907] on input "5 Stars" at bounding box center [708, 906] width 1 height 1
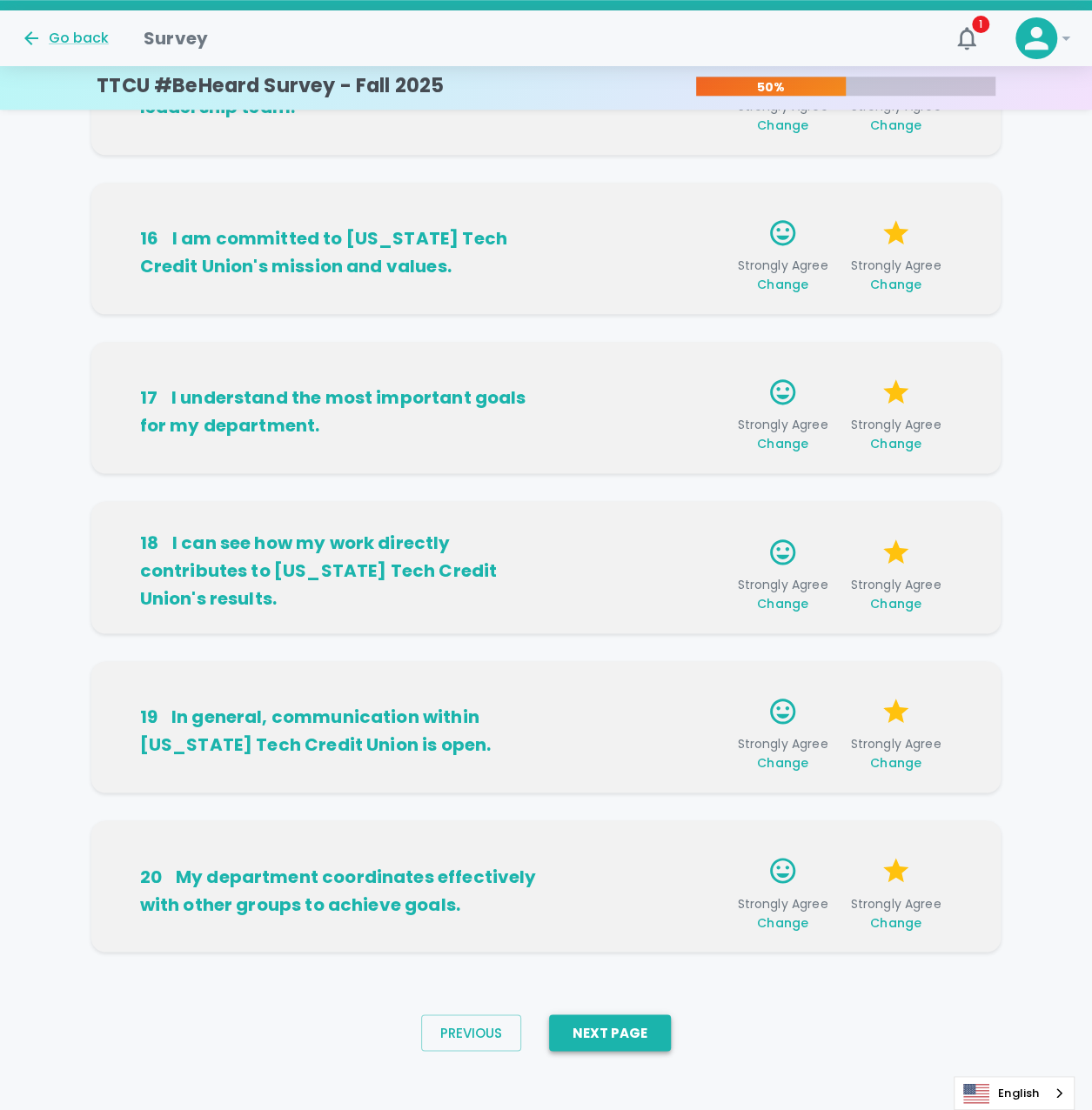
click at [616, 1032] on button "Next Page" at bounding box center [610, 1032] width 122 height 37
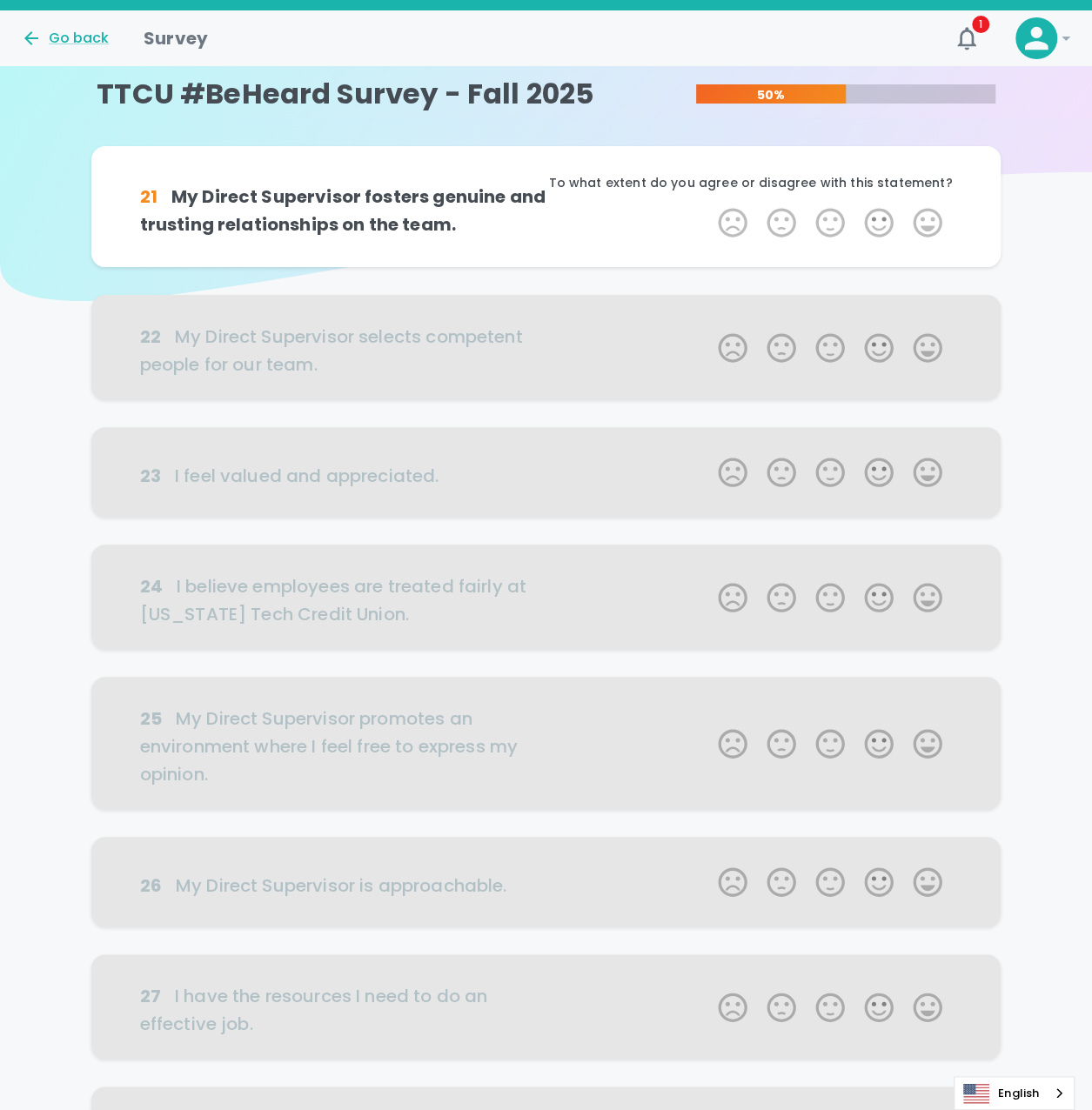
scroll to position [0, 0]
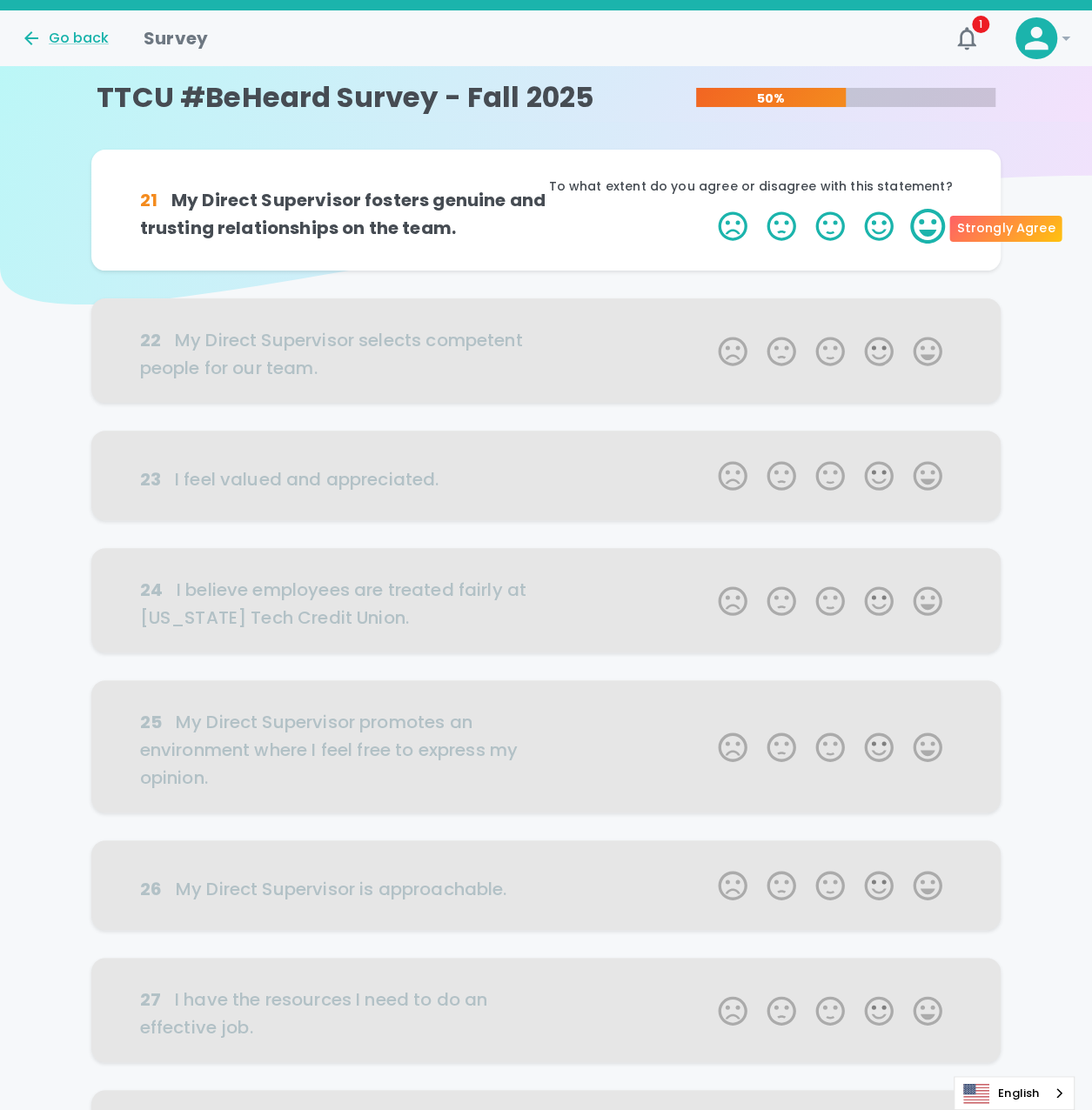
click at [932, 227] on label "5 Stars" at bounding box center [928, 227] width 49 height 35
click at [709, 209] on input "5 Stars" at bounding box center [708, 208] width 1 height 1
click at [928, 226] on label "5 Stars" at bounding box center [928, 227] width 49 height 35
click at [709, 209] on input "5 Stars" at bounding box center [708, 208] width 1 height 1
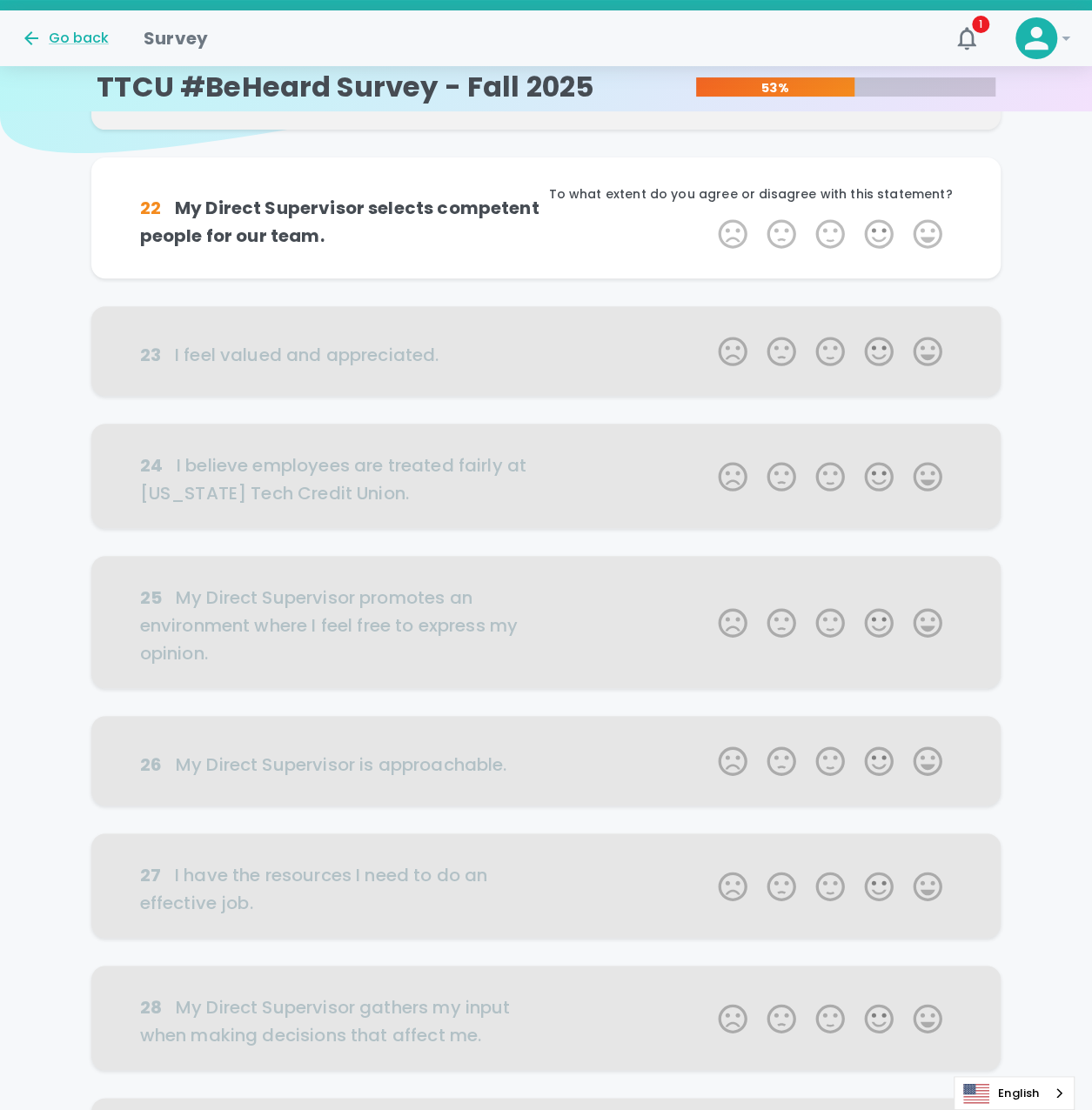
scroll to position [153, 0]
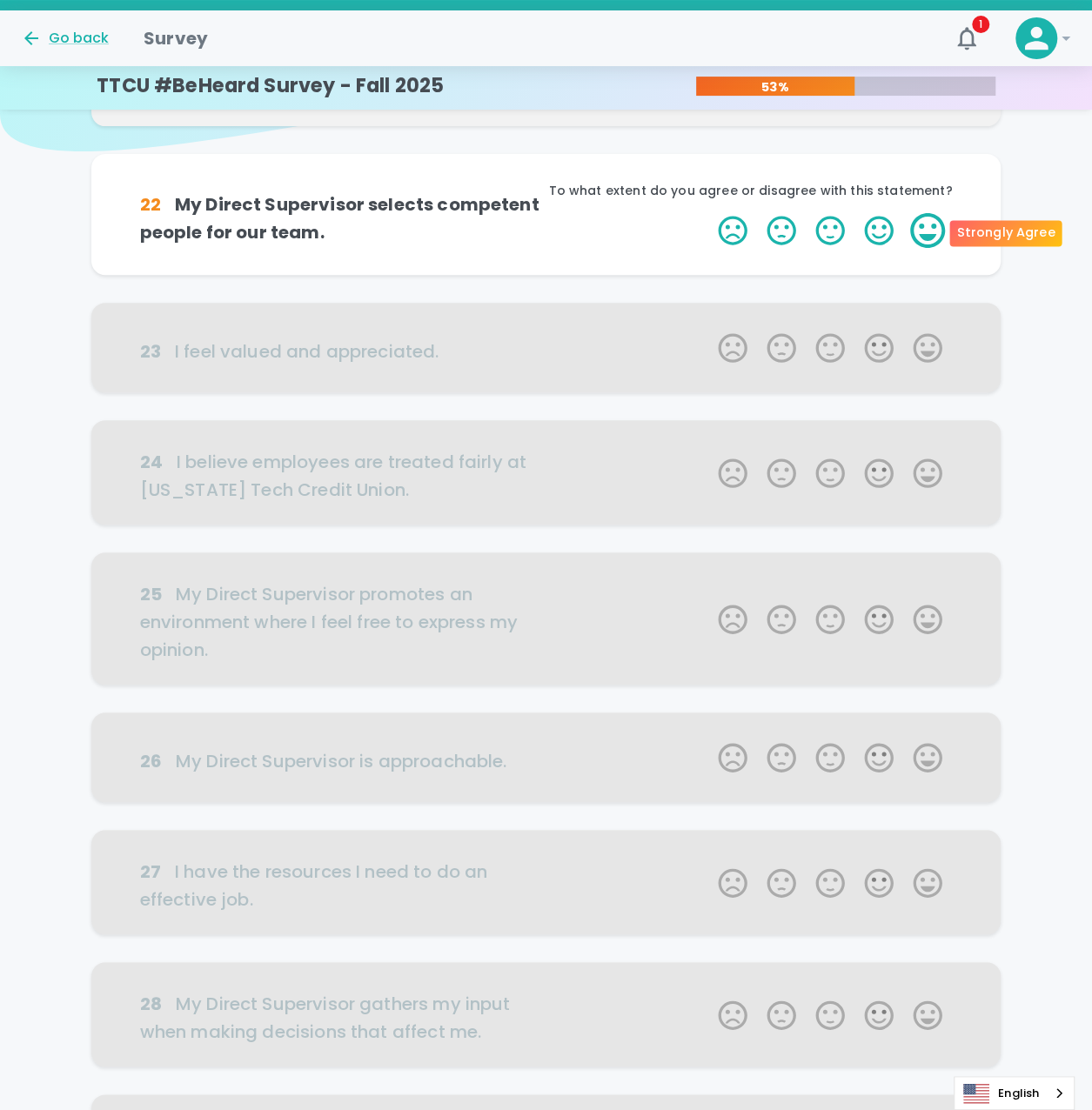
click at [929, 226] on label "5 Stars" at bounding box center [928, 231] width 49 height 35
click at [709, 213] on input "5 Stars" at bounding box center [708, 213] width 1 height 1
click at [929, 226] on label "5 Stars" at bounding box center [928, 231] width 49 height 35
click at [709, 213] on input "5 Stars" at bounding box center [708, 213] width 1 height 1
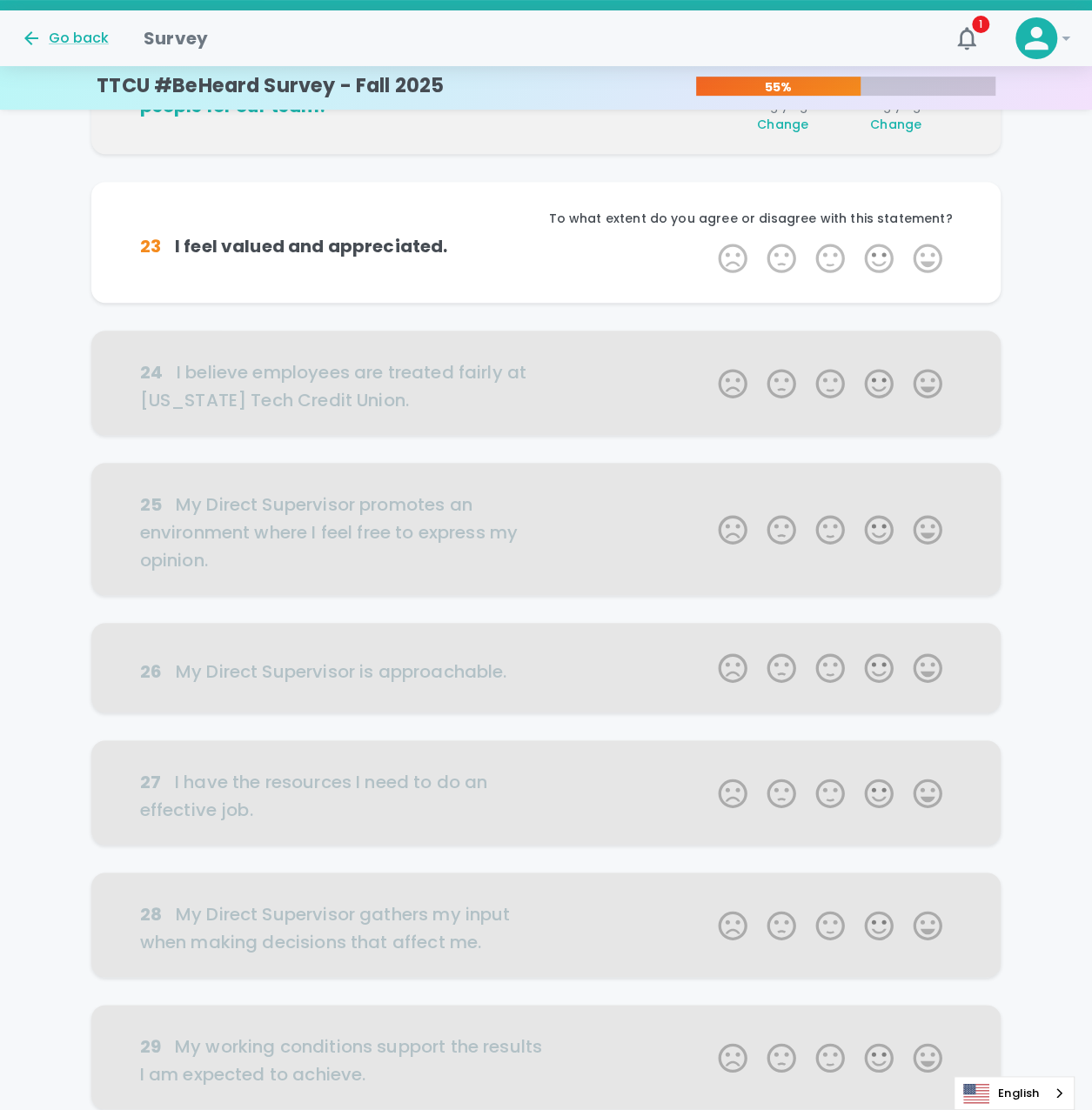
scroll to position [307, 0]
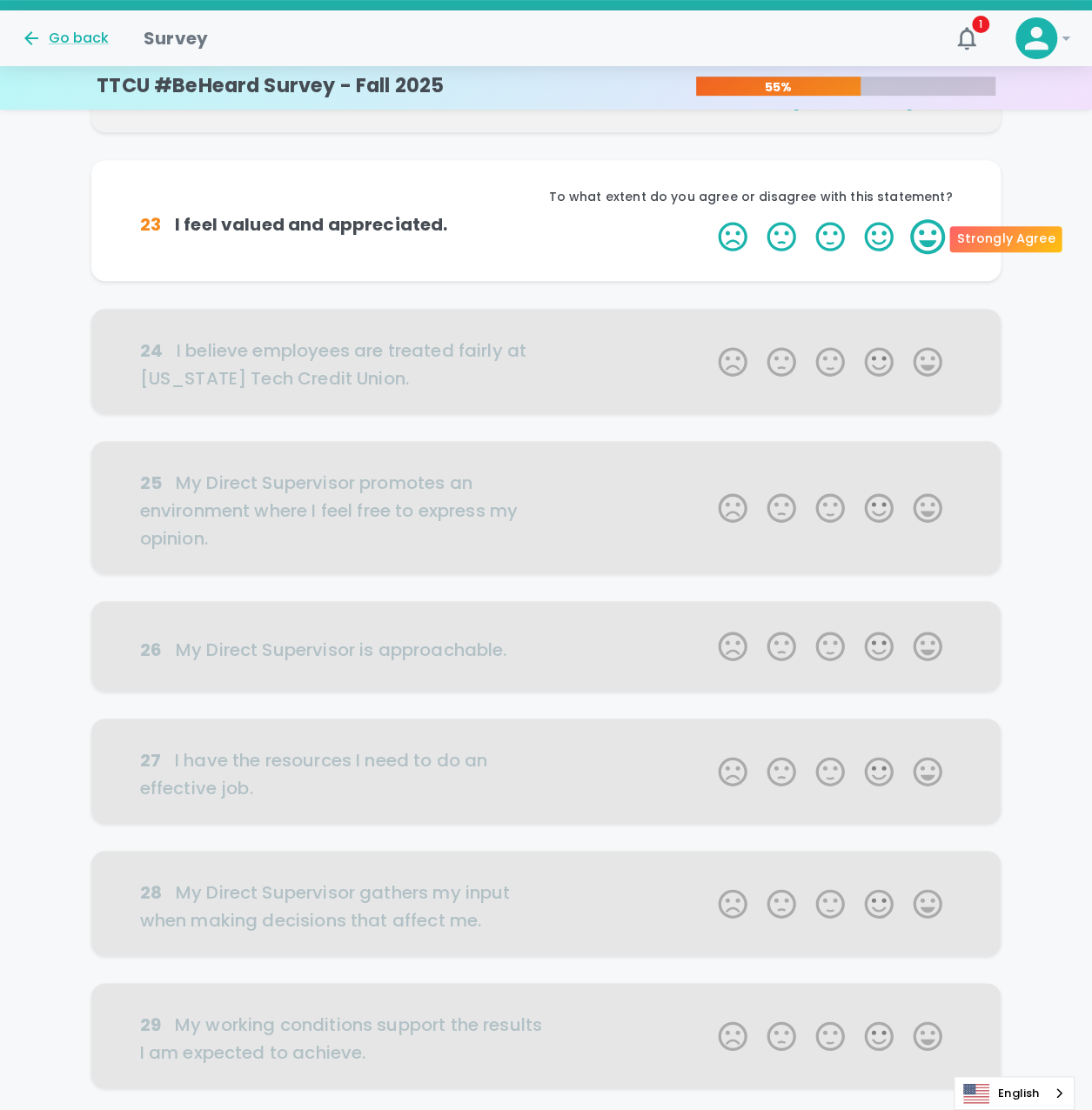
click at [929, 232] on label "5 Stars" at bounding box center [928, 237] width 49 height 35
click at [709, 220] on input "5 Stars" at bounding box center [708, 219] width 1 height 1
click at [929, 232] on label "5 Stars" at bounding box center [928, 237] width 49 height 35
click at [709, 220] on input "5 Stars" at bounding box center [708, 219] width 1 height 1
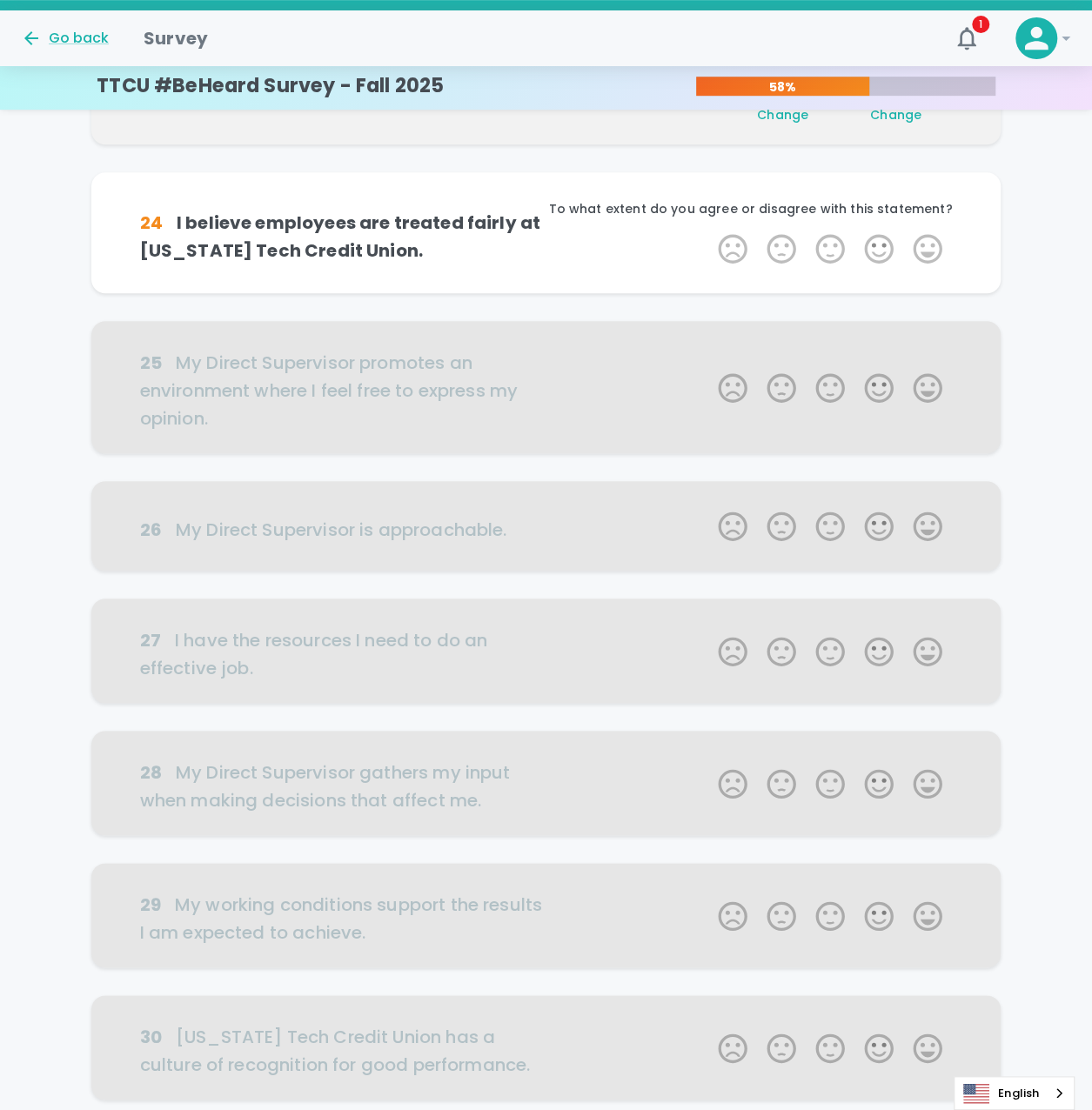
scroll to position [459, 0]
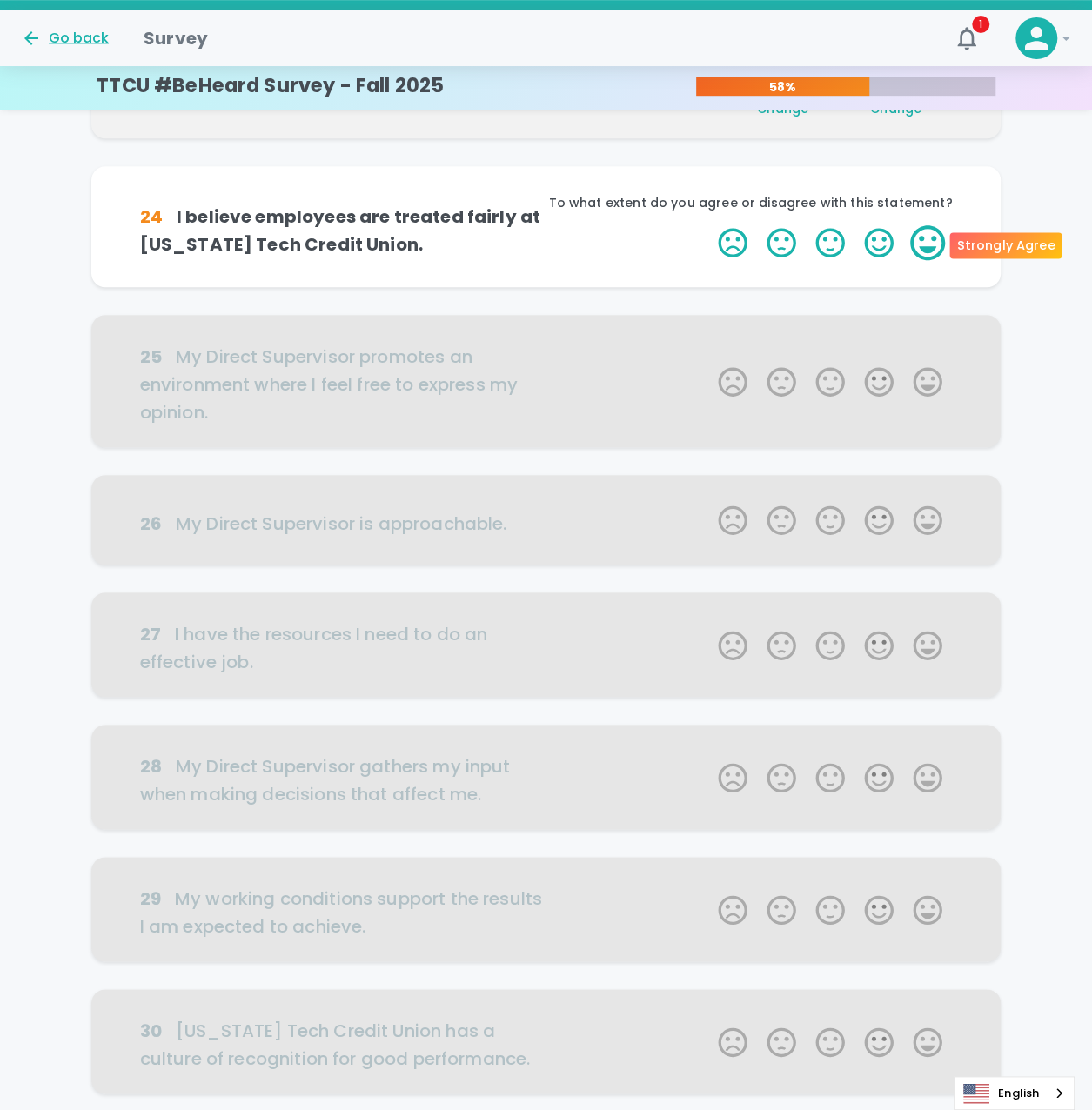
click at [928, 243] on label "5 Stars" at bounding box center [928, 243] width 49 height 35
click at [709, 226] on input "5 Stars" at bounding box center [708, 225] width 1 height 1
click at [928, 243] on label "5 Stars" at bounding box center [928, 243] width 49 height 35
click at [709, 226] on input "5 Stars" at bounding box center [708, 225] width 1 height 1
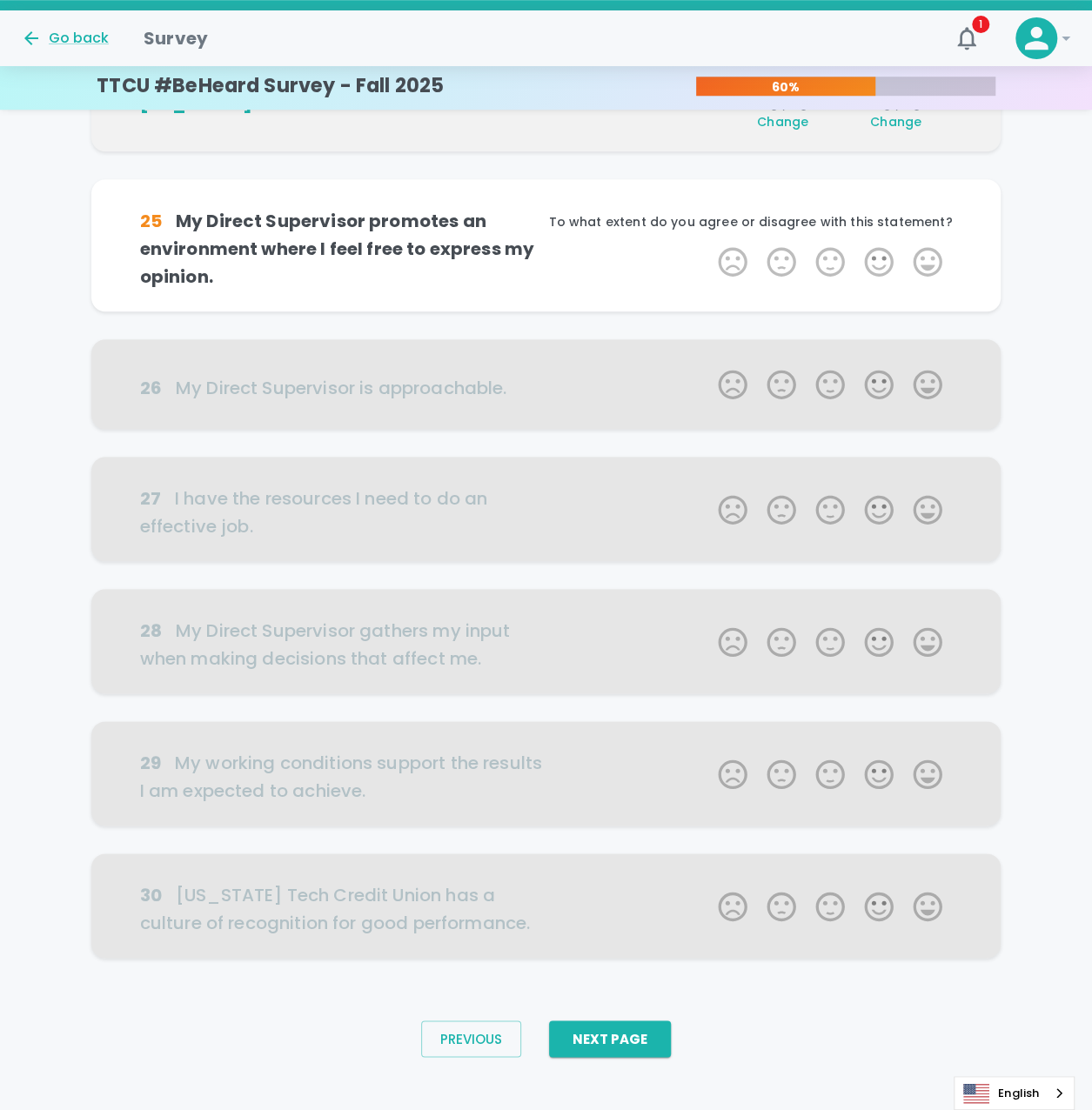
scroll to position [611, 0]
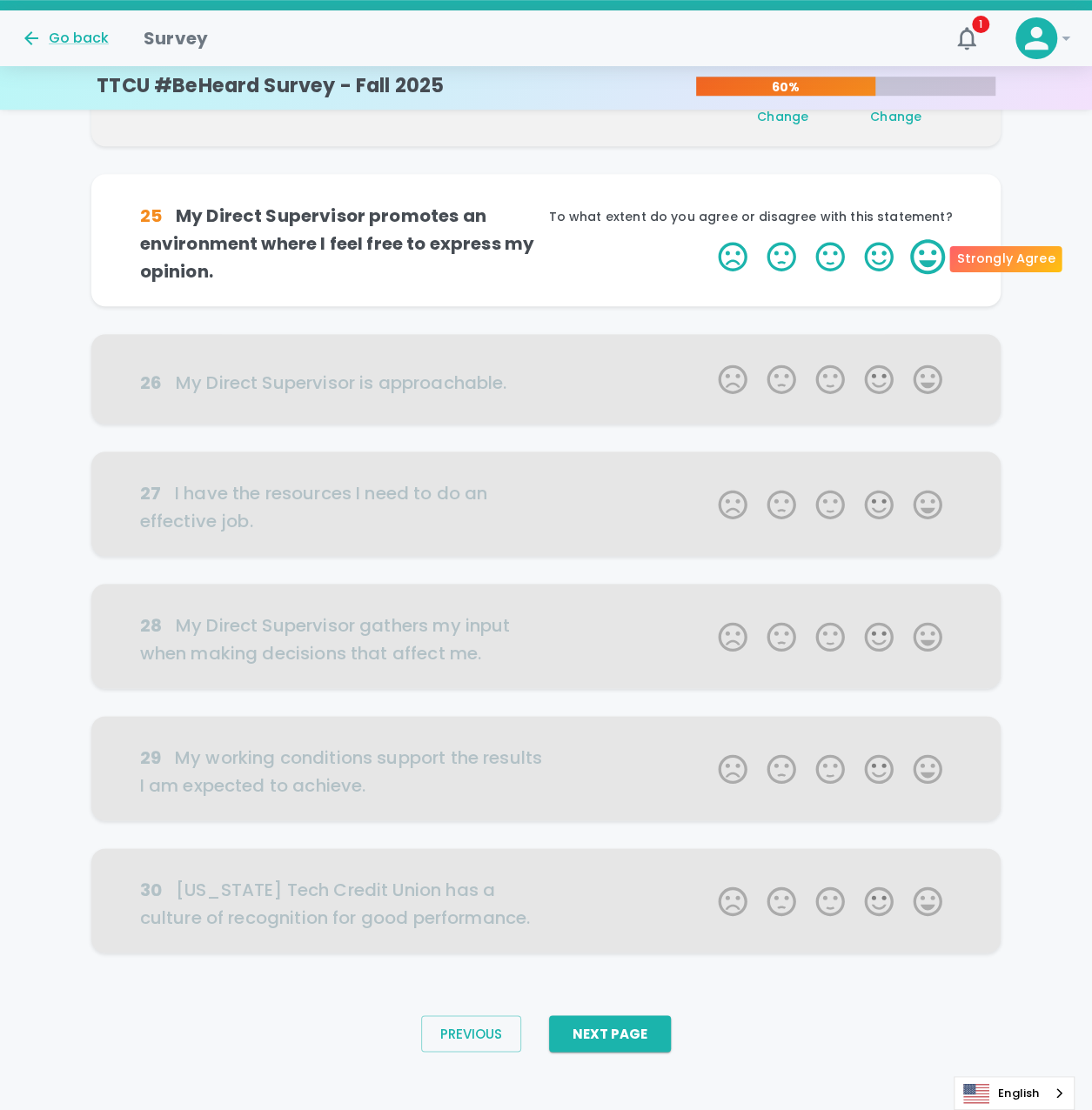
click at [924, 252] on label "5 Stars" at bounding box center [928, 257] width 49 height 35
click at [709, 240] on input "5 Stars" at bounding box center [708, 239] width 1 height 1
click at [927, 252] on label "5 Stars" at bounding box center [928, 257] width 49 height 35
click at [709, 240] on input "5 Stars" at bounding box center [708, 239] width 1 height 1
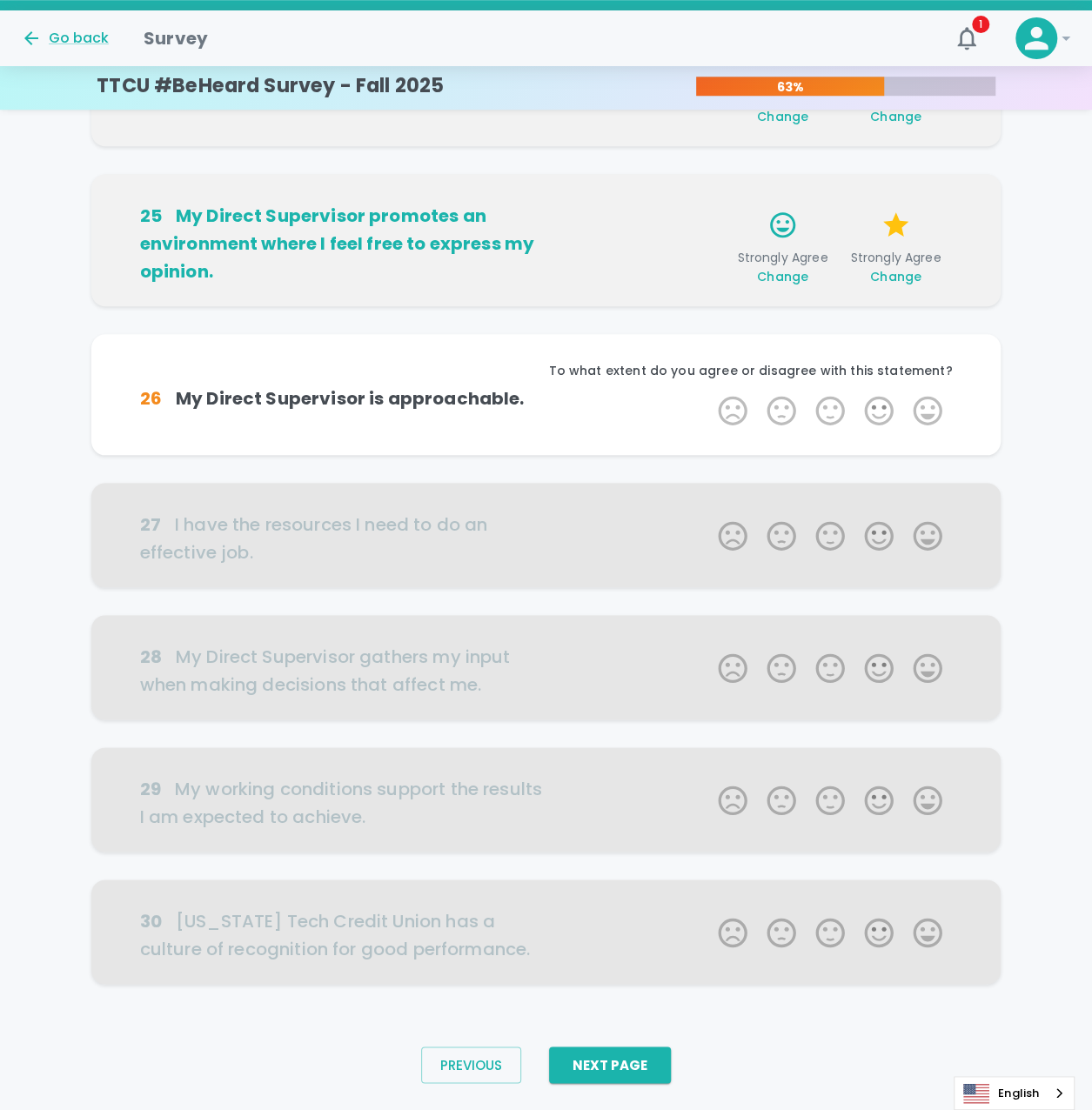
scroll to position [621, 0]
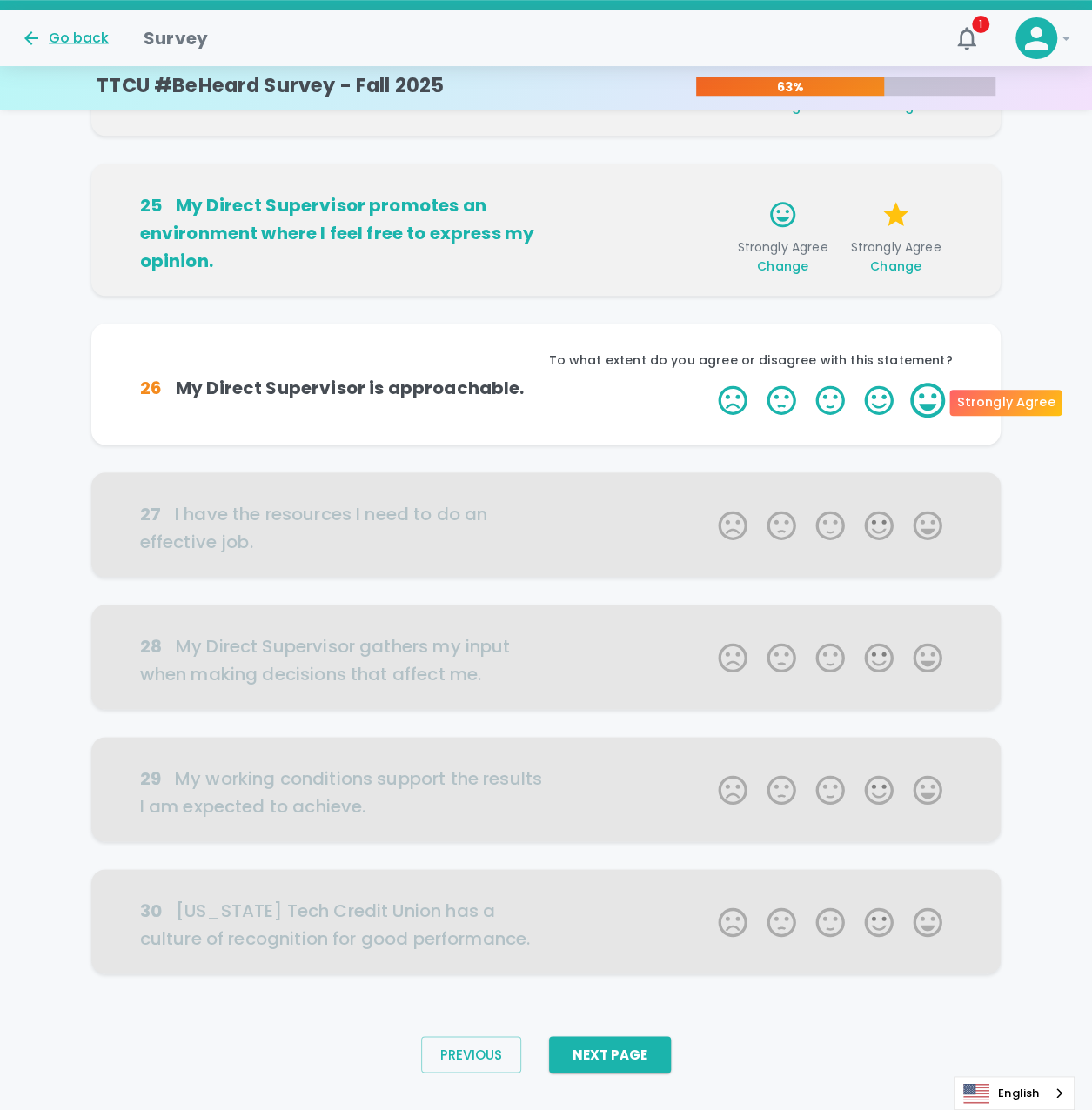
click at [929, 400] on label "5 Stars" at bounding box center [928, 400] width 49 height 35
click at [709, 382] on input "5 Stars" at bounding box center [708, 382] width 1 height 1
click at [929, 400] on label "5 Stars" at bounding box center [928, 400] width 49 height 35
click at [709, 382] on input "5 Stars" at bounding box center [708, 382] width 1 height 1
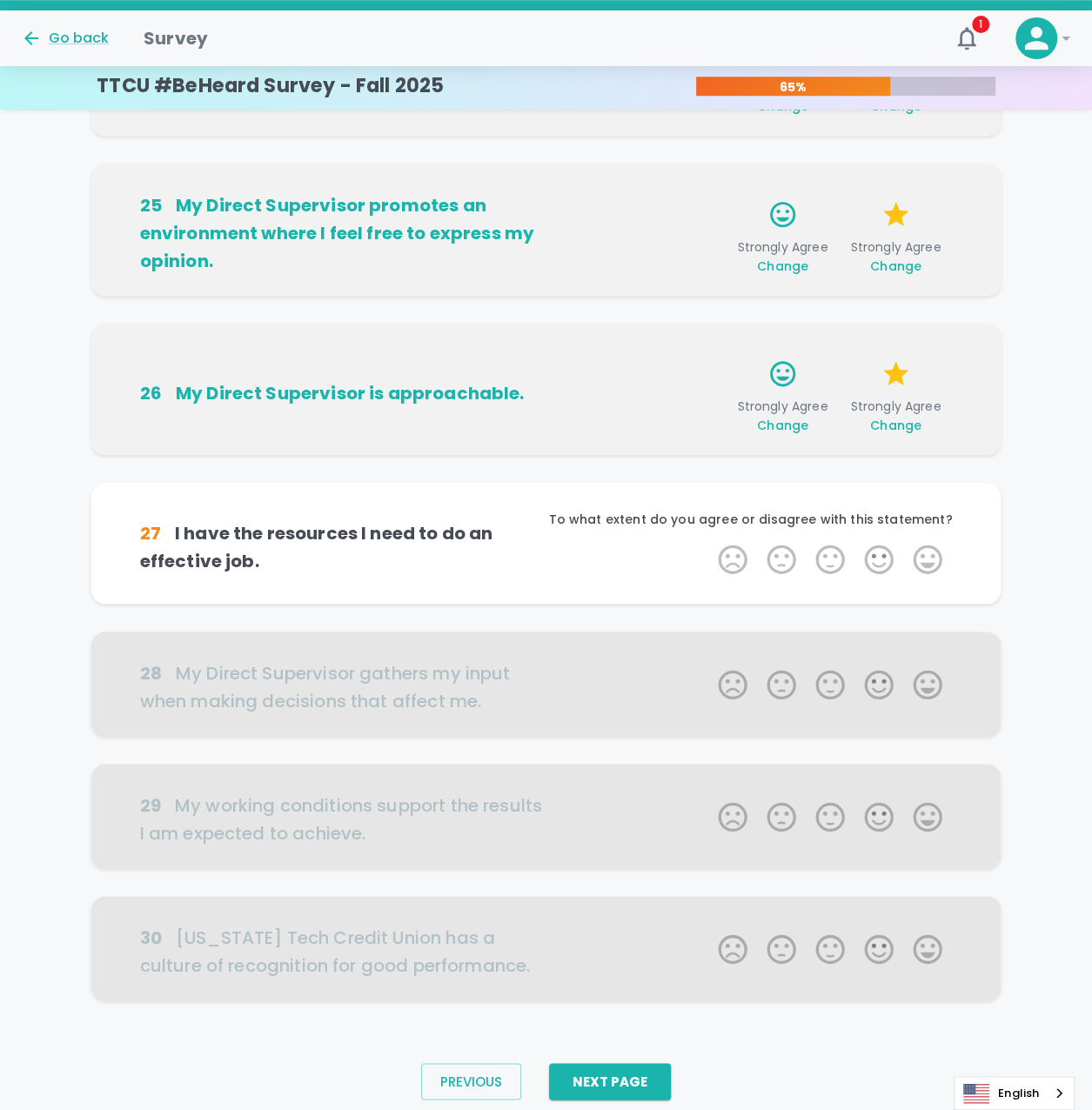
scroll to position [653, 0]
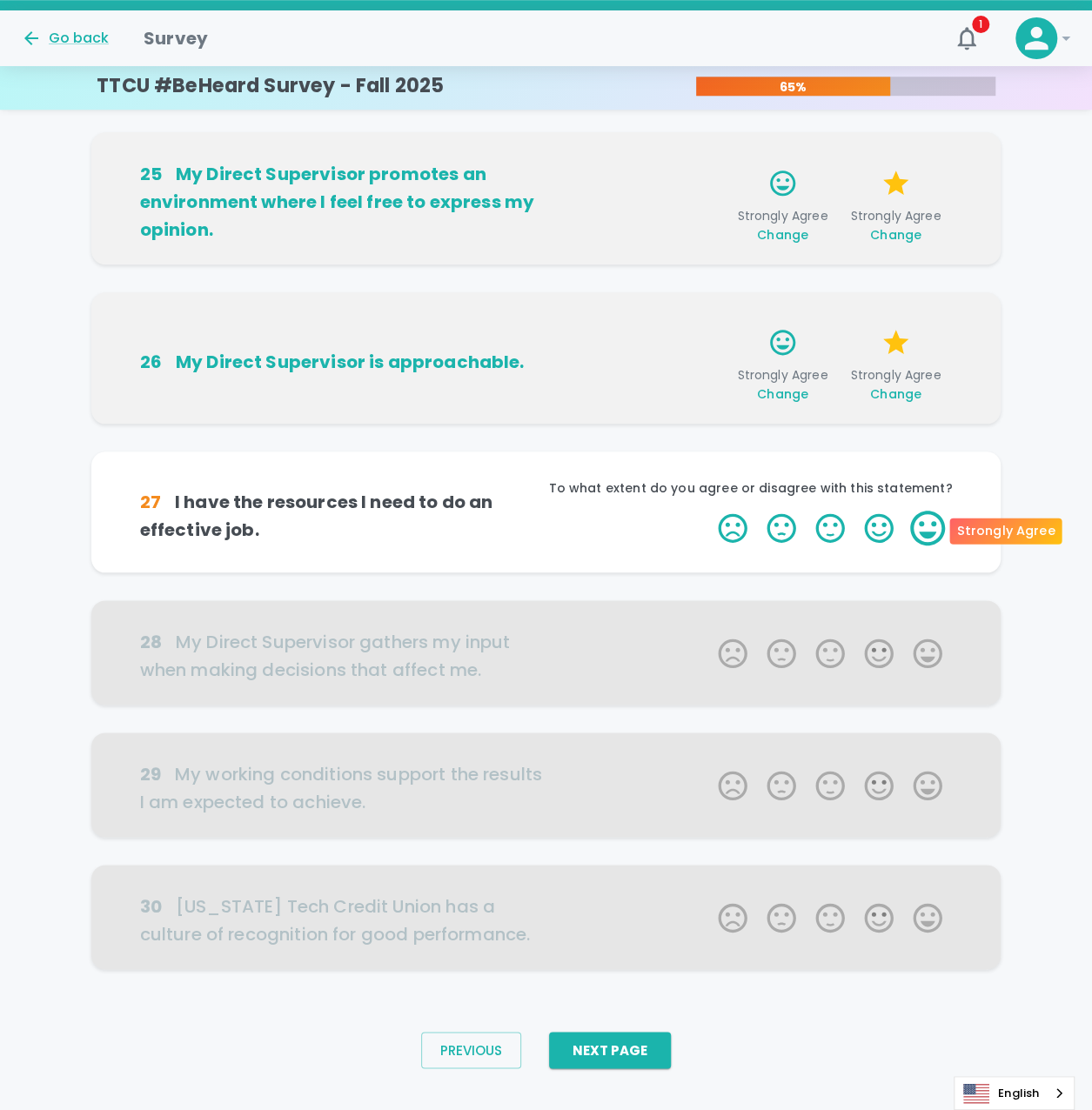
click at [933, 525] on label "5 Stars" at bounding box center [928, 528] width 49 height 35
click at [709, 511] on input "5 Stars" at bounding box center [708, 510] width 1 height 1
click at [933, 525] on label "5 Stars" at bounding box center [928, 528] width 49 height 35
click at [709, 511] on input "5 Stars" at bounding box center [708, 510] width 1 height 1
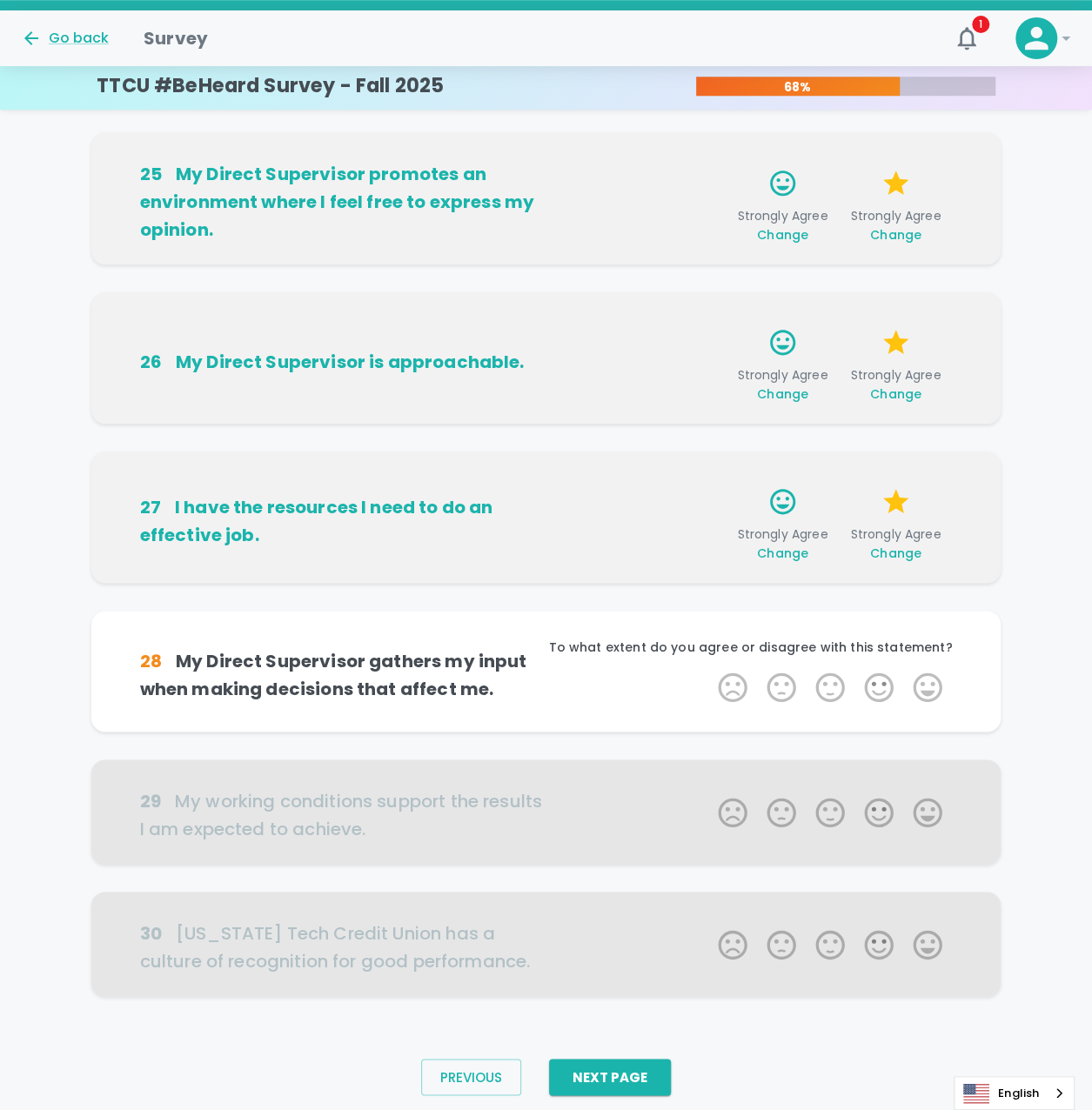
scroll to position [680, 0]
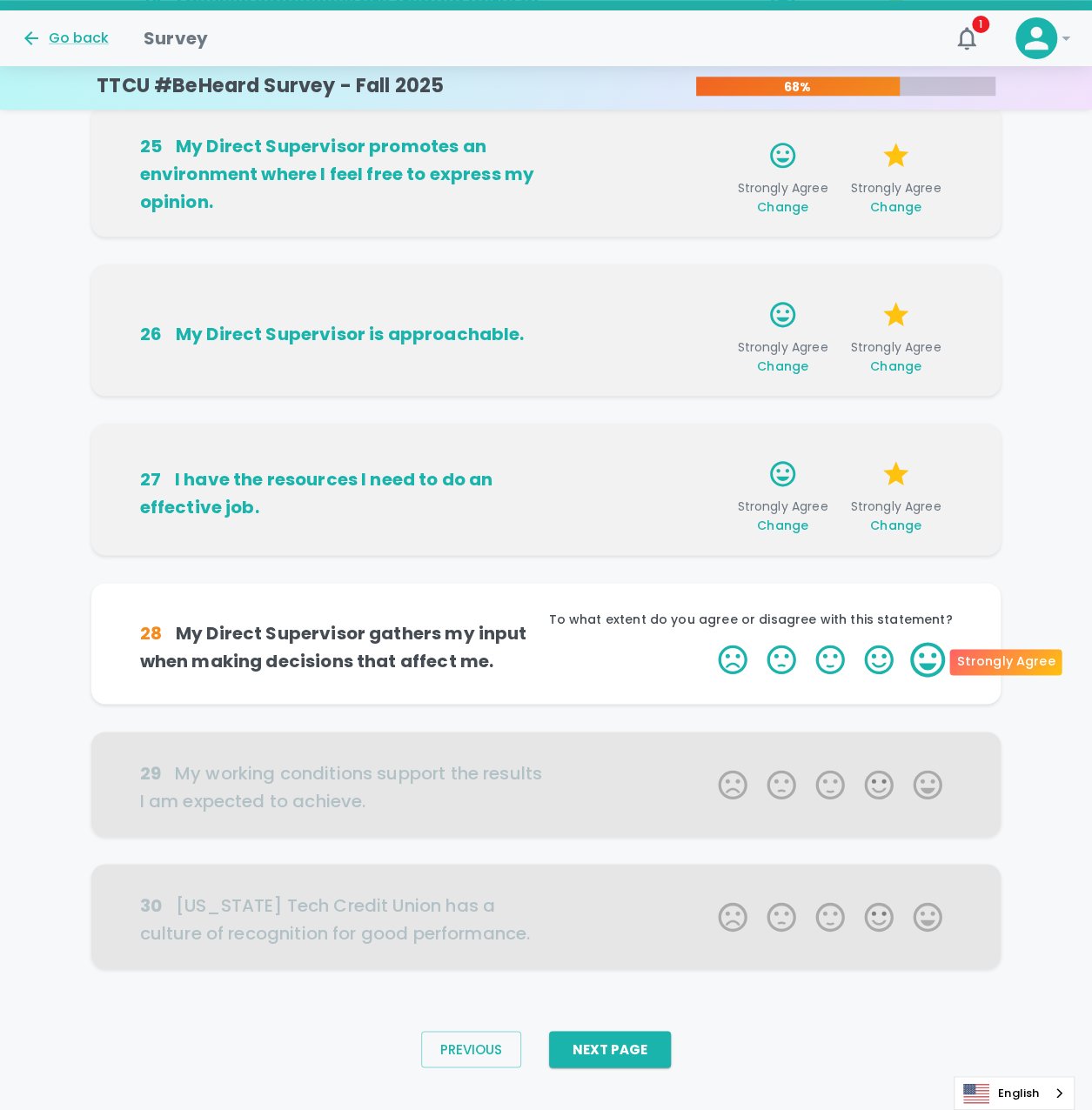
click at [928, 660] on label "5 Stars" at bounding box center [928, 660] width 49 height 35
click at [709, 642] on input "5 Stars" at bounding box center [708, 641] width 1 height 1
click at [928, 660] on label "5 Stars" at bounding box center [928, 660] width 49 height 35
click at [709, 642] on input "5 Stars" at bounding box center [708, 641] width 1 height 1
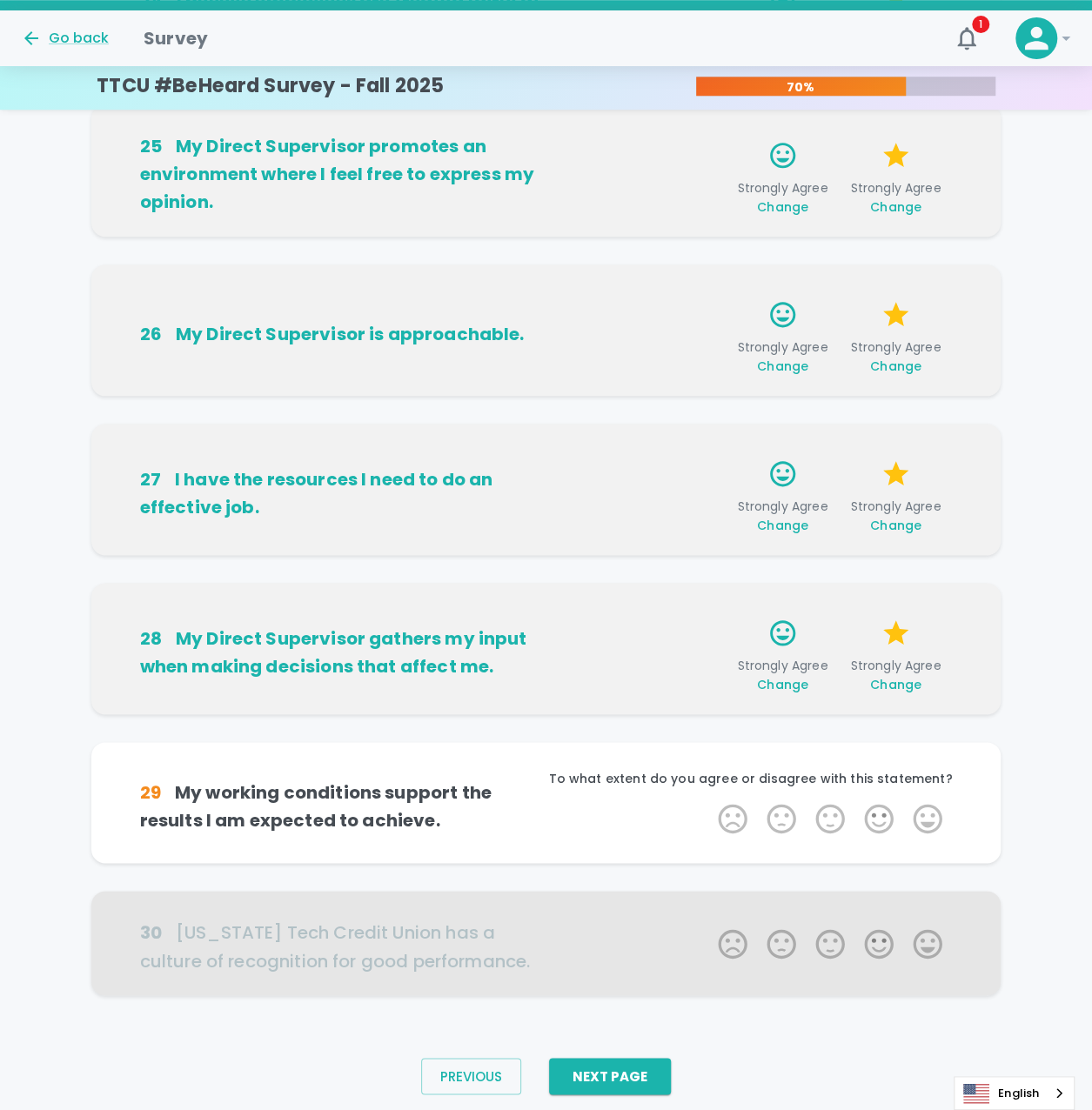
scroll to position [707, 0]
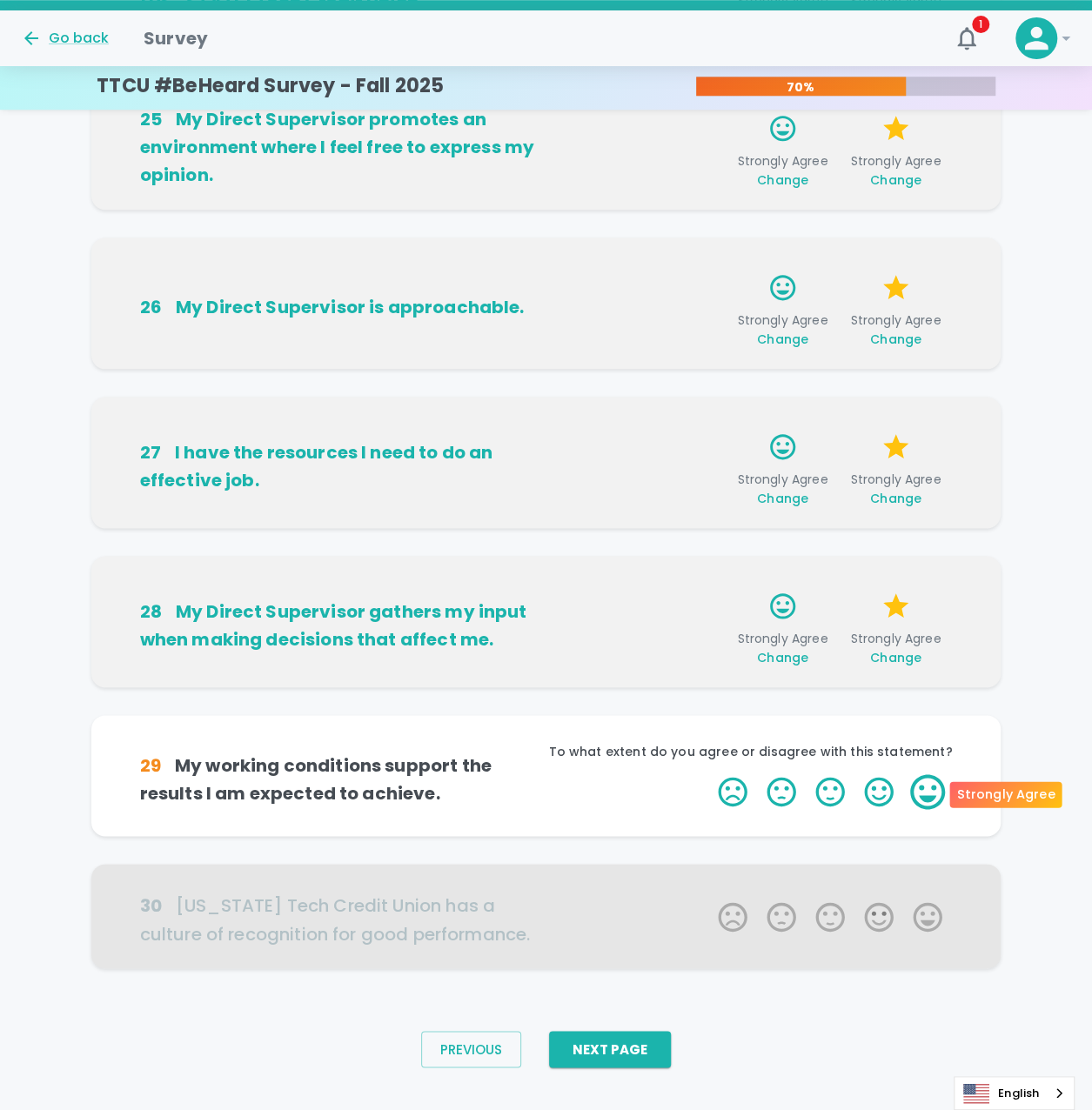
click at [924, 784] on label "5 Stars" at bounding box center [928, 792] width 49 height 35
click at [709, 775] on input "5 Stars" at bounding box center [708, 774] width 1 height 1
click at [924, 784] on label "5 Stars" at bounding box center [928, 792] width 49 height 35
click at [709, 775] on input "5 Stars" at bounding box center [708, 774] width 1 height 1
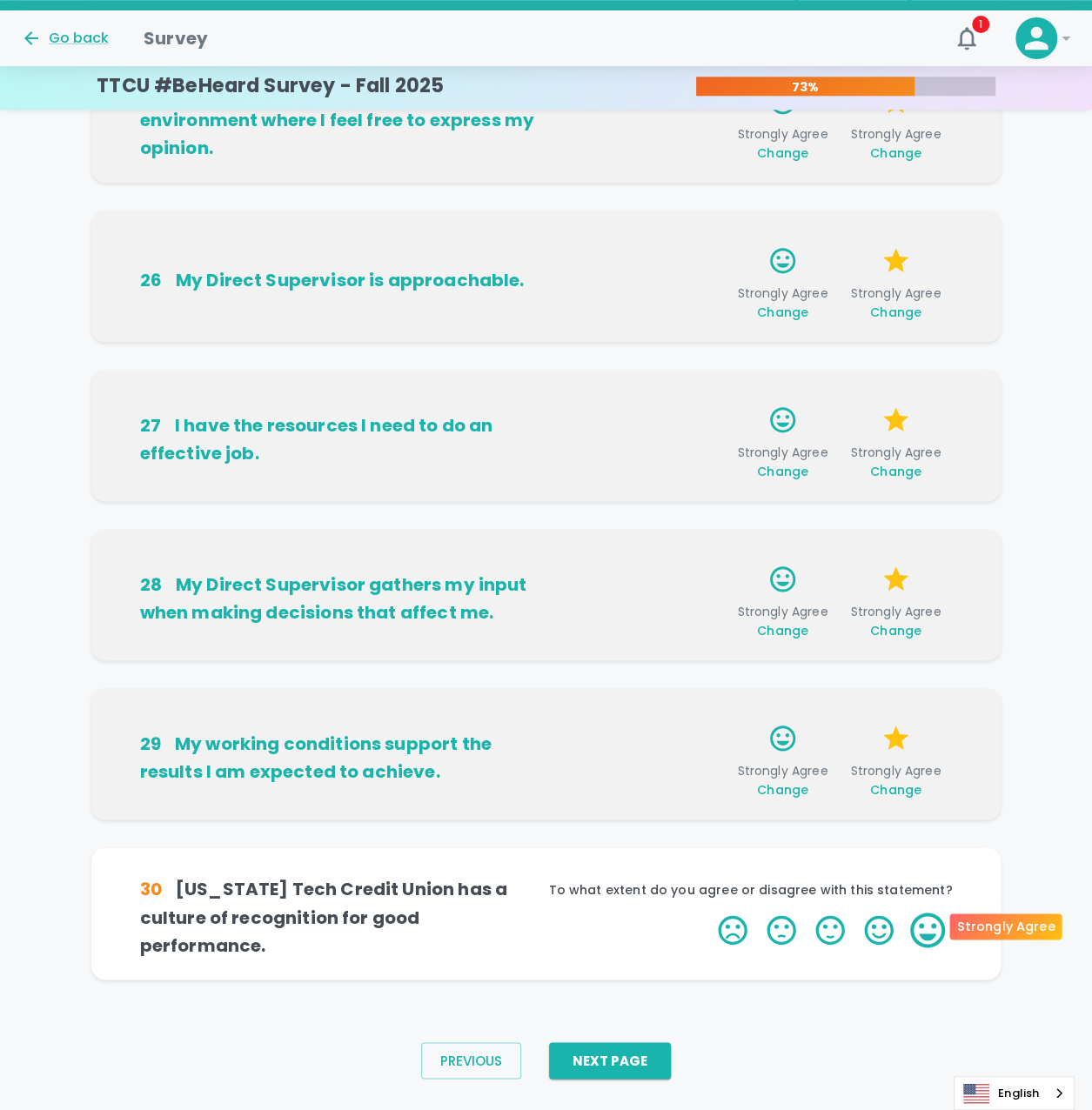
click at [927, 913] on label "5 Stars" at bounding box center [928, 931] width 49 height 35
click at [709, 913] on input "5 Stars" at bounding box center [708, 912] width 1 height 1
click at [926, 924] on label "5 Stars" at bounding box center [928, 931] width 49 height 35
click at [709, 913] on input "5 Stars" at bounding box center [708, 912] width 1 height 1
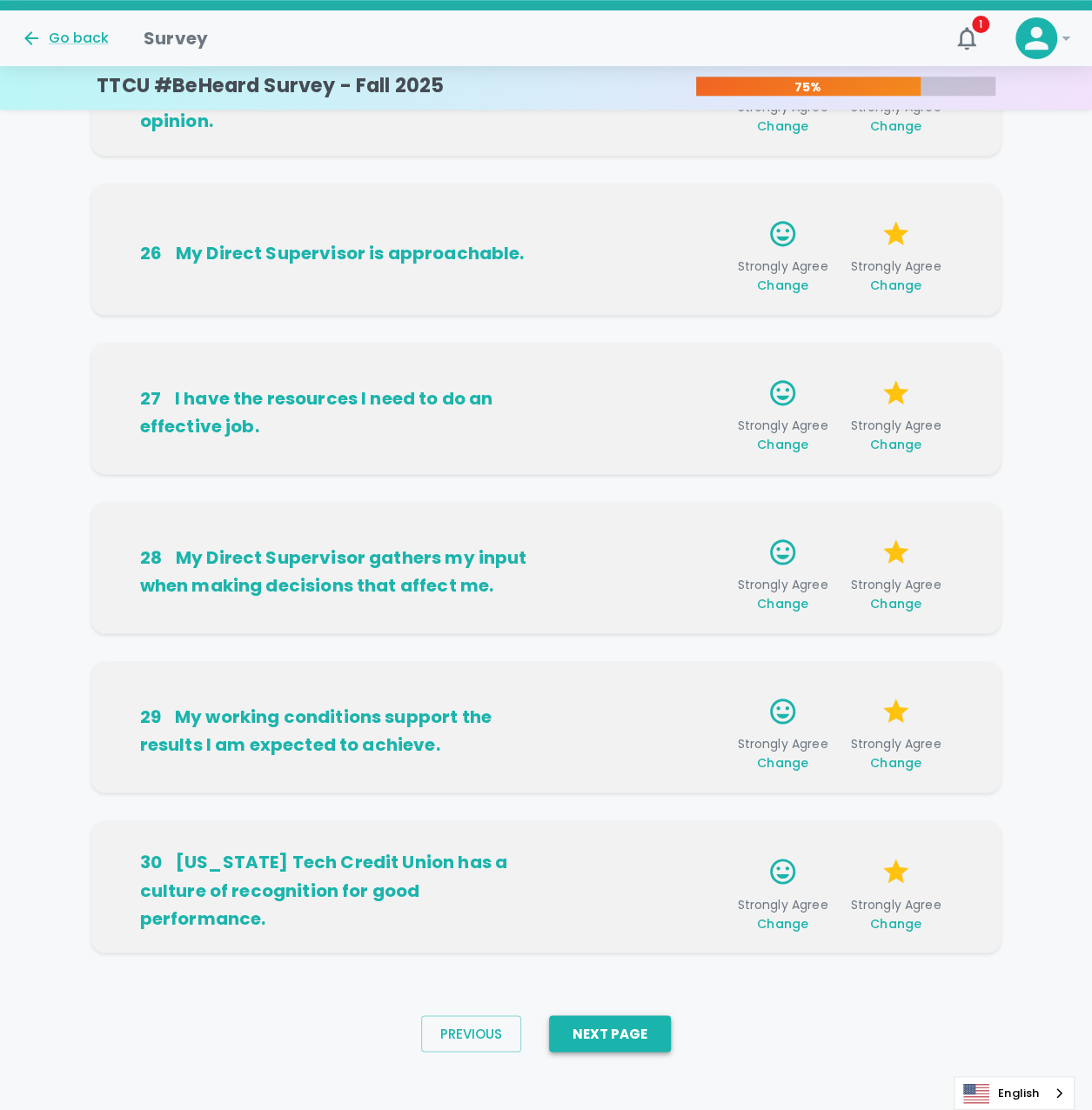
click at [618, 1032] on button "Next Page" at bounding box center [610, 1033] width 122 height 37
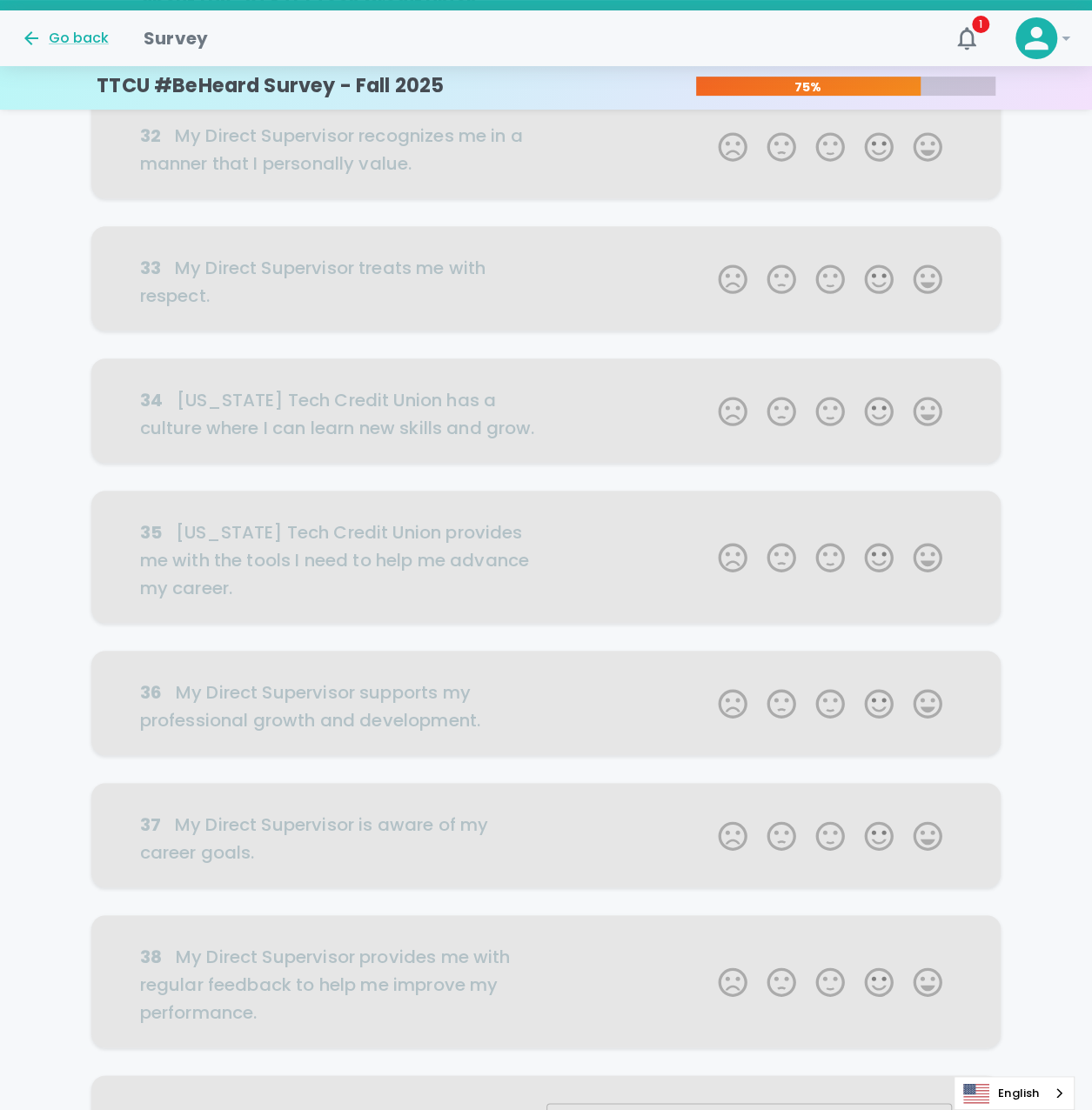
scroll to position [0, 0]
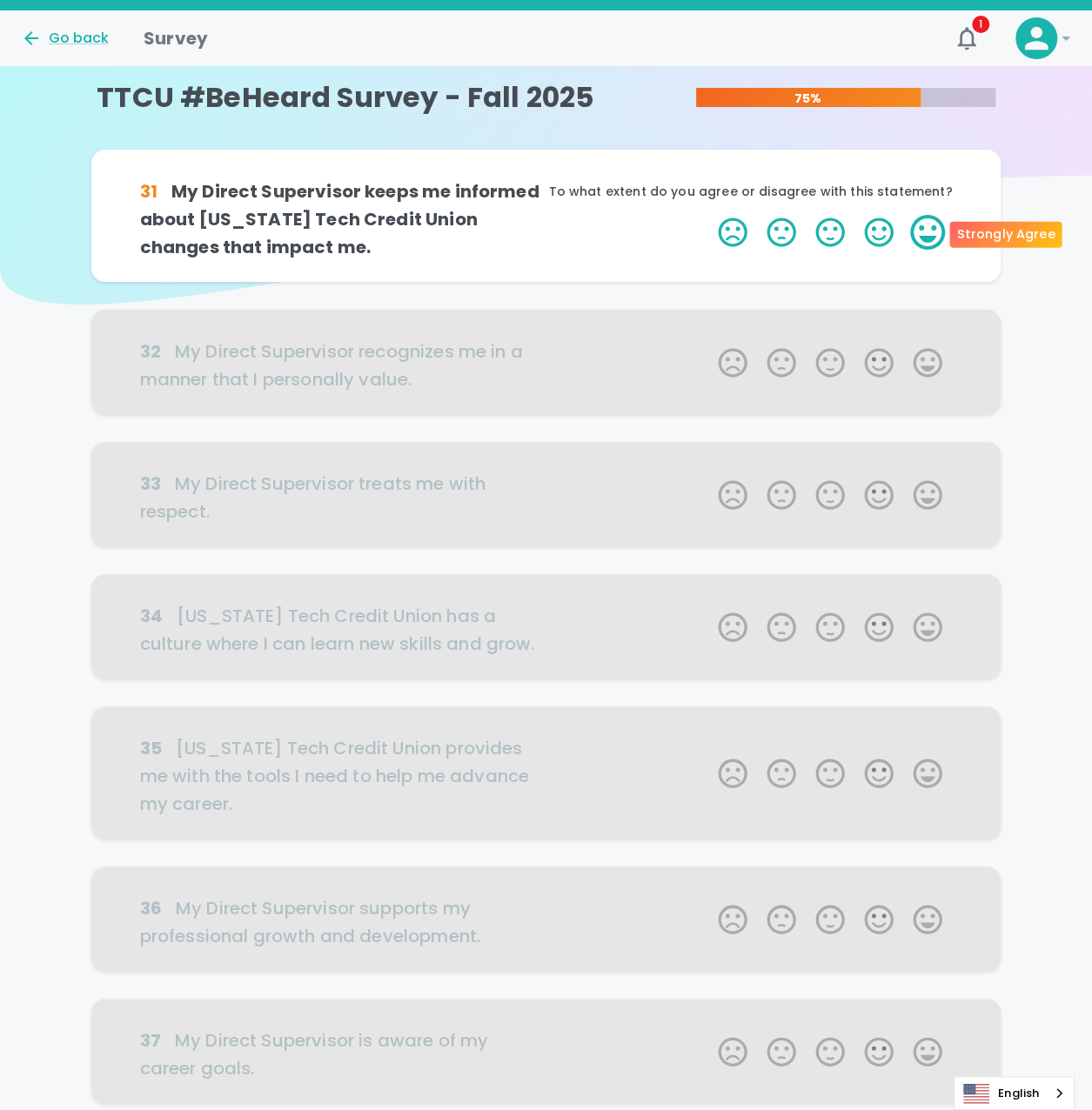
click at [928, 228] on label "5 Stars" at bounding box center [928, 233] width 49 height 35
click at [709, 215] on input "5 Stars" at bounding box center [708, 214] width 1 height 1
click at [928, 228] on label "5 Stars" at bounding box center [928, 233] width 49 height 35
click at [709, 215] on input "5 Stars" at bounding box center [708, 214] width 1 height 1
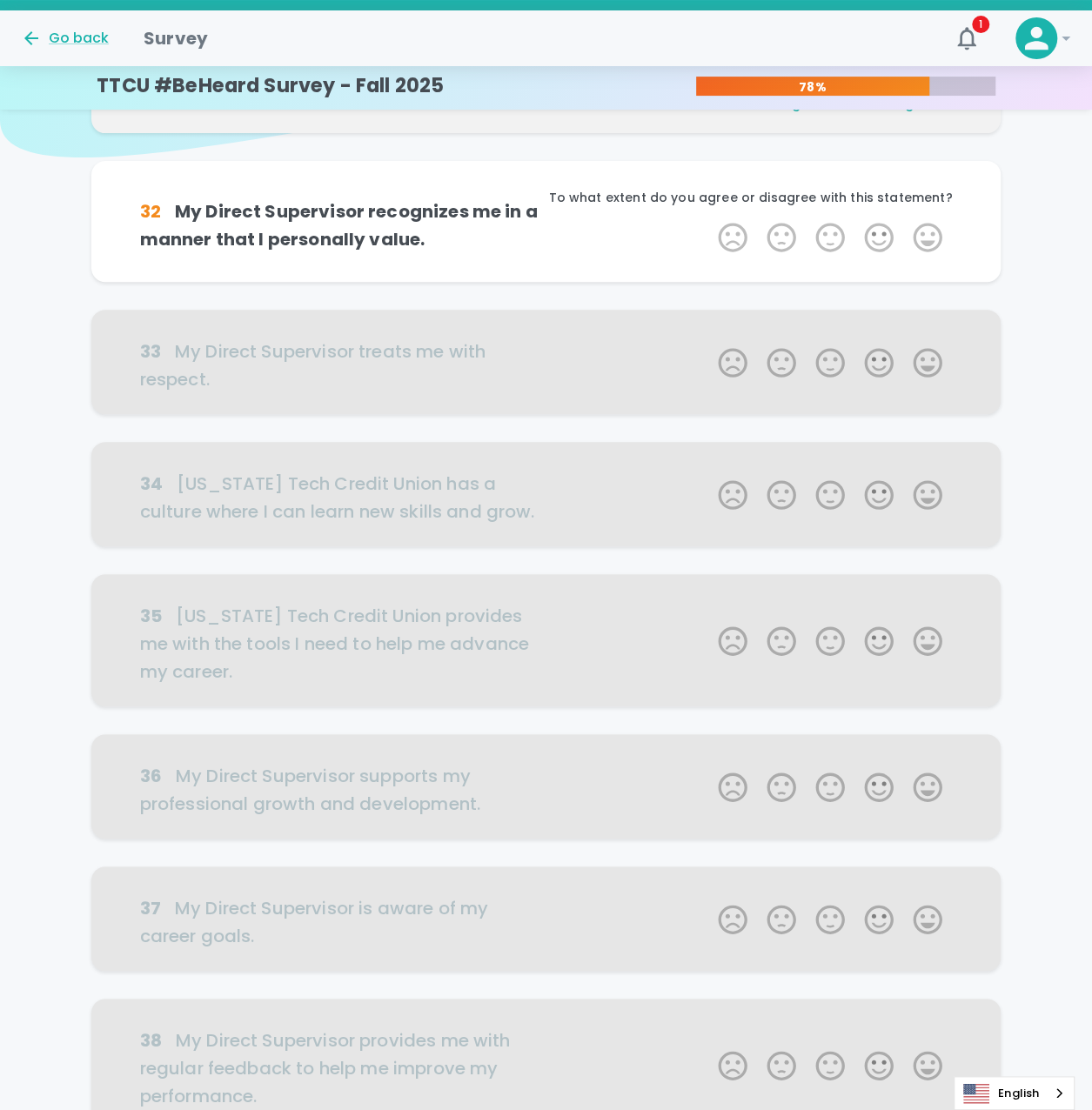
scroll to position [153, 0]
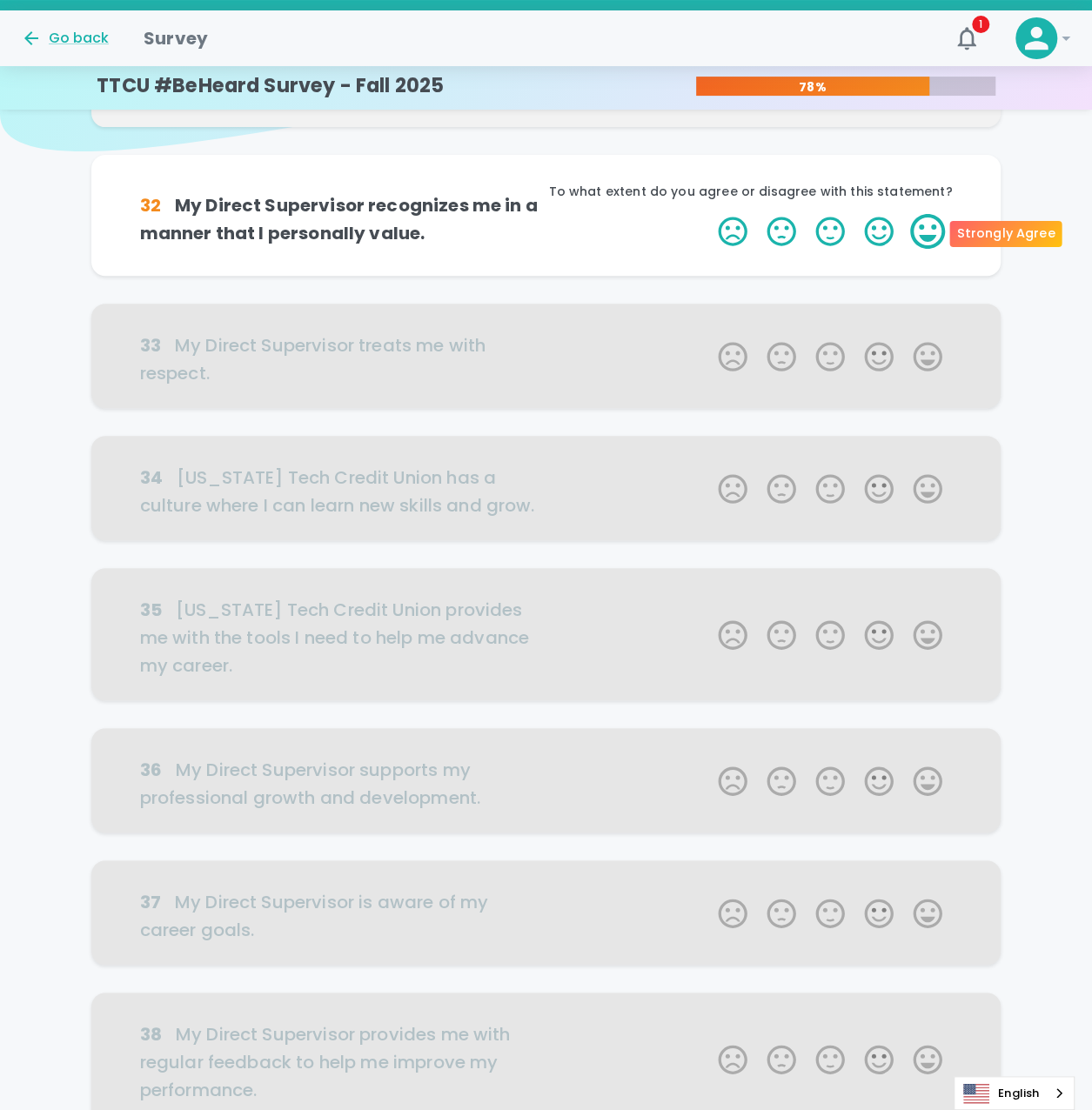
click at [926, 226] on label "5 Stars" at bounding box center [928, 232] width 49 height 35
click at [709, 214] on input "5 Stars" at bounding box center [708, 213] width 1 height 1
click at [926, 226] on label "5 Stars" at bounding box center [928, 232] width 49 height 35
click at [709, 214] on input "5 Stars" at bounding box center [708, 213] width 1 height 1
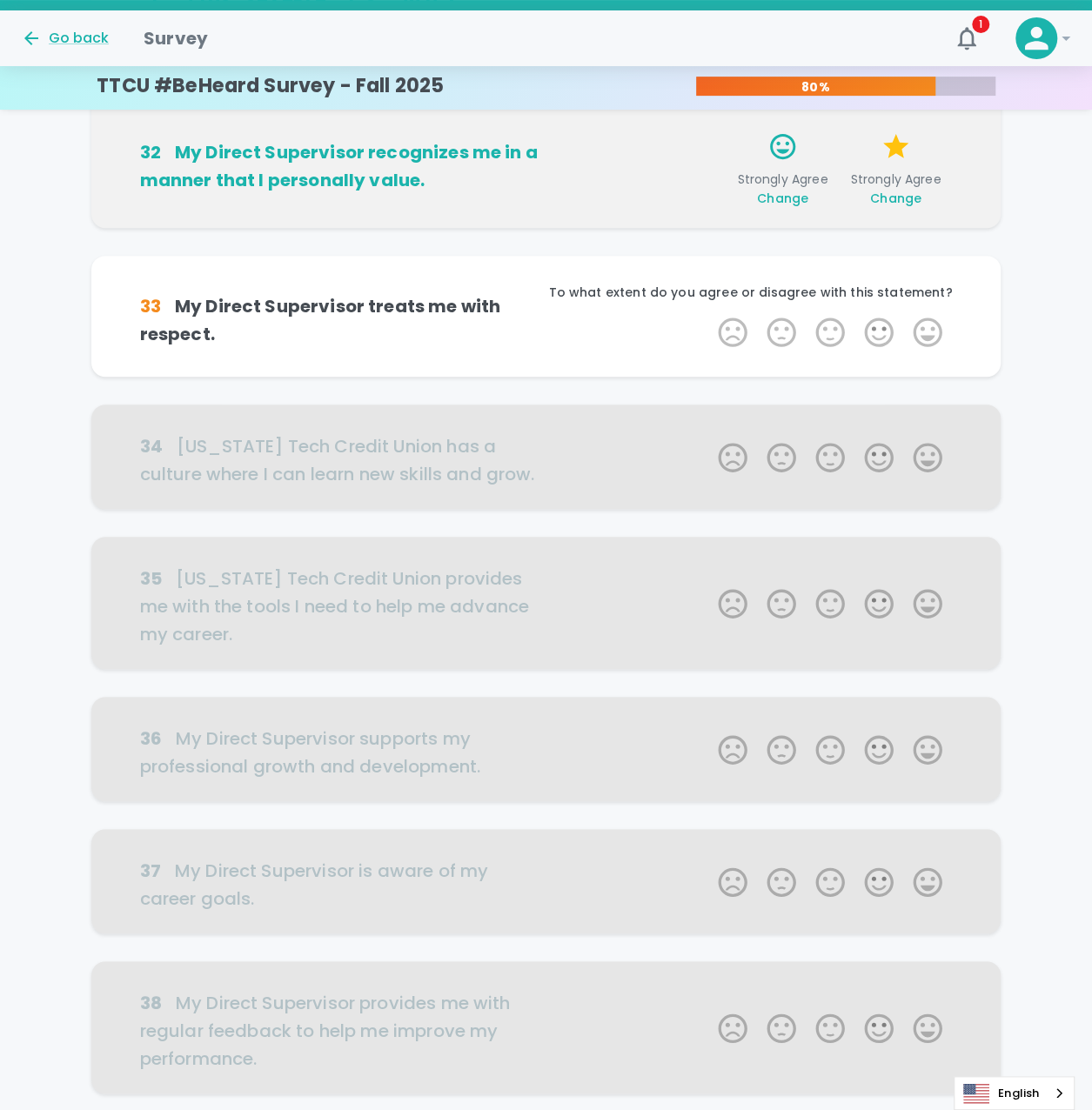
scroll to position [307, 0]
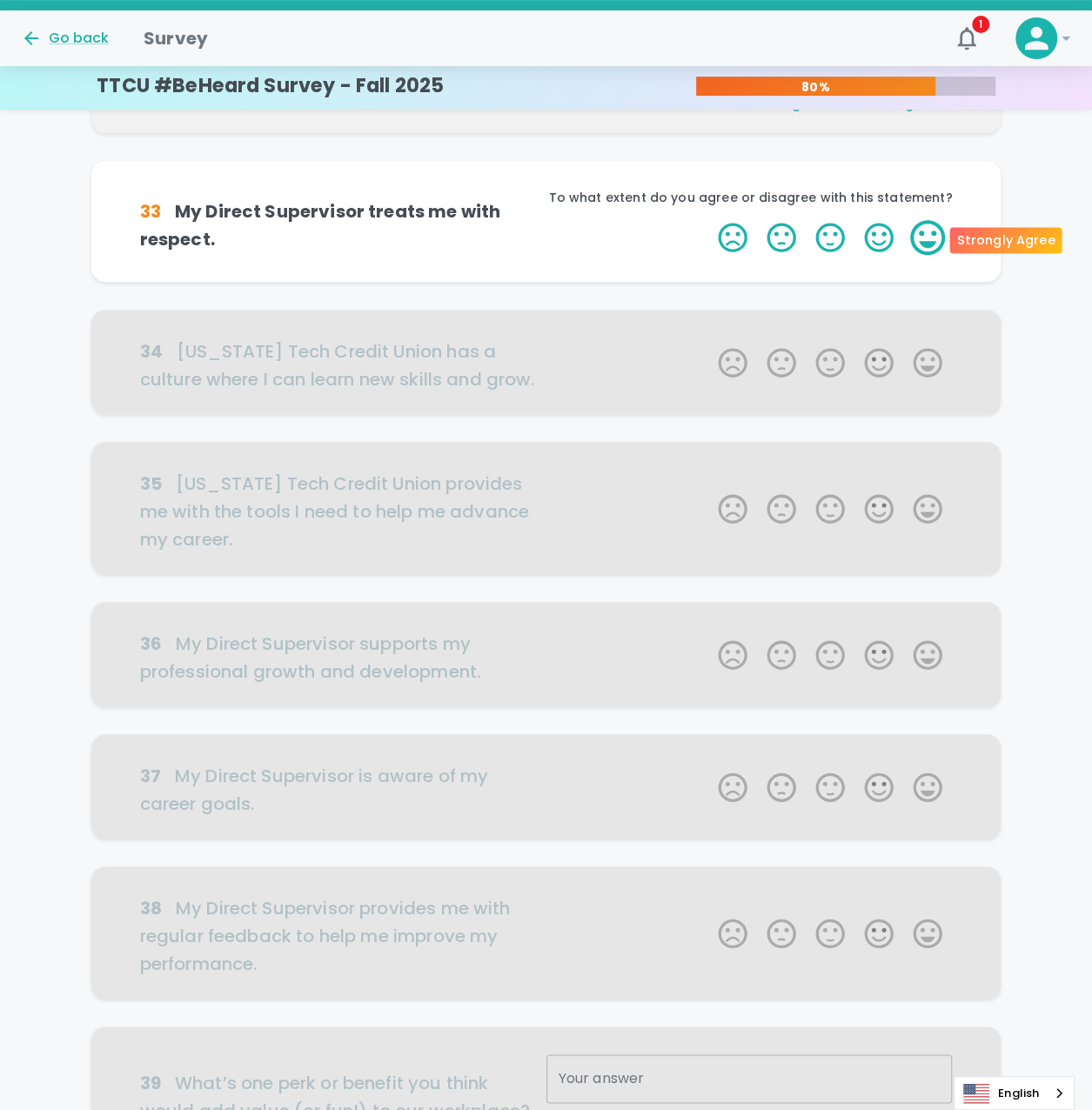
click at [930, 233] on label "5 Stars" at bounding box center [928, 238] width 49 height 35
click at [709, 220] on input "5 Stars" at bounding box center [708, 220] width 1 height 1
click at [926, 234] on label "5 Stars" at bounding box center [928, 238] width 49 height 35
click at [709, 220] on input "5 Stars" at bounding box center [708, 220] width 1 height 1
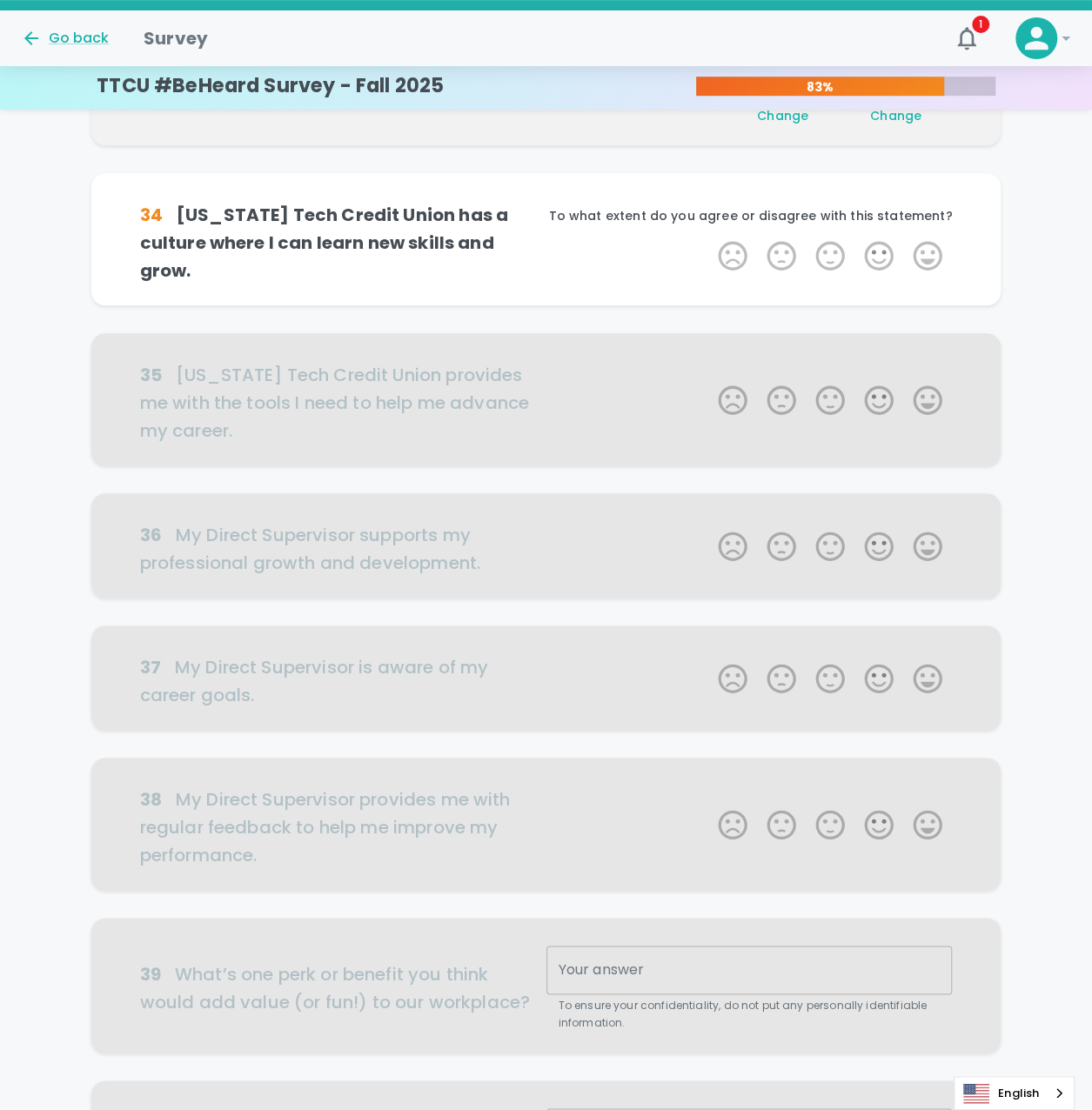
scroll to position [459, 0]
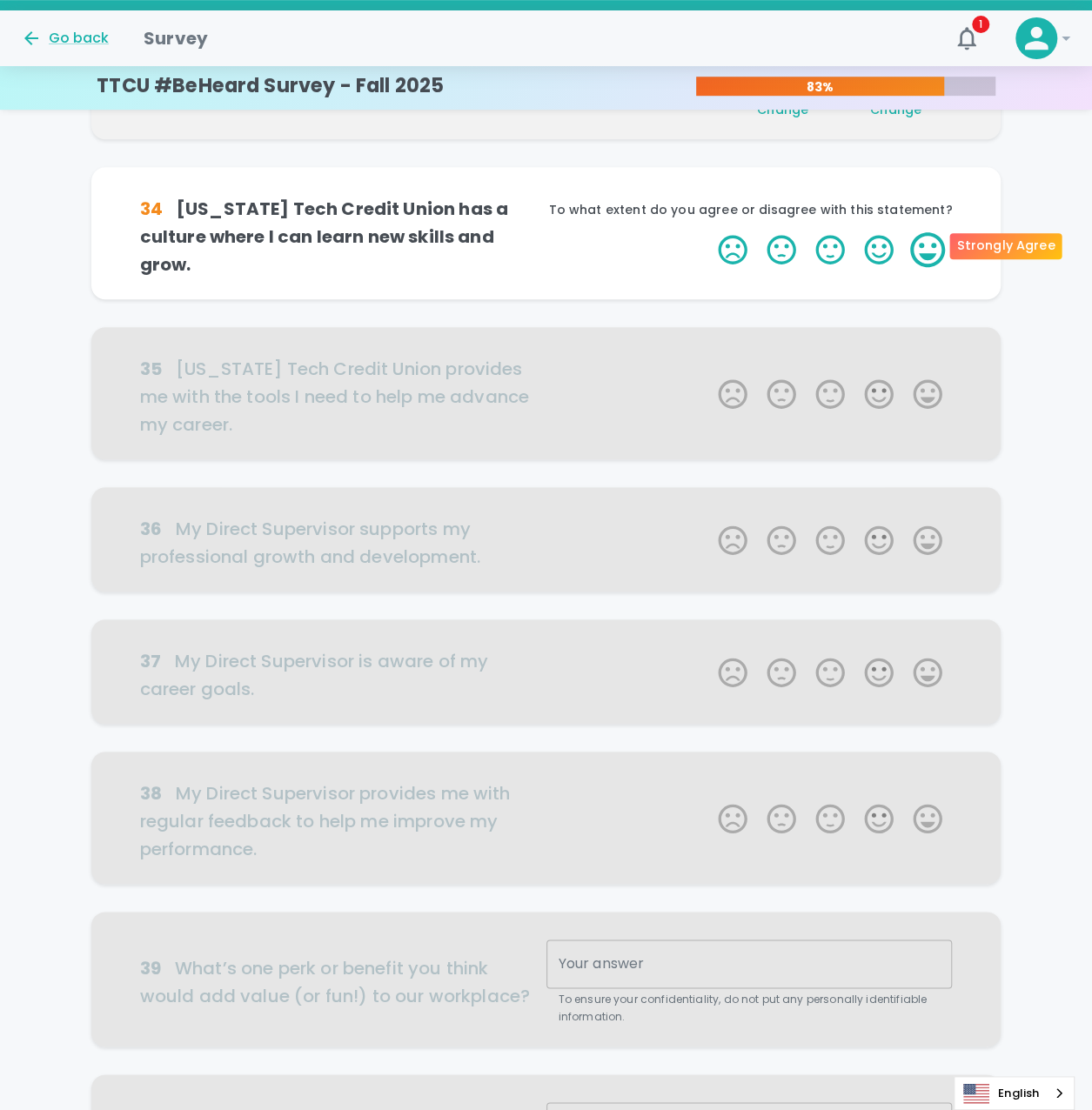
click at [922, 250] on label "5 Stars" at bounding box center [928, 250] width 49 height 35
click at [709, 233] on input "5 Stars" at bounding box center [708, 232] width 1 height 1
click at [926, 246] on label "5 Stars" at bounding box center [928, 250] width 49 height 35
click at [709, 233] on input "5 Stars" at bounding box center [708, 232] width 1 height 1
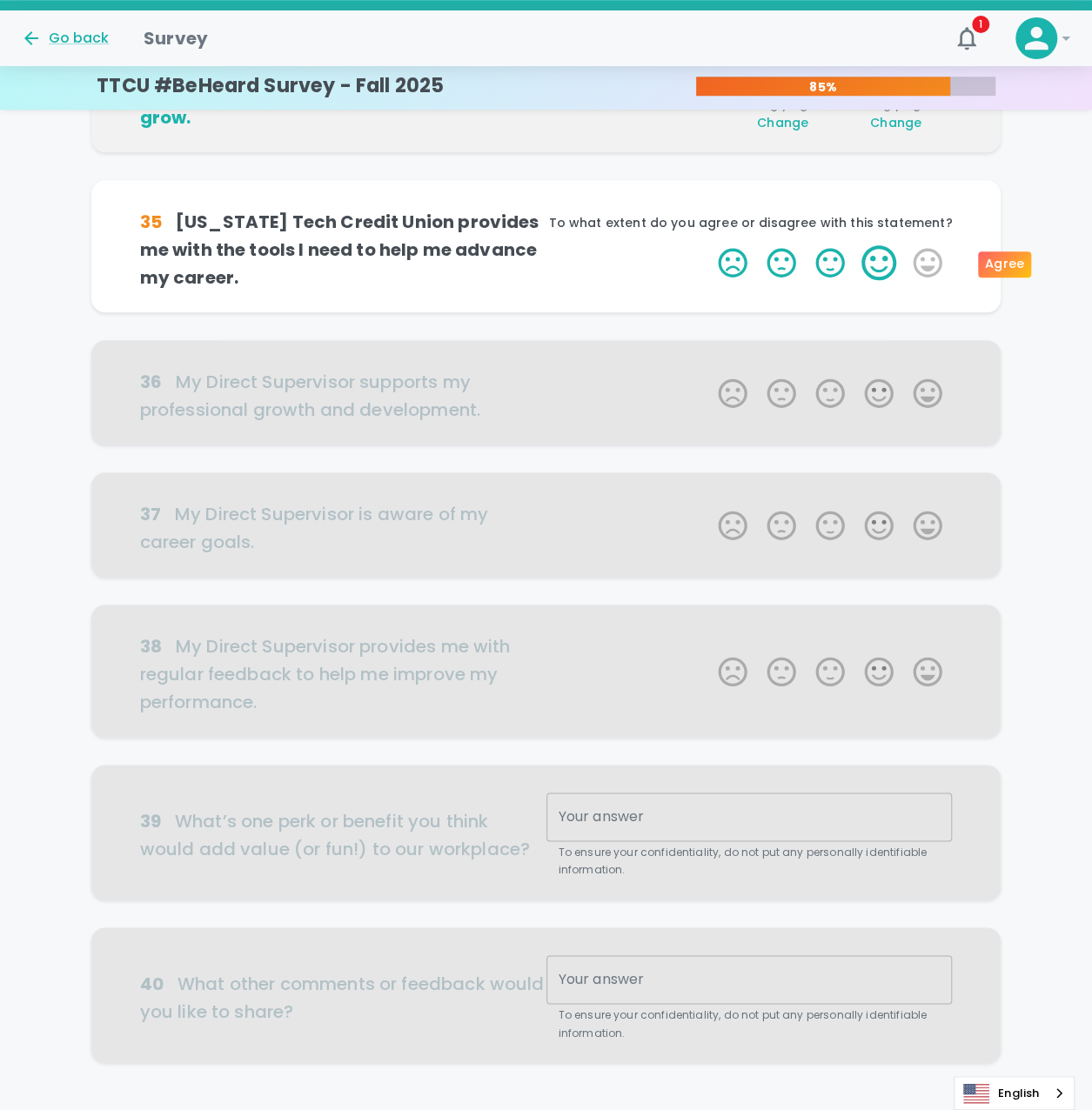
scroll to position [613, 0]
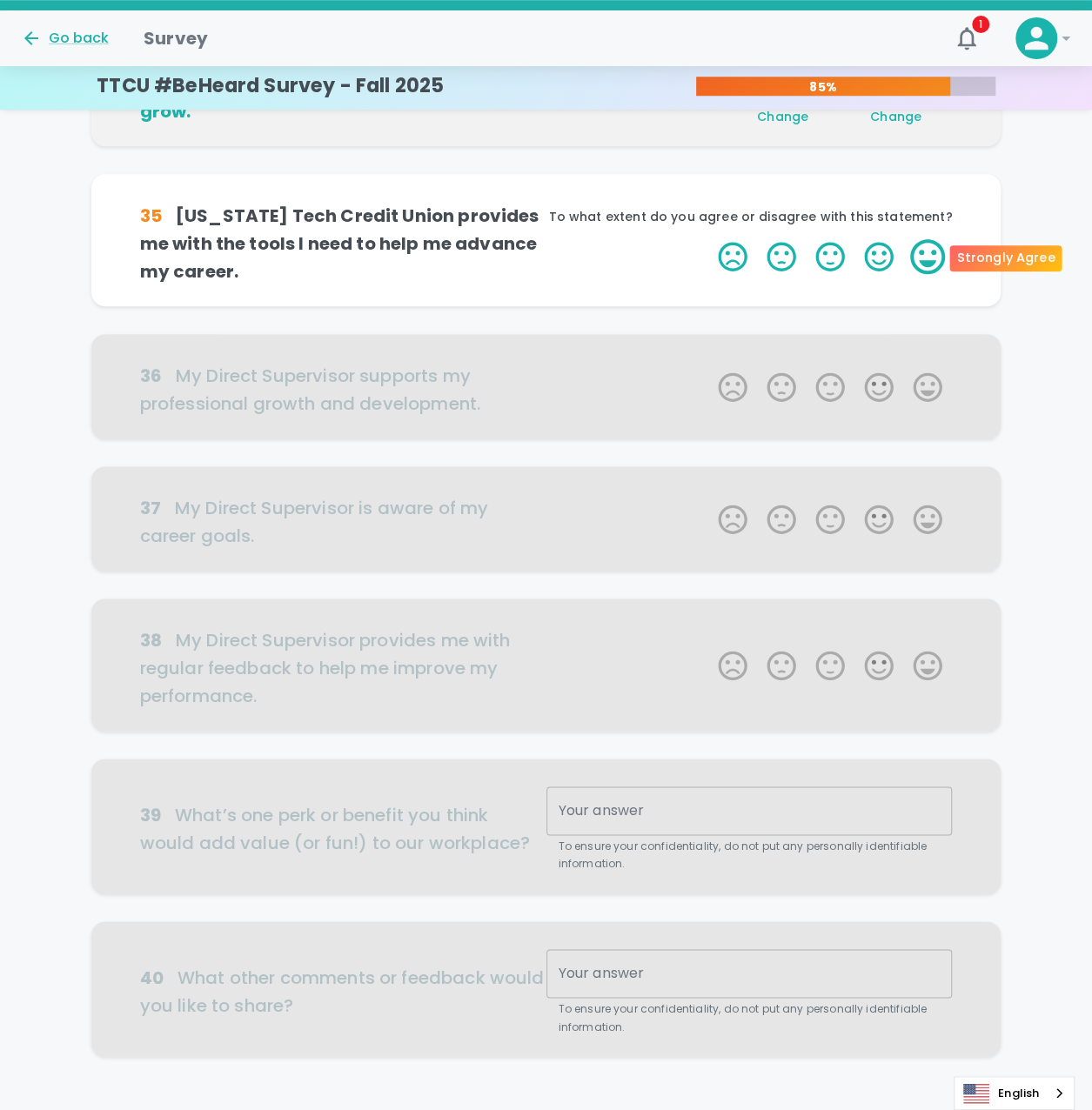
click at [927, 255] on label "5 Stars" at bounding box center [928, 257] width 49 height 35
click at [709, 240] on input "5 Stars" at bounding box center [708, 239] width 1 height 1
click at [927, 255] on label "5 Stars" at bounding box center [928, 257] width 49 height 35
click at [709, 240] on input "5 Stars" at bounding box center [708, 239] width 1 height 1
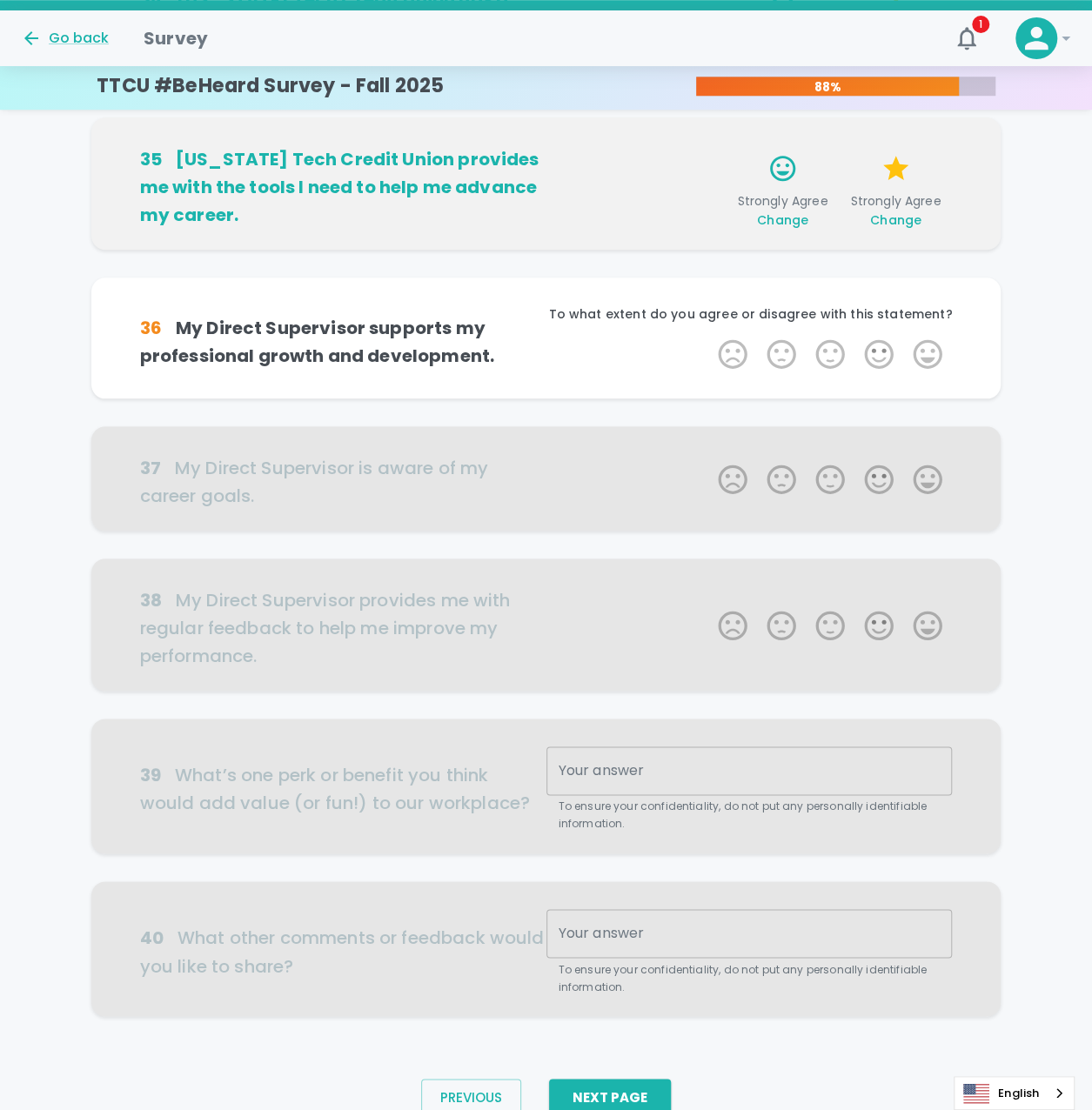
scroll to position [726, 0]
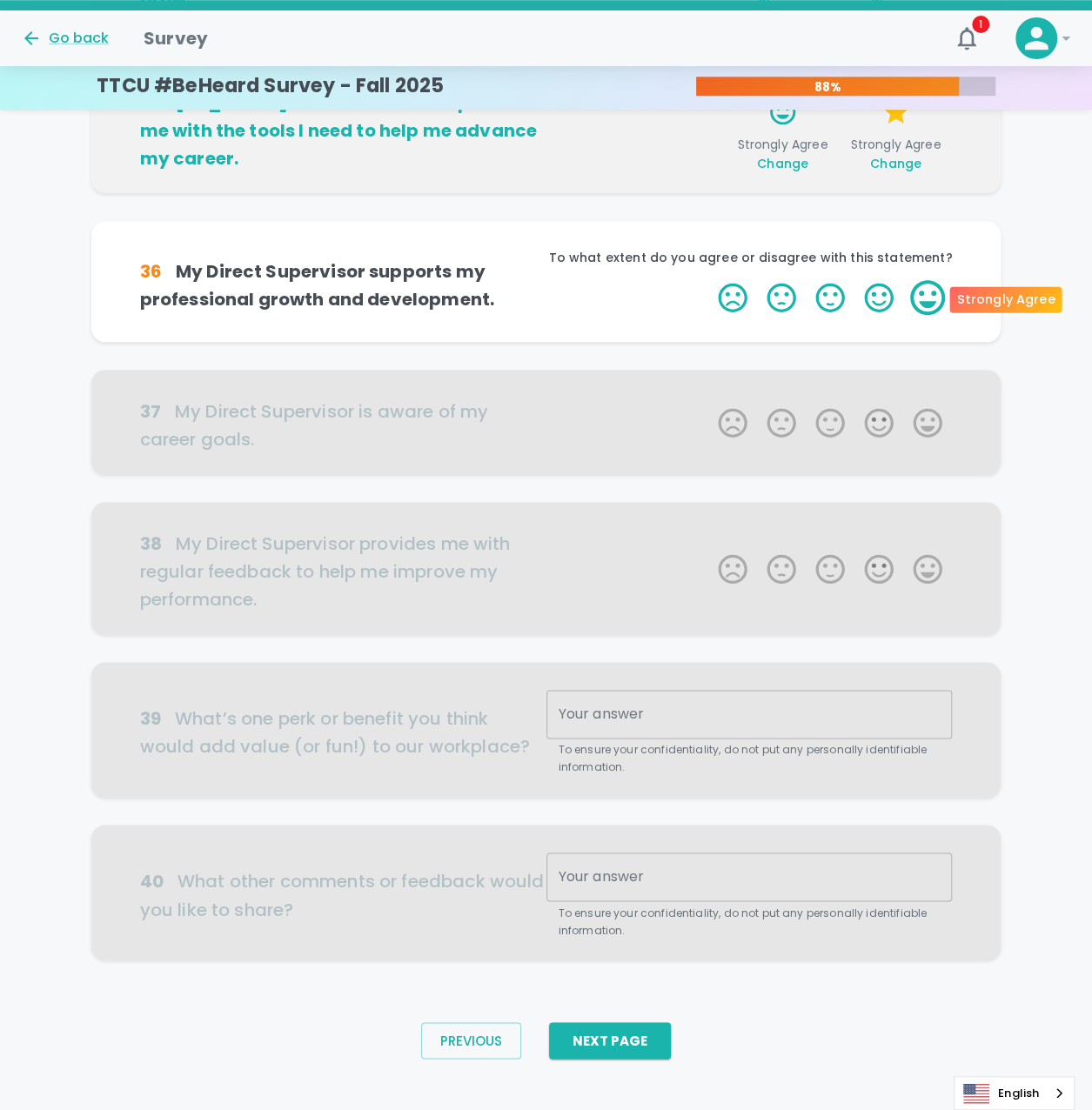
click at [932, 292] on label "5 Stars" at bounding box center [928, 298] width 49 height 35
click at [709, 281] on input "5 Stars" at bounding box center [708, 280] width 1 height 1
click at [930, 294] on label "5 Stars" at bounding box center [928, 298] width 49 height 35
click at [709, 281] on input "5 Stars" at bounding box center [708, 280] width 1 height 1
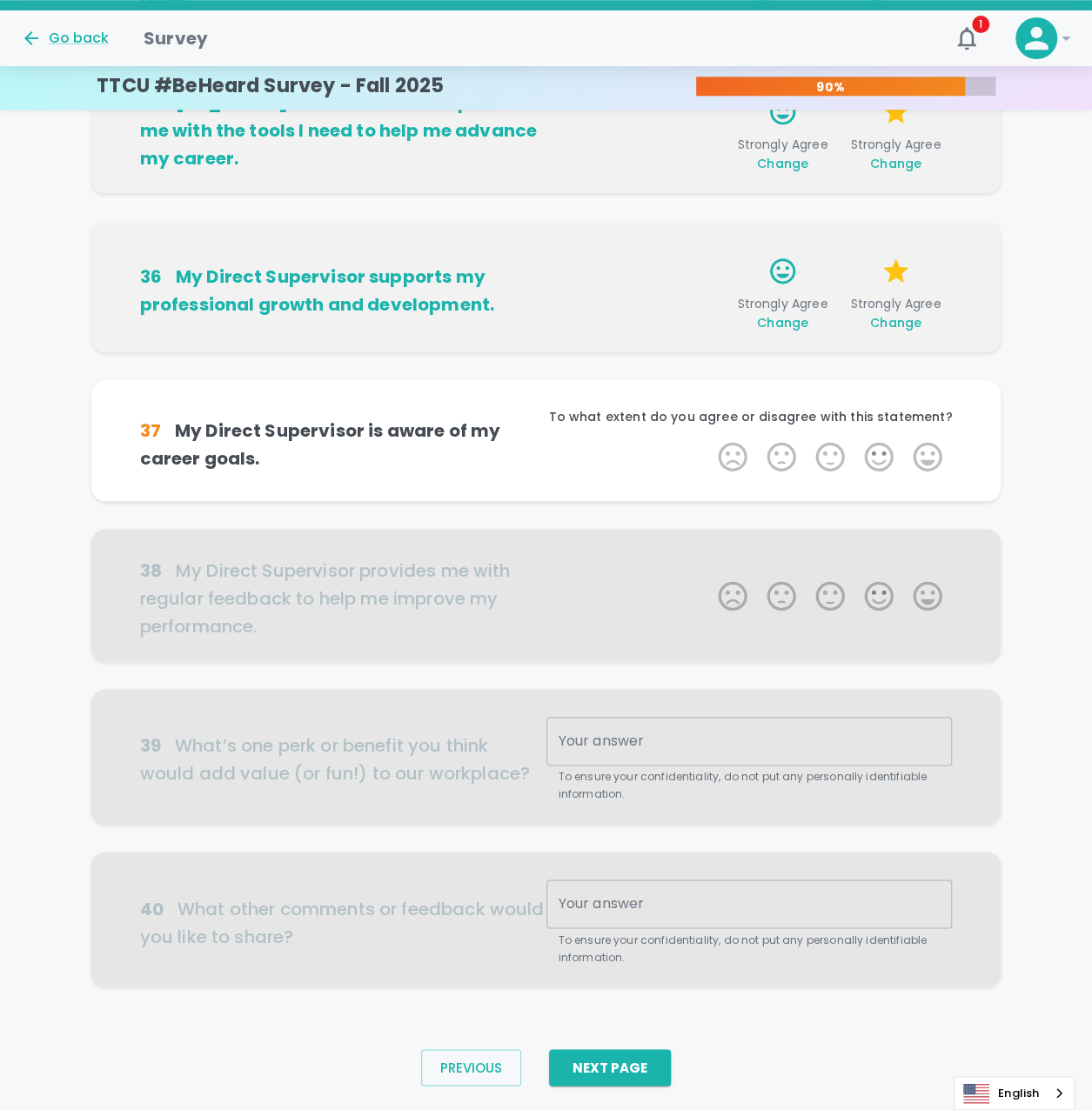
scroll to position [742, 0]
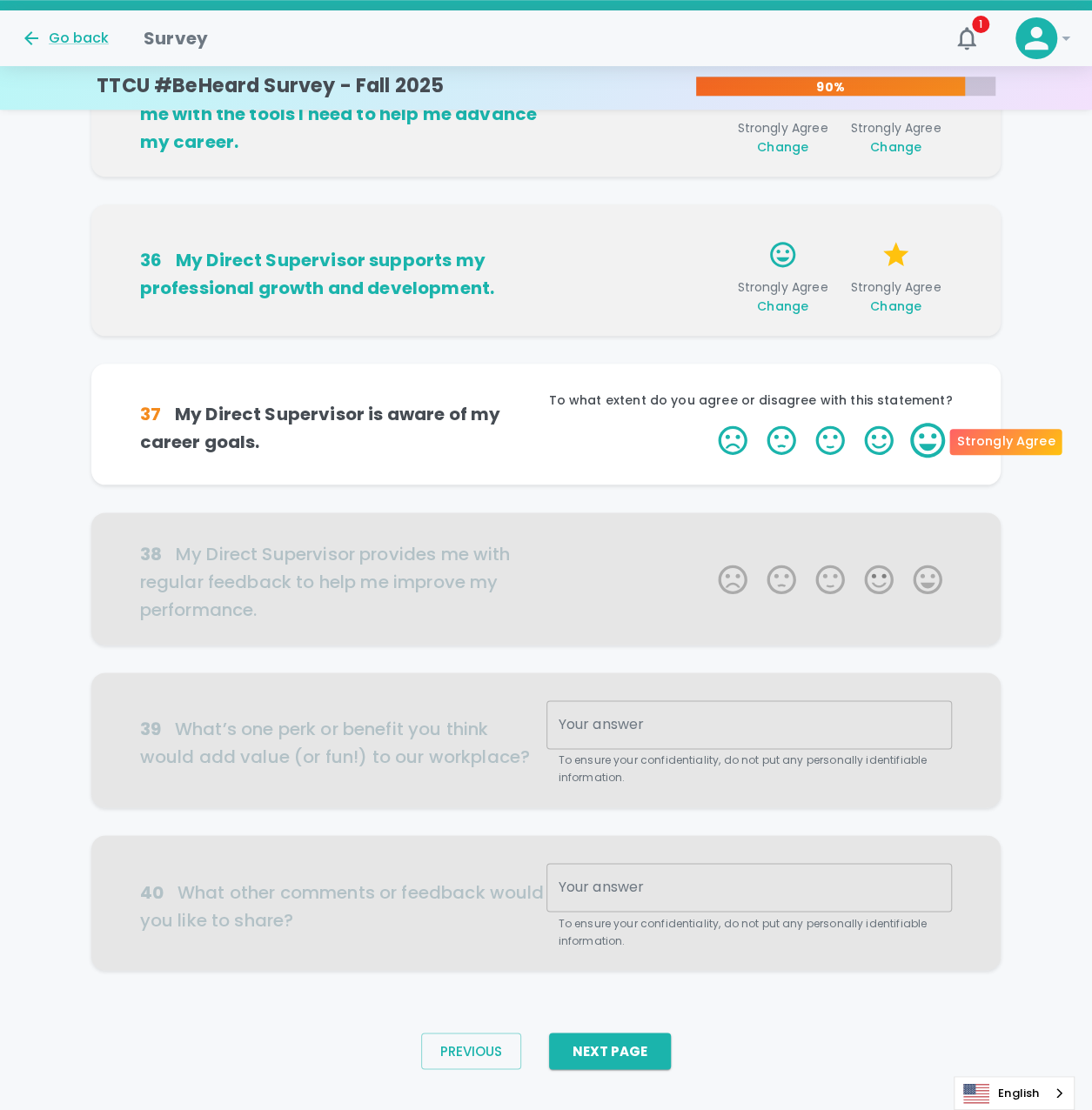
click at [927, 432] on label "5 Stars" at bounding box center [928, 440] width 49 height 35
click at [709, 423] on input "5 Stars" at bounding box center [708, 422] width 1 height 1
click at [927, 441] on label "5 Stars" at bounding box center [928, 440] width 49 height 35
click at [709, 423] on input "5 Stars" at bounding box center [708, 422] width 1 height 1
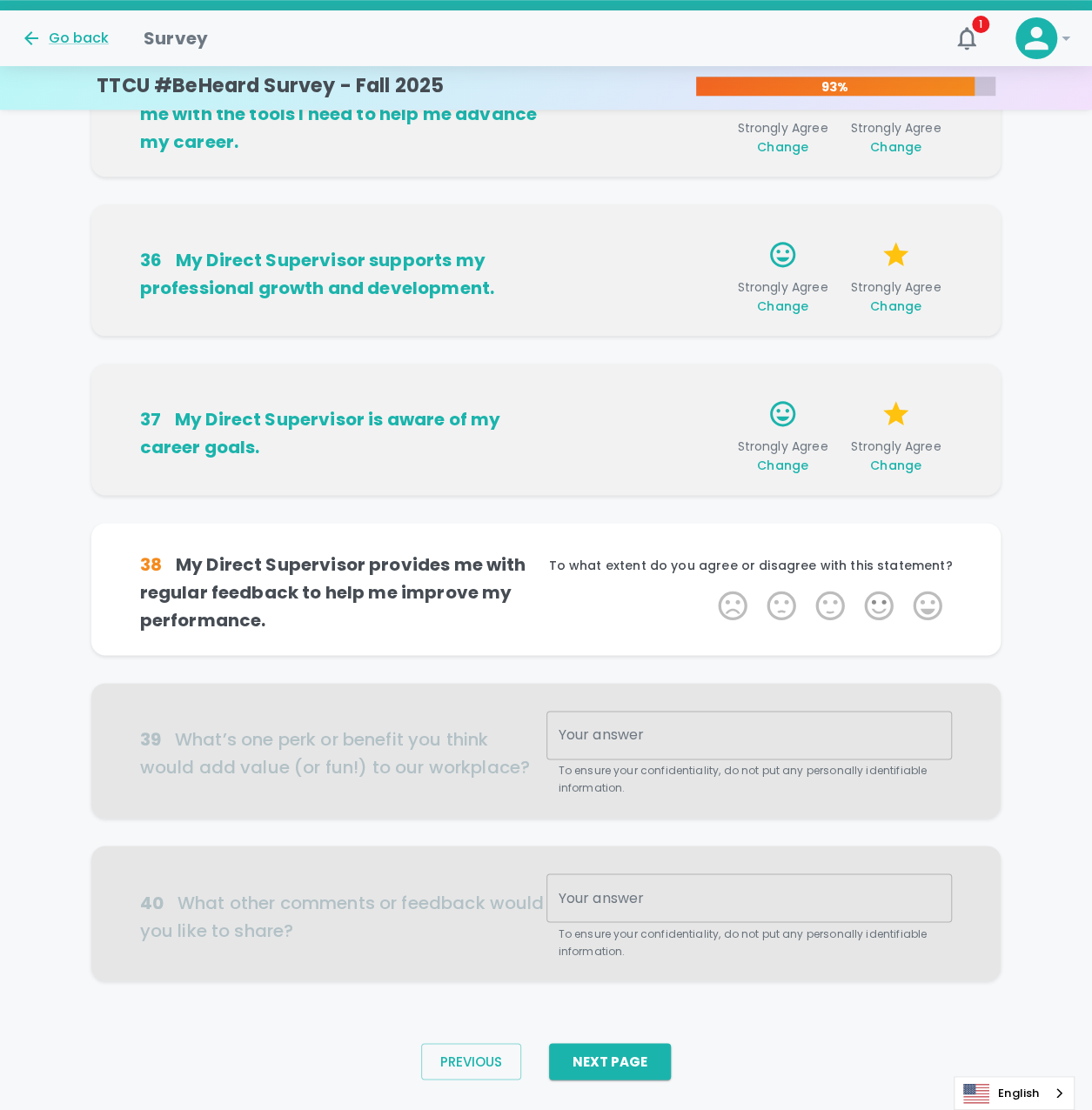
scroll to position [769, 0]
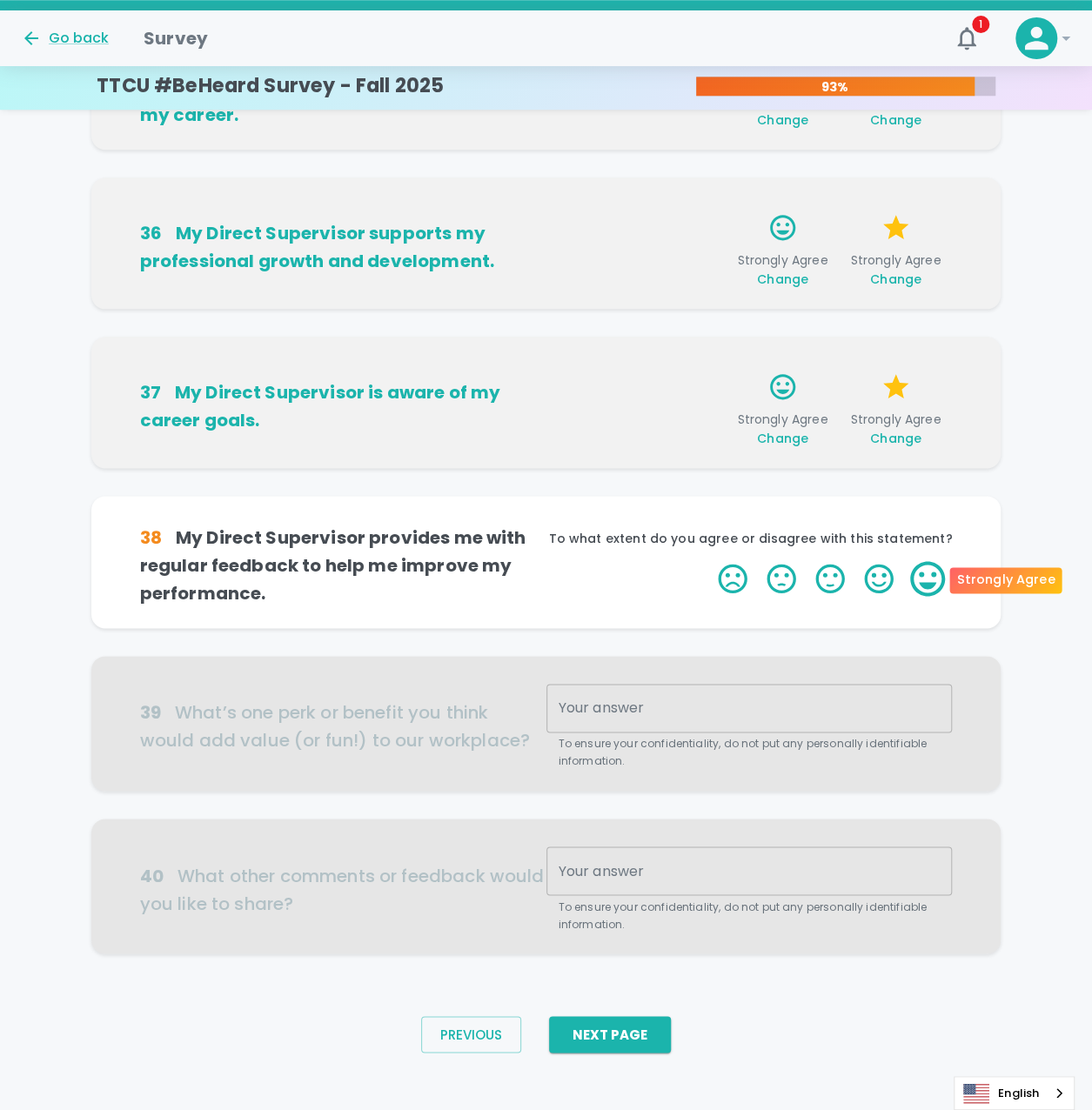
click at [930, 572] on label "5 Stars" at bounding box center [928, 579] width 49 height 35
click at [709, 561] on input "5 Stars" at bounding box center [708, 560] width 1 height 1
click at [930, 574] on label "5 Stars" at bounding box center [928, 579] width 49 height 35
click at [709, 561] on input "5 Stars" at bounding box center [708, 560] width 1 height 1
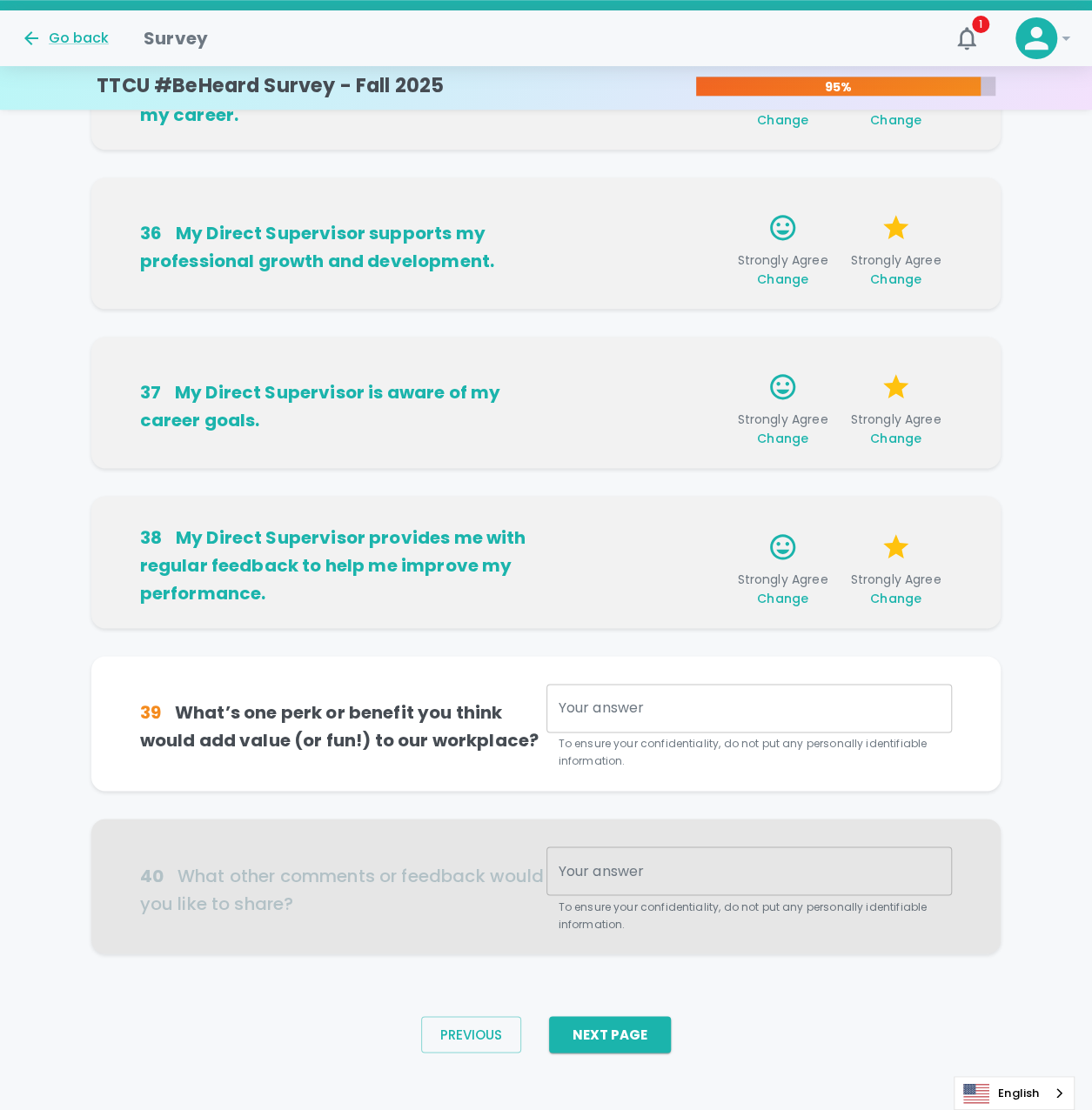
scroll to position [780, 0]
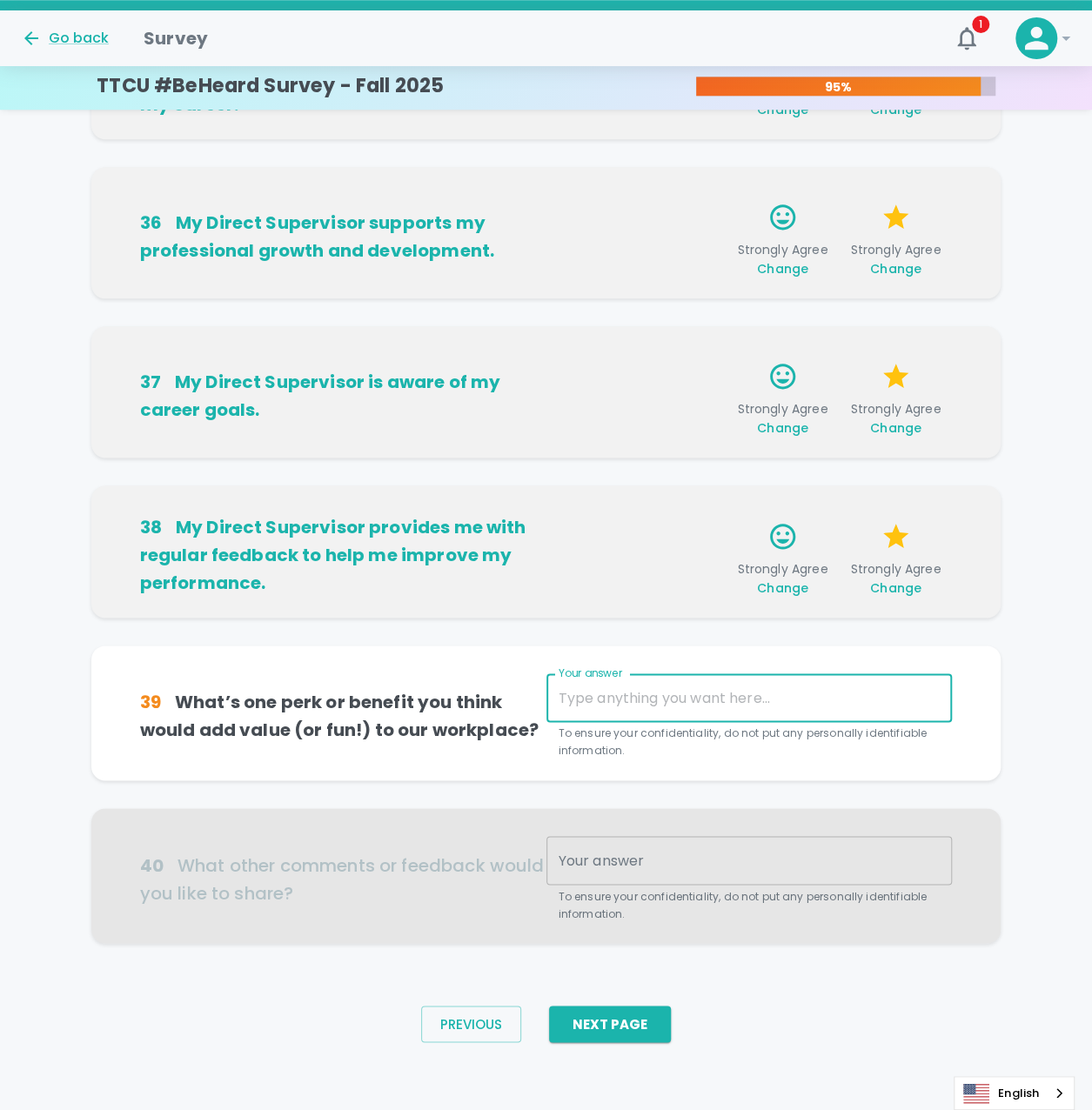
click at [614, 690] on textarea "Your answer" at bounding box center [749, 698] width 382 height 20
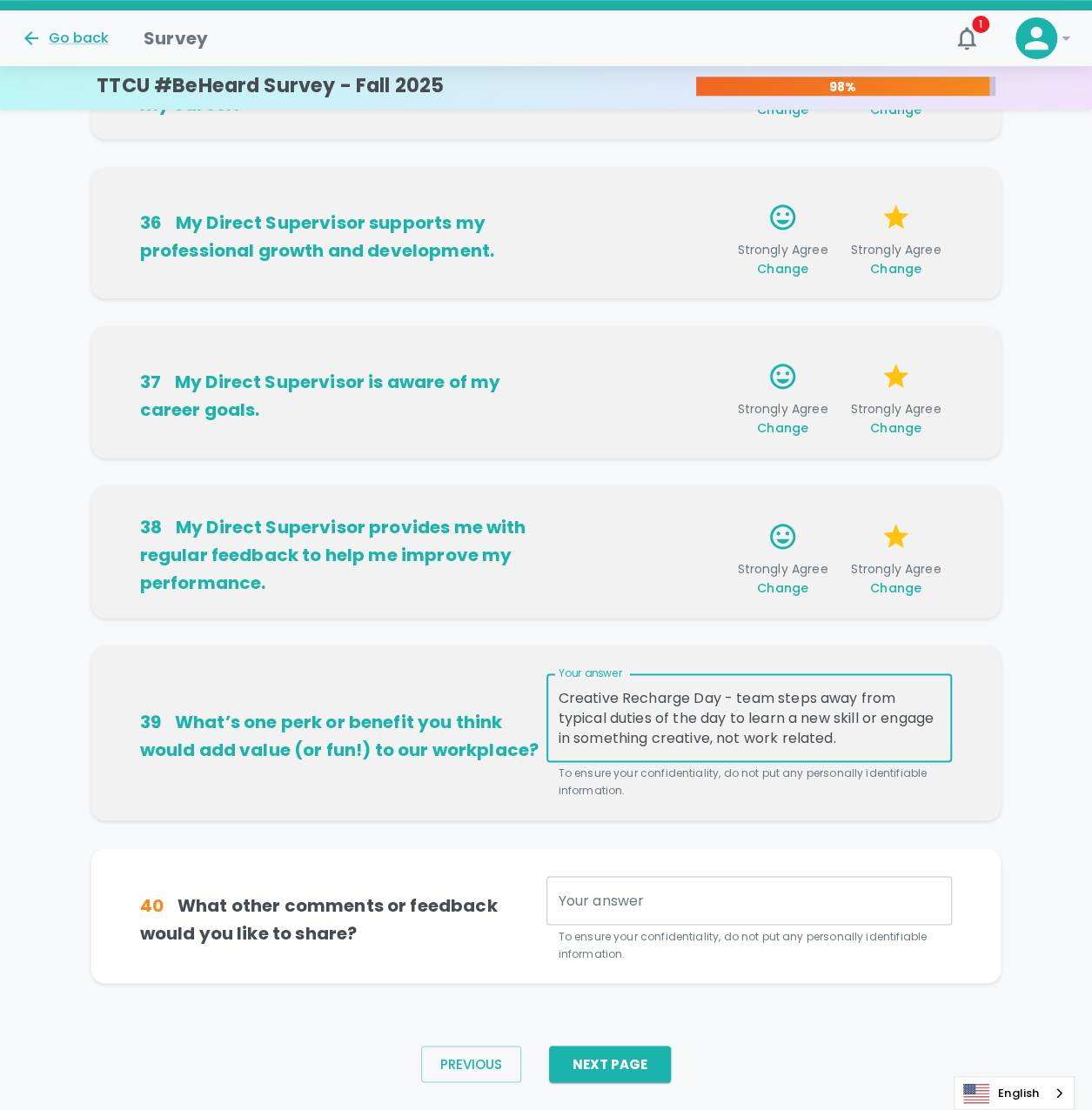
click at [911, 737] on textarea "Creative Recharge Day - team steps away from typical duties of the day to learn…" at bounding box center [749, 718] width 382 height 60
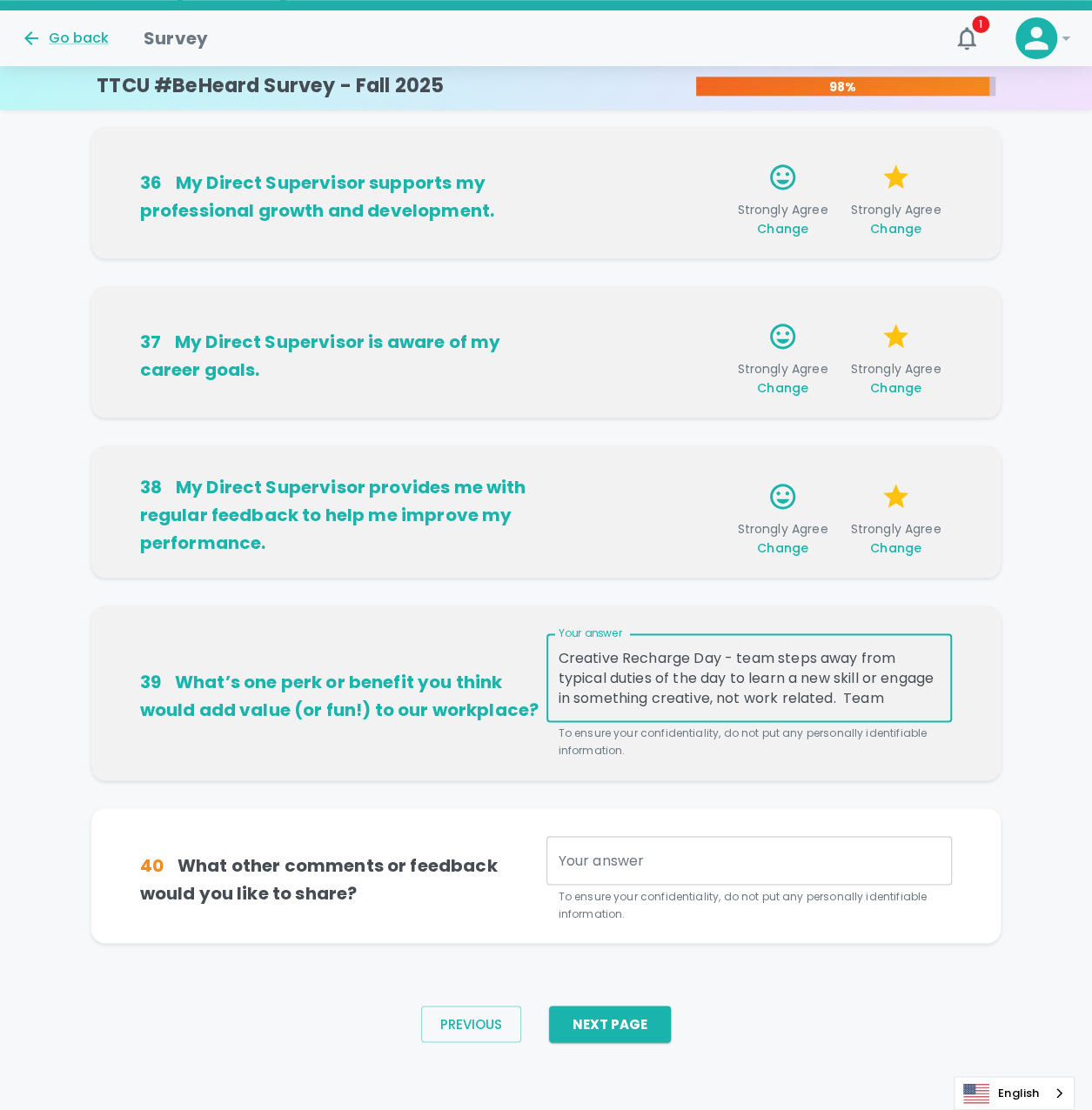
scroll to position [19, 0]
click at [753, 653] on textarea "Creative Recharge Day - team steps away from typical duties of the day to learn…" at bounding box center [749, 678] width 382 height 60
click at [885, 685] on textarea "Creative Recharge Day - team steps away from typical duties of the day to work …" at bounding box center [749, 678] width 382 height 60
click at [680, 704] on textarea "Creative Recharge Day - team steps away from typical duties of the day to work …" at bounding box center [749, 678] width 382 height 60
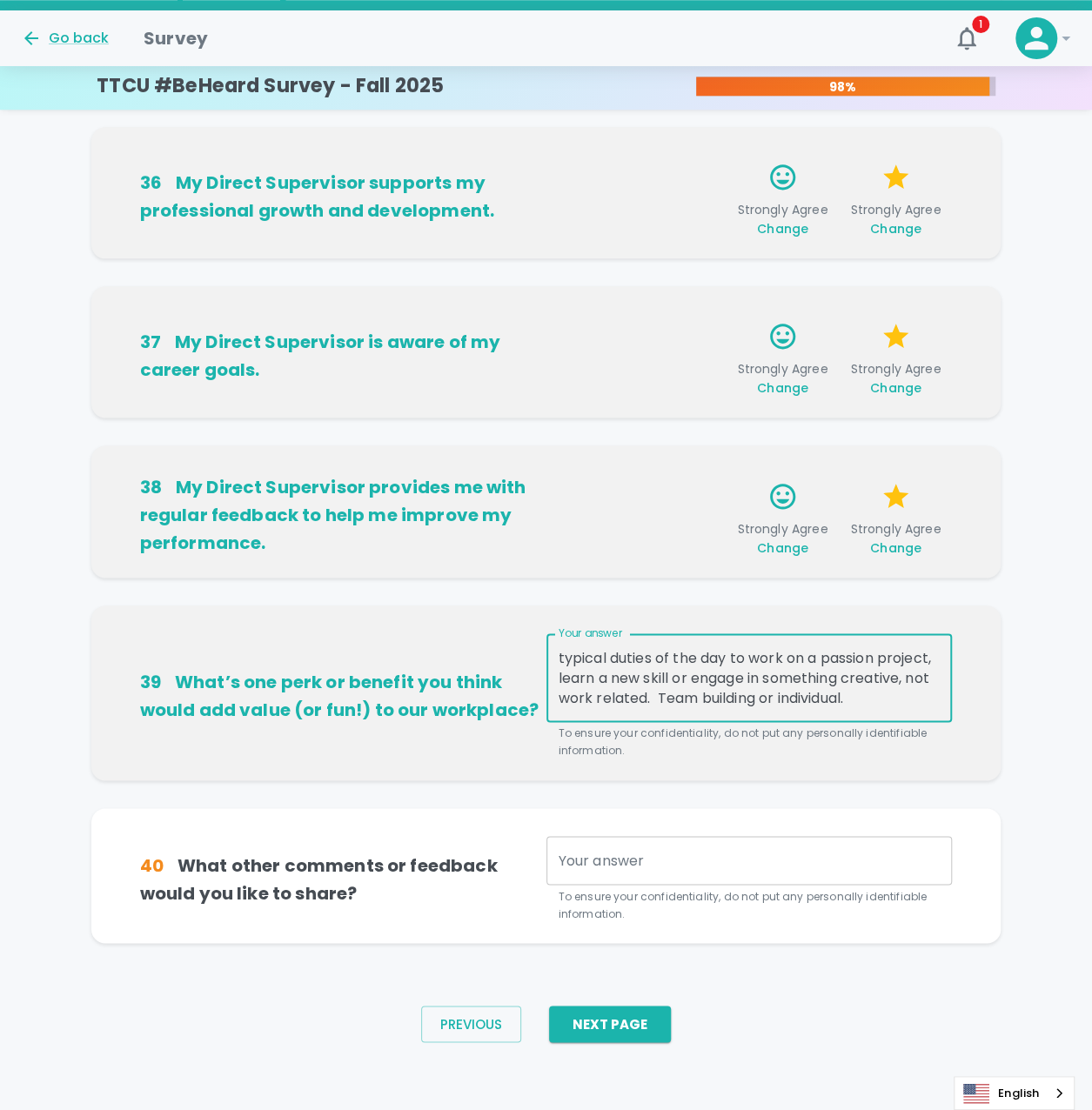
type textarea "Creative Recharge Day - team steps away from typical duties of the day to work …"
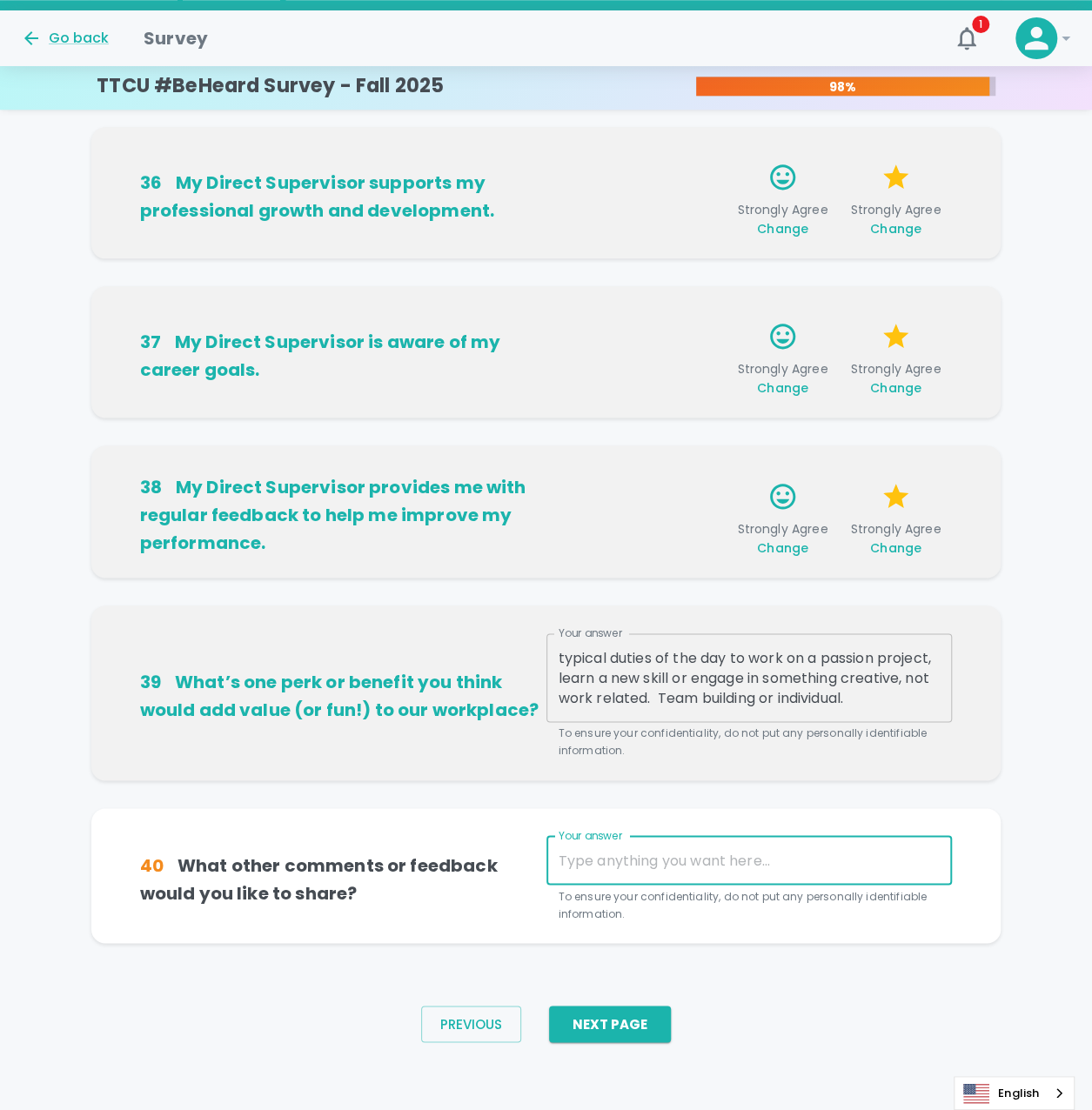
click at [616, 852] on textarea "Your answer" at bounding box center [749, 860] width 382 height 20
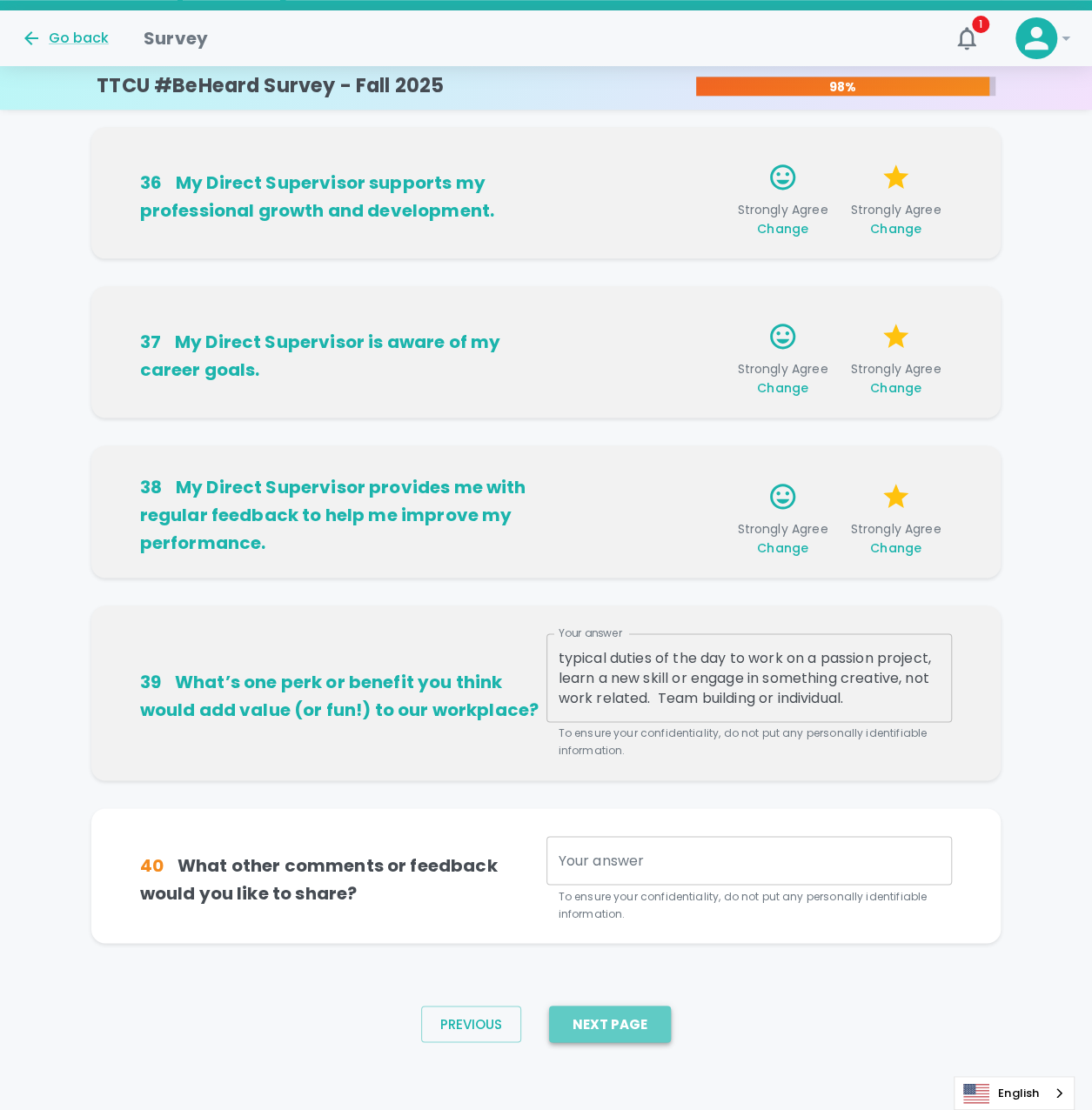
click at [606, 1029] on button "Next Page" at bounding box center [610, 1024] width 122 height 37
click at [592, 854] on textarea "Your answer" at bounding box center [749, 860] width 382 height 20
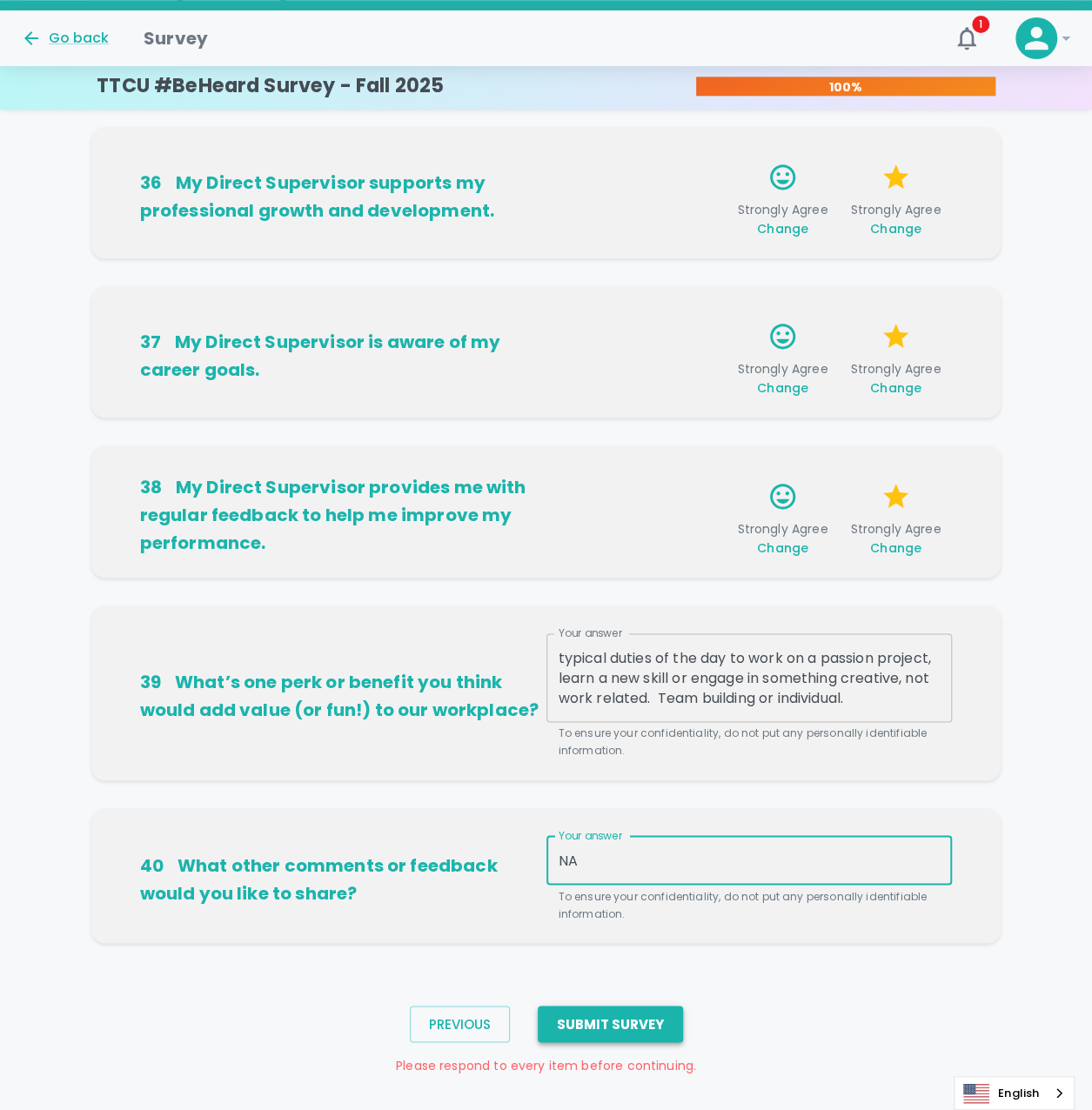
type textarea "NA"
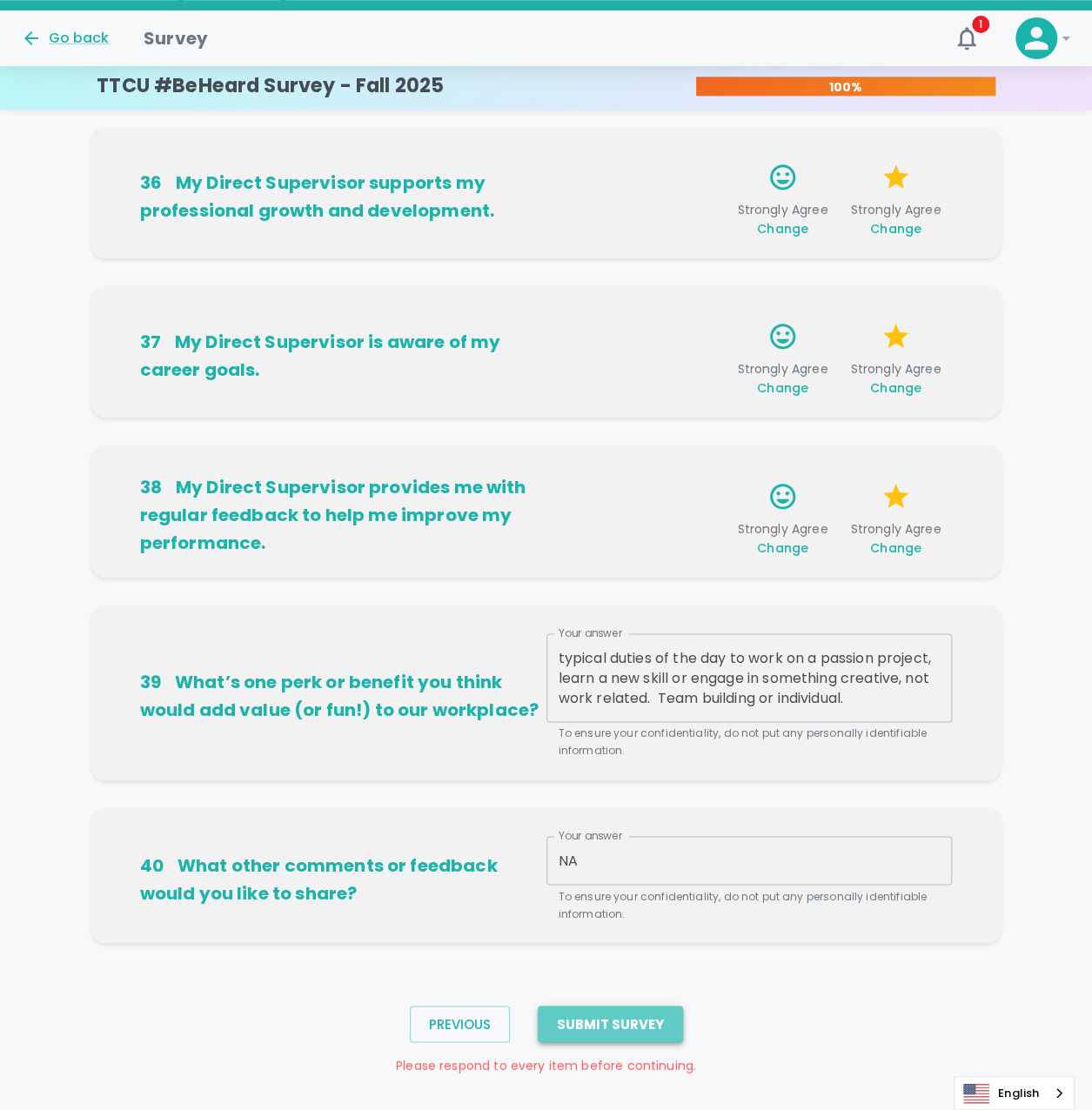
click at [622, 1024] on button "Submit Survey" at bounding box center [610, 1024] width 146 height 37
